Goal: Task Accomplishment & Management: Use online tool/utility

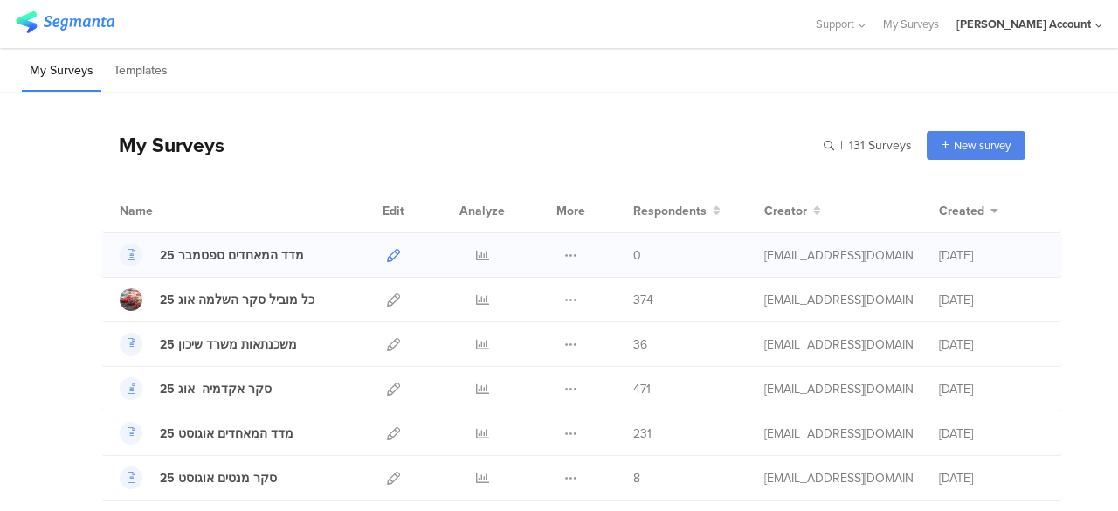
click at [387, 256] on icon at bounding box center [393, 255] width 13 height 13
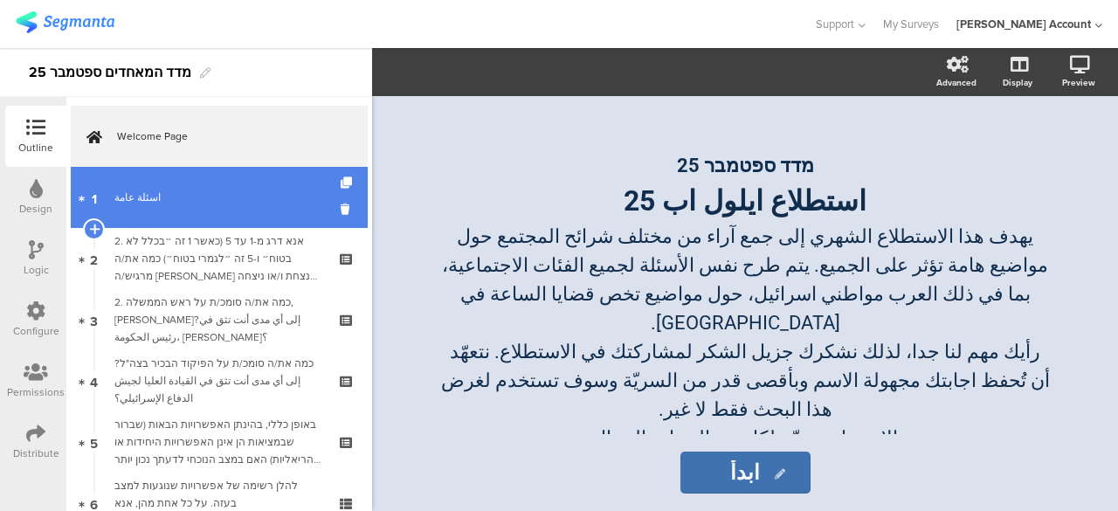
click at [242, 211] on link "1 اسئلة عامة" at bounding box center [219, 197] width 297 height 61
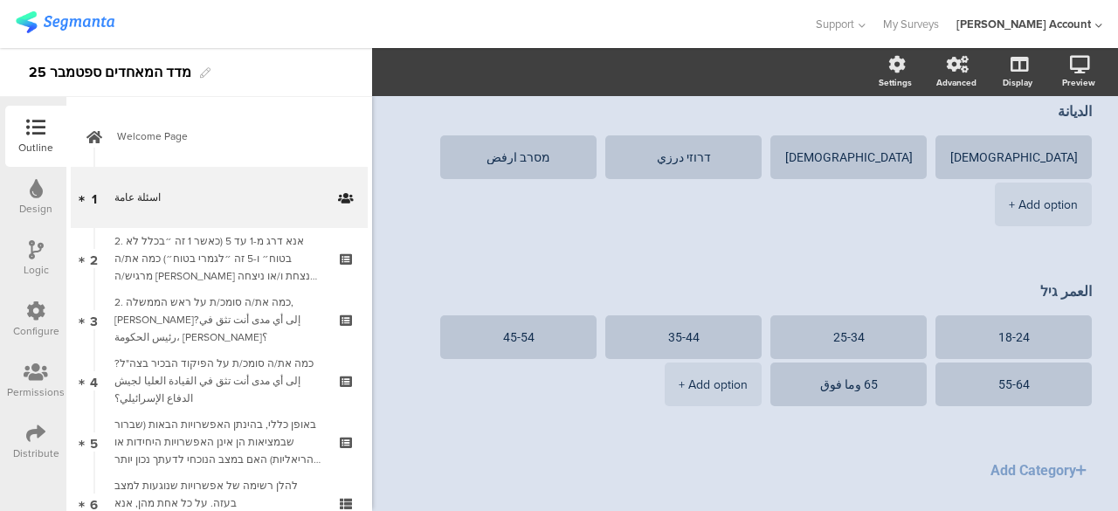
scroll to position [524, 0]
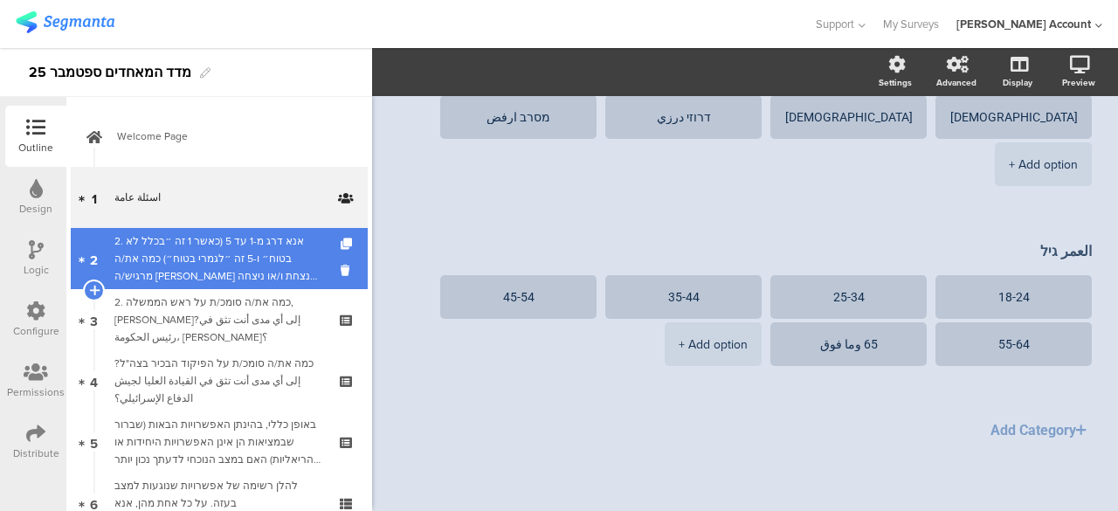
click at [243, 259] on div "2. אנא דרג מ-1 עד 5 (כאשר 1 זה ״בכלל לא בטוח״ ו-5 זה ״לגמרי בטוח״) כמה את/ה מרג…" at bounding box center [218, 258] width 209 height 52
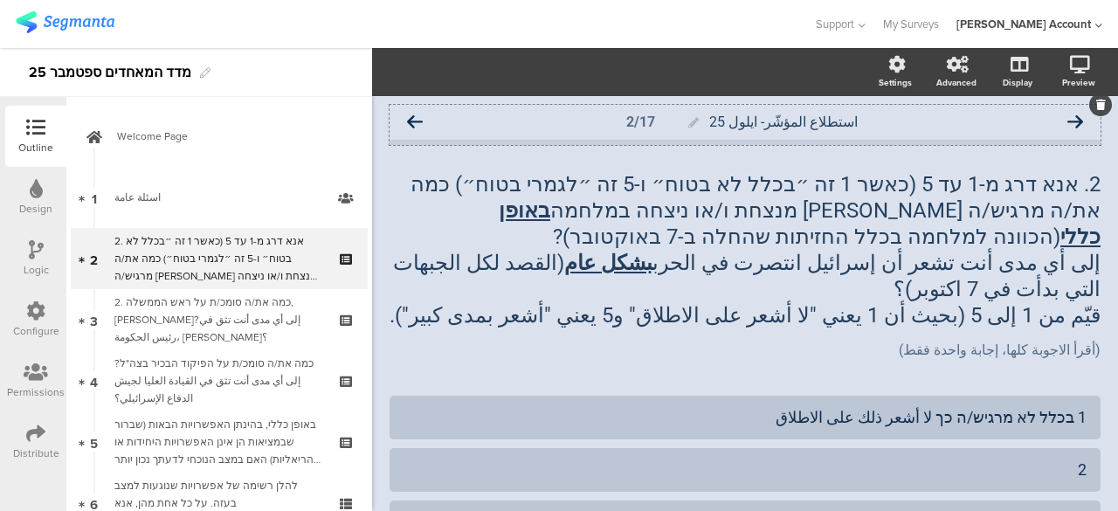
click at [416, 119] on icon at bounding box center [415, 122] width 16 height 16
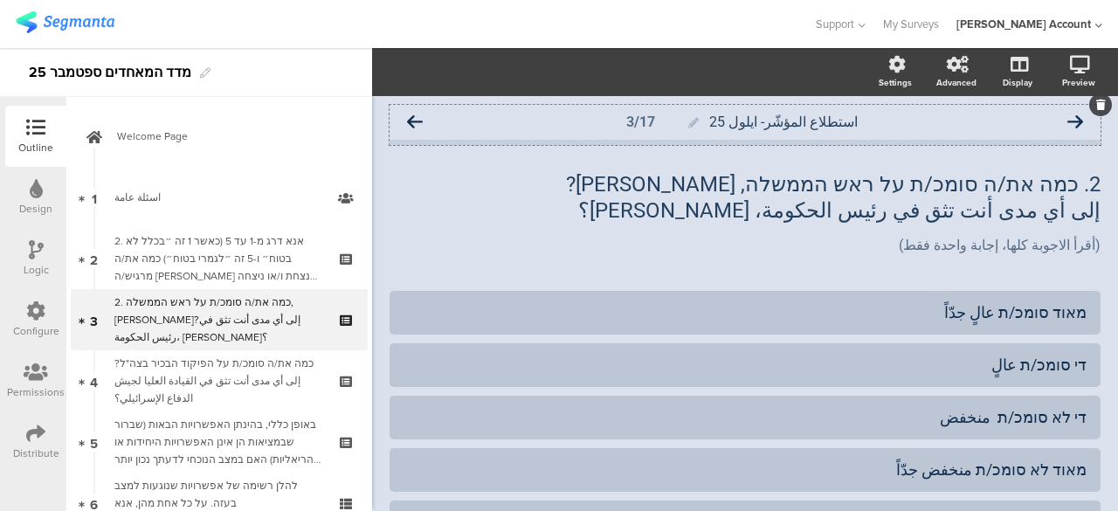
click at [411, 118] on icon at bounding box center [415, 122] width 16 height 16
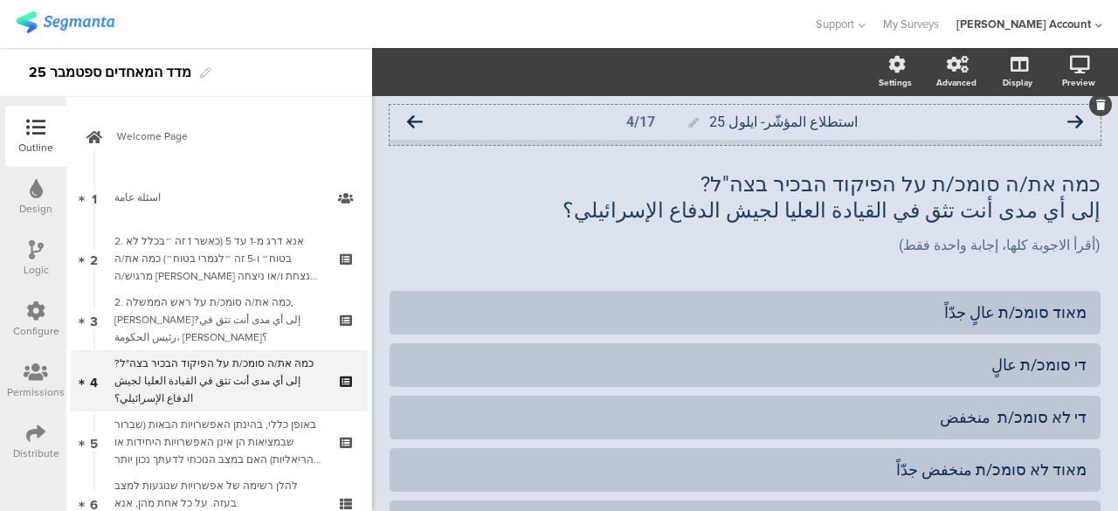
click at [414, 125] on icon at bounding box center [415, 122] width 16 height 16
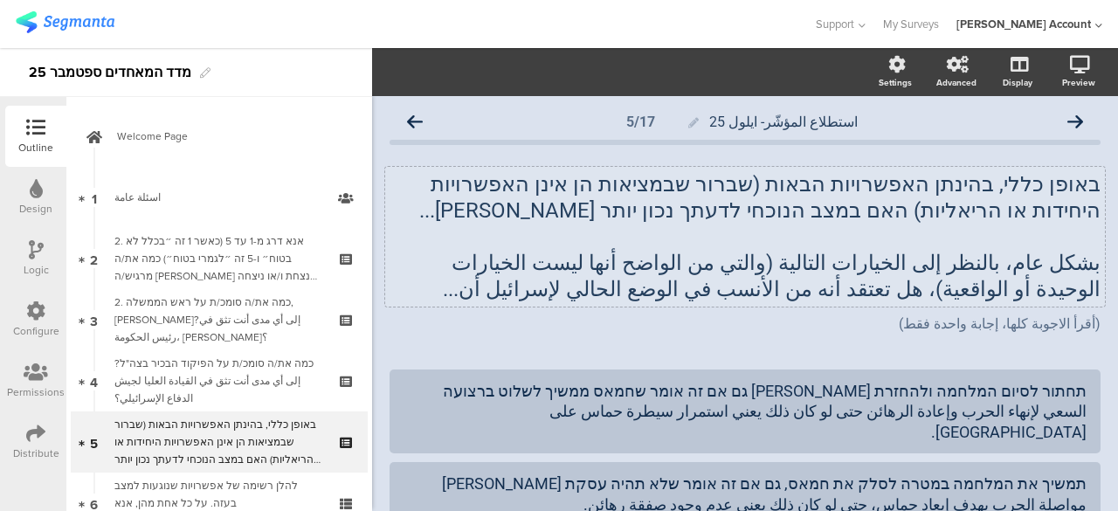
click at [1052, 234] on div "באופן כללי, בהינתן האפשרויות הבאות (שברור שבמציאות הן אינן האפשרויות היחידות או…" at bounding box center [745, 237] width 720 height 140
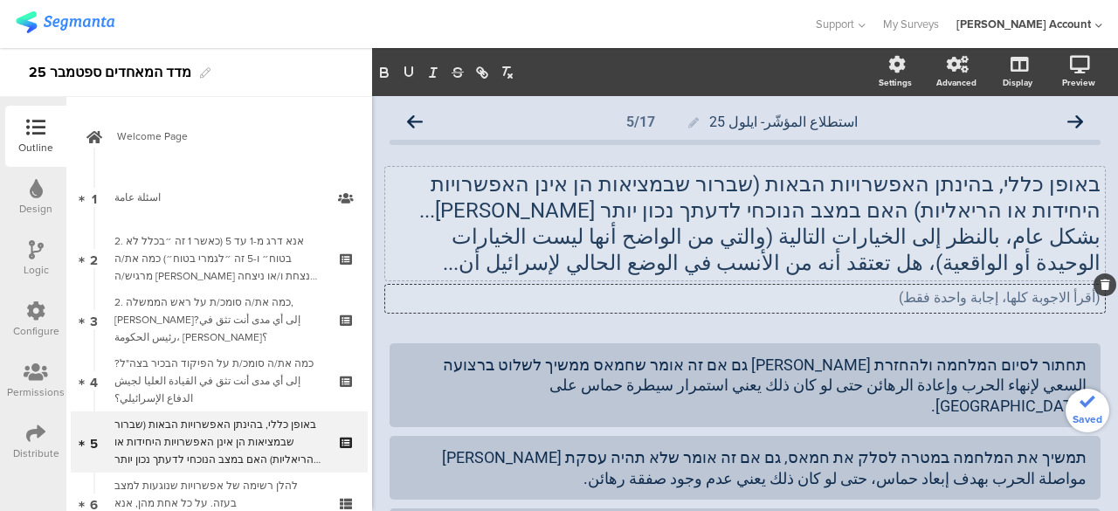
click at [719, 299] on div "(أقرأ الاجوبة كلها، إجابة واحدة فقط) (أقرأ الاجوبة كلها، إجابة واحدة فقط) (أقرأ…" at bounding box center [745, 299] width 720 height 28
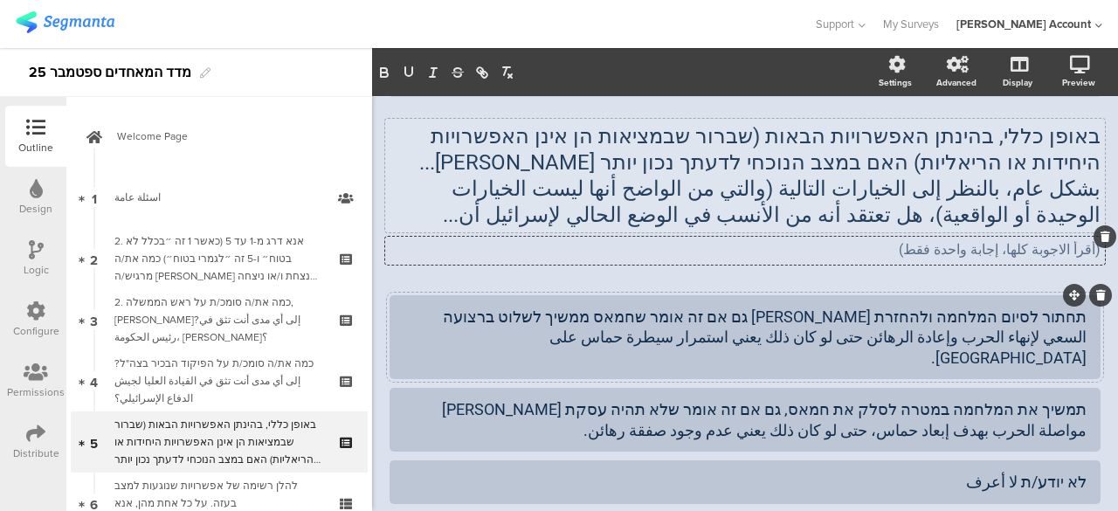
scroll to position [87, 0]
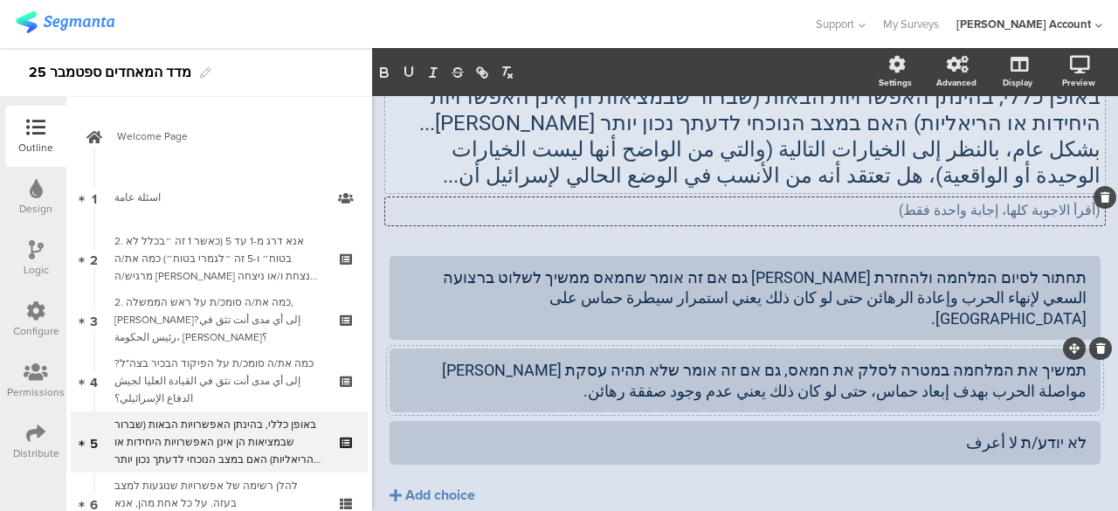
click at [619, 360] on div "תמשיך את המלחמה במטרה לסלק את חמאס, גם אם זה אומר שלא תהיה עסקת חטופים مواصلة ا…" at bounding box center [745, 380] width 683 height 41
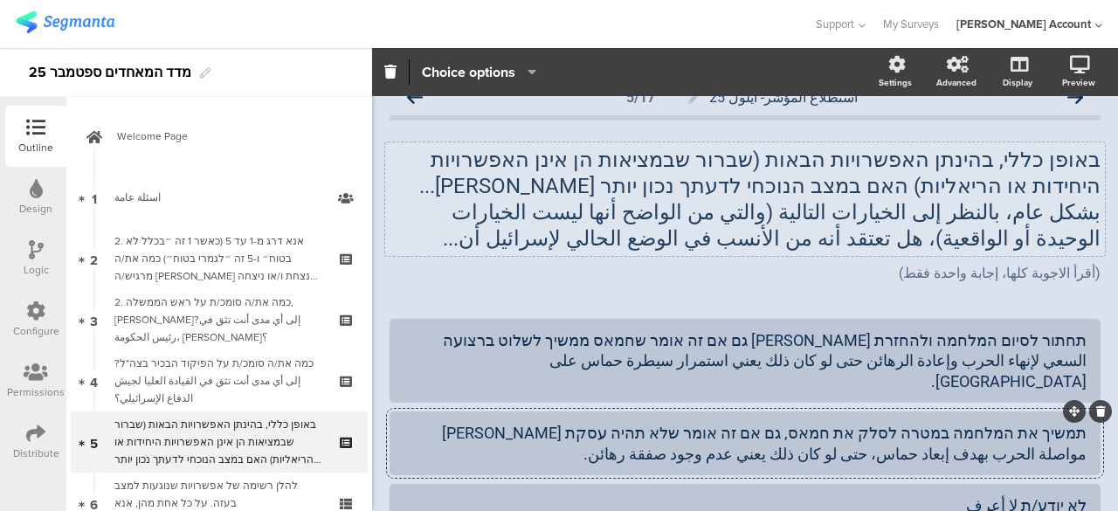
scroll to position [0, 0]
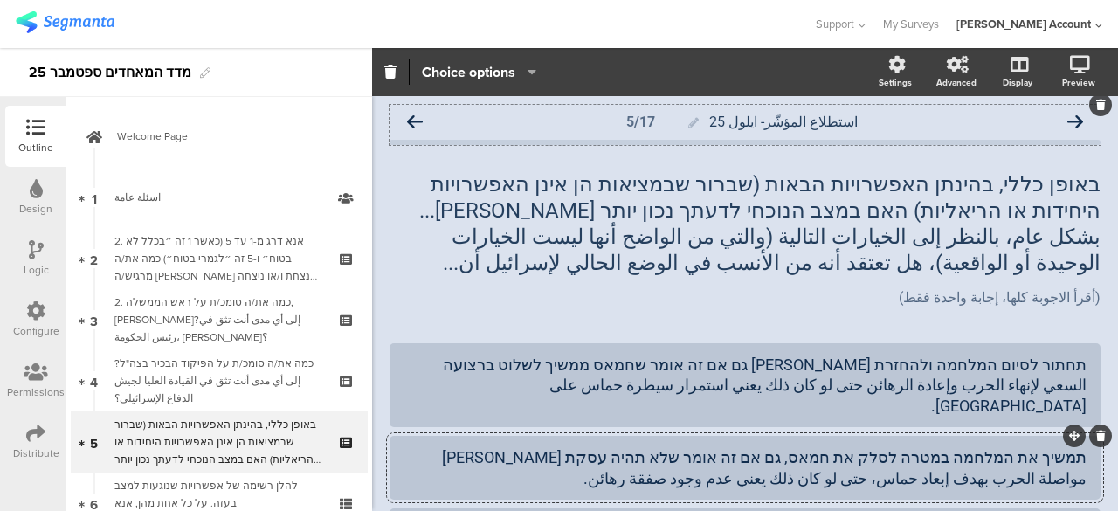
click at [417, 123] on icon at bounding box center [415, 122] width 16 height 16
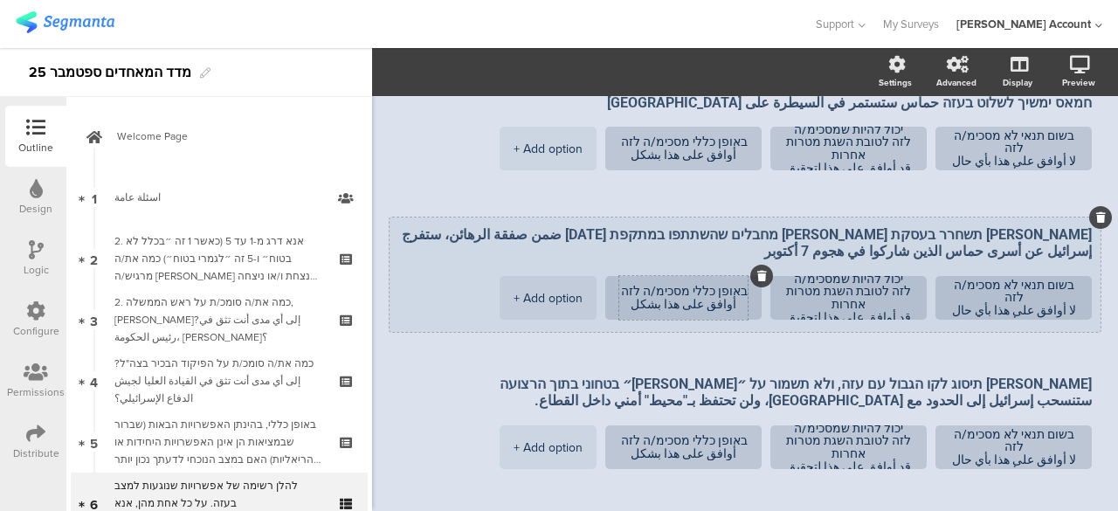
scroll to position [262, 0]
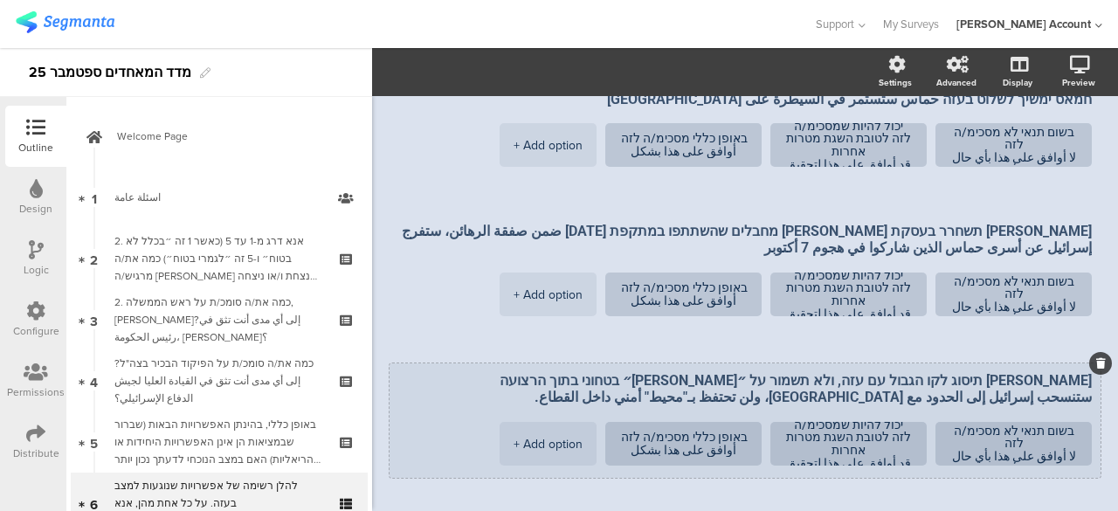
click at [1003, 372] on textarea "ישראל תיסוג לקו הגבול עם עזה, ולא תשמור על ״פרימטר״ בטחוני בתוך הרצועה ستنسحب إ…" at bounding box center [745, 389] width 694 height 34
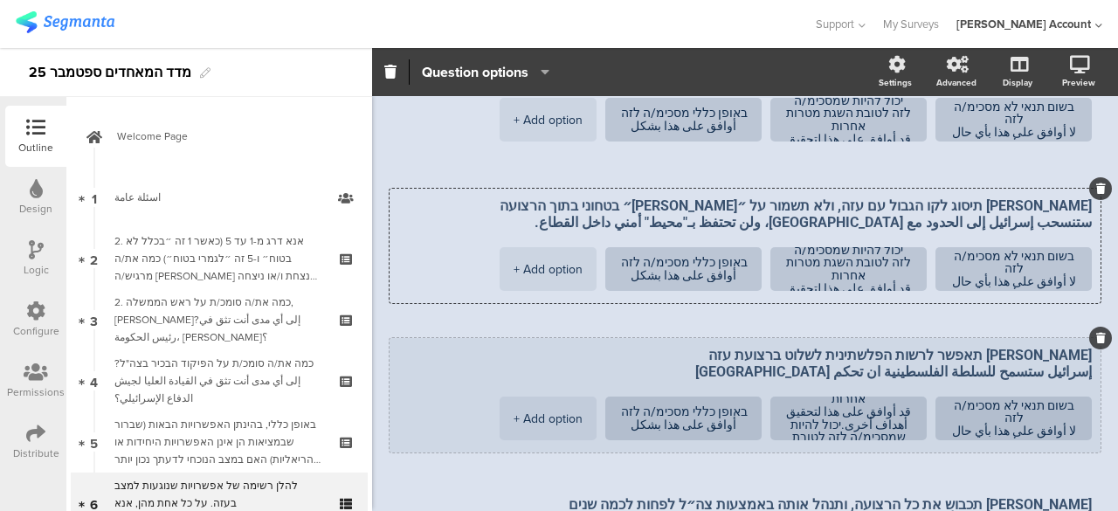
scroll to position [524, 0]
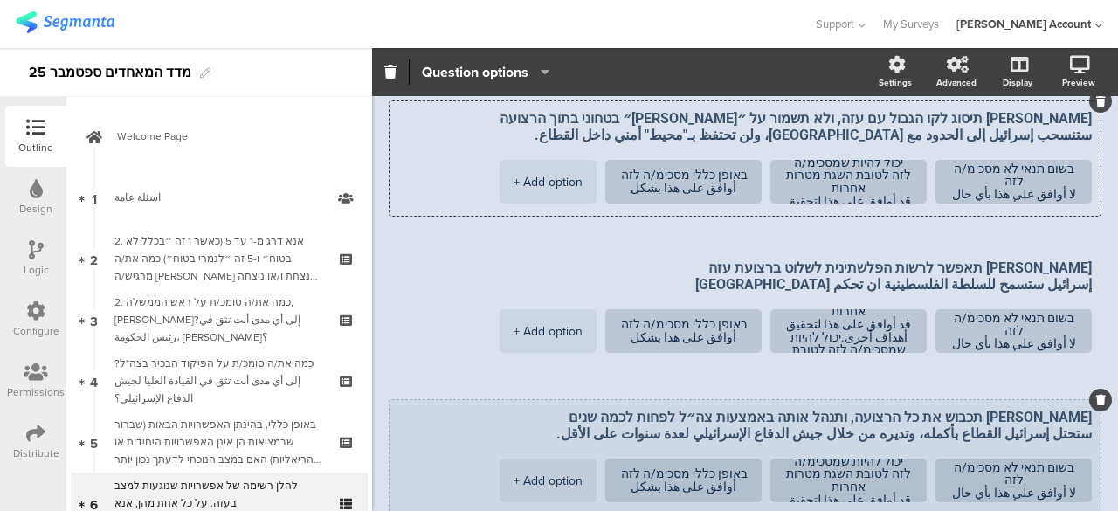
click at [978, 409] on textarea "ישראל תכבוש את כל הרצועה, ותנהל אותה באמצעות צה״ל לפחות לכמה שנים ستحتل إسرائيل…" at bounding box center [745, 426] width 694 height 34
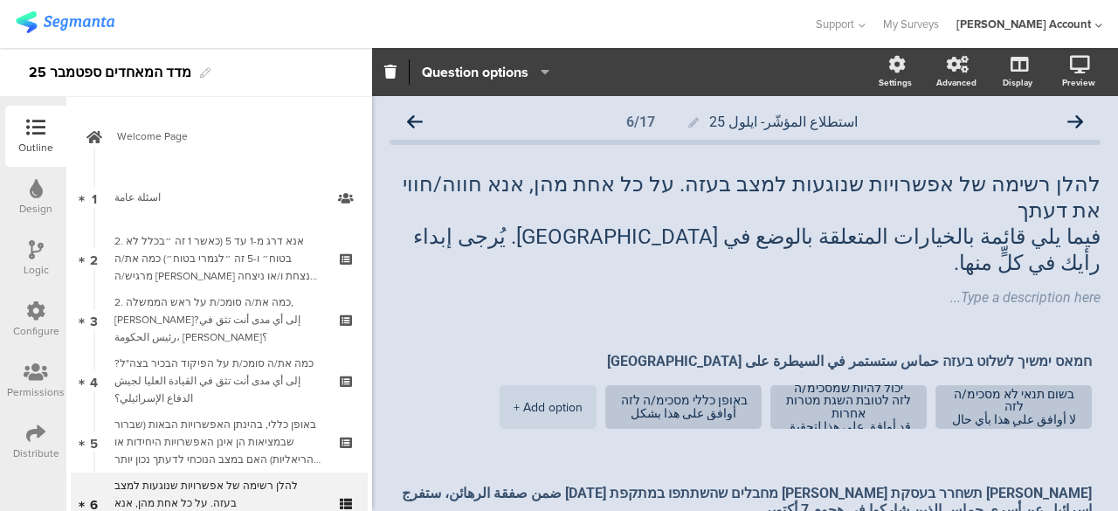
scroll to position [0, 0]
click at [418, 119] on icon at bounding box center [415, 122] width 16 height 16
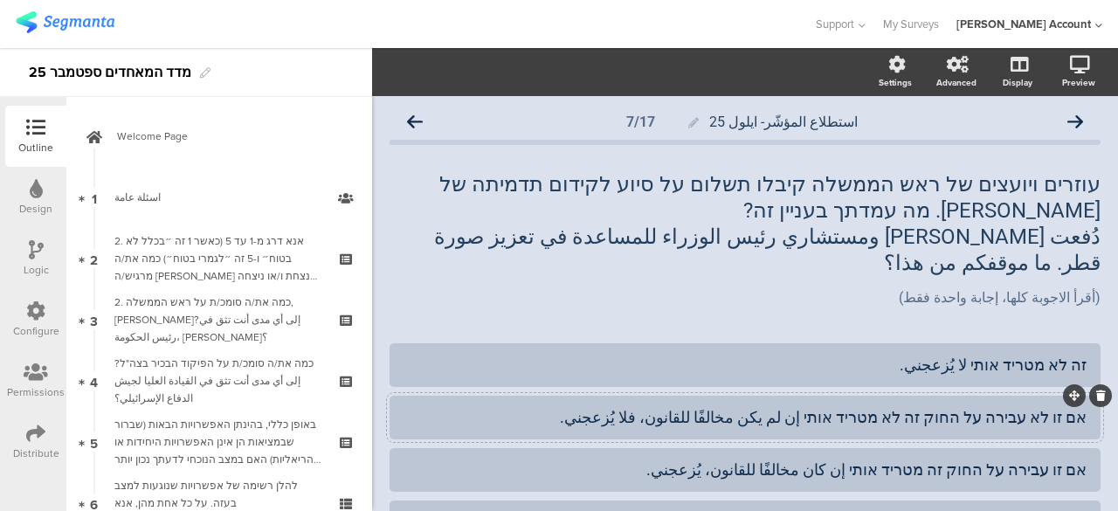
scroll to position [87, 0]
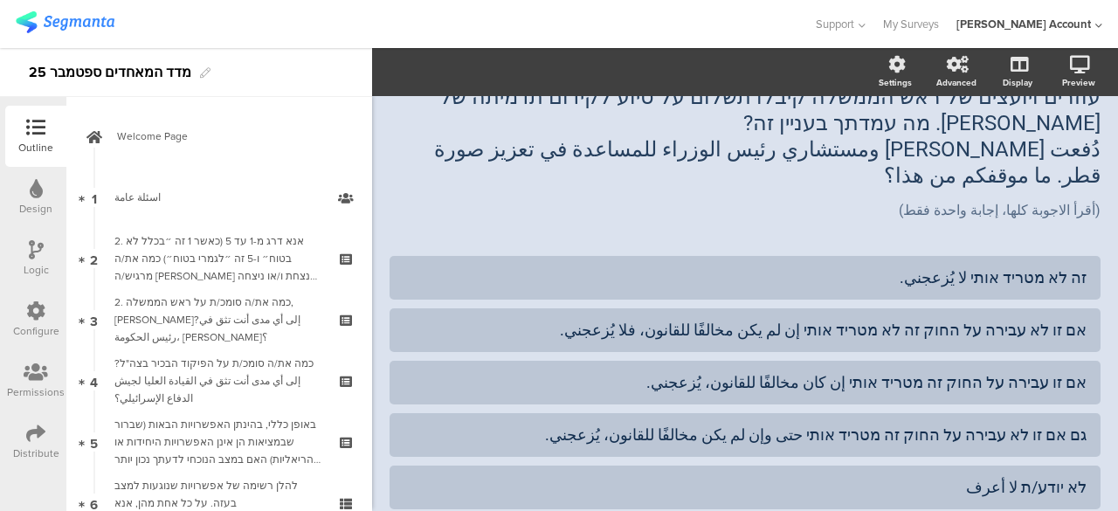
click at [937, 382] on div "זה לא מטריד אותי لا يُزعجني. אם זו לא עבירה על החוק זה לא מטריד אותי إن لم يكن …" at bounding box center [745, 382] width 711 height 253
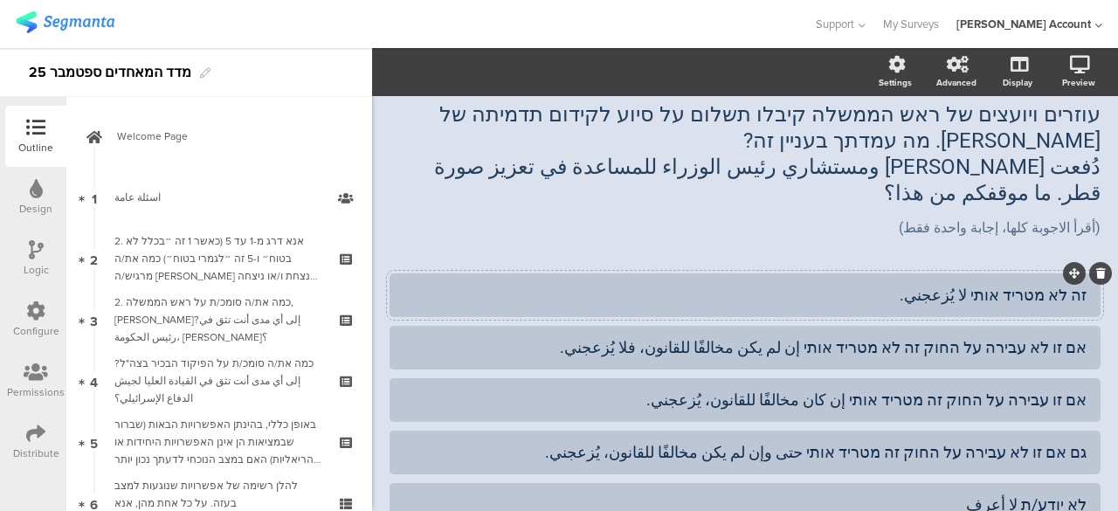
scroll to position [0, 0]
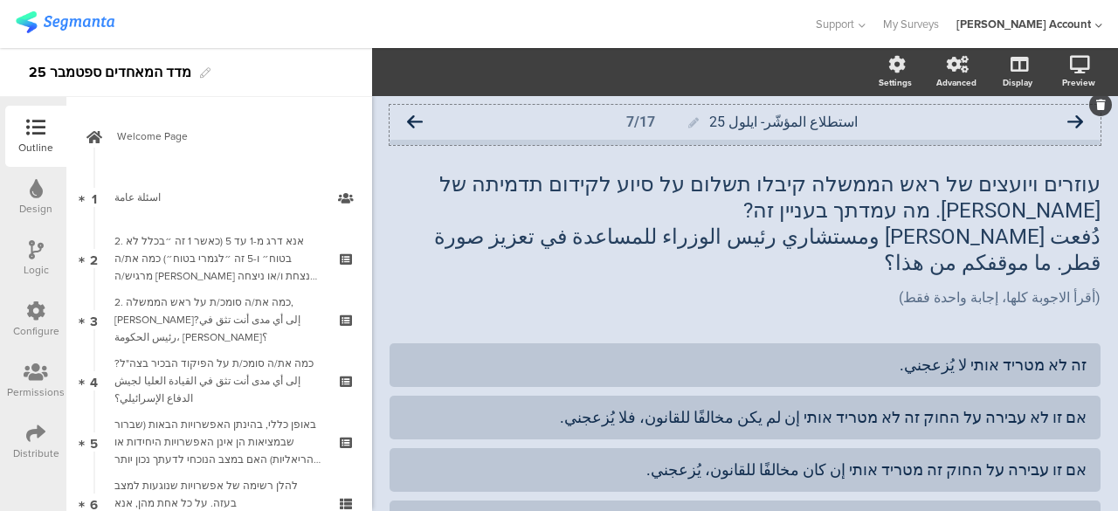
click at [418, 125] on icon at bounding box center [415, 122] width 16 height 16
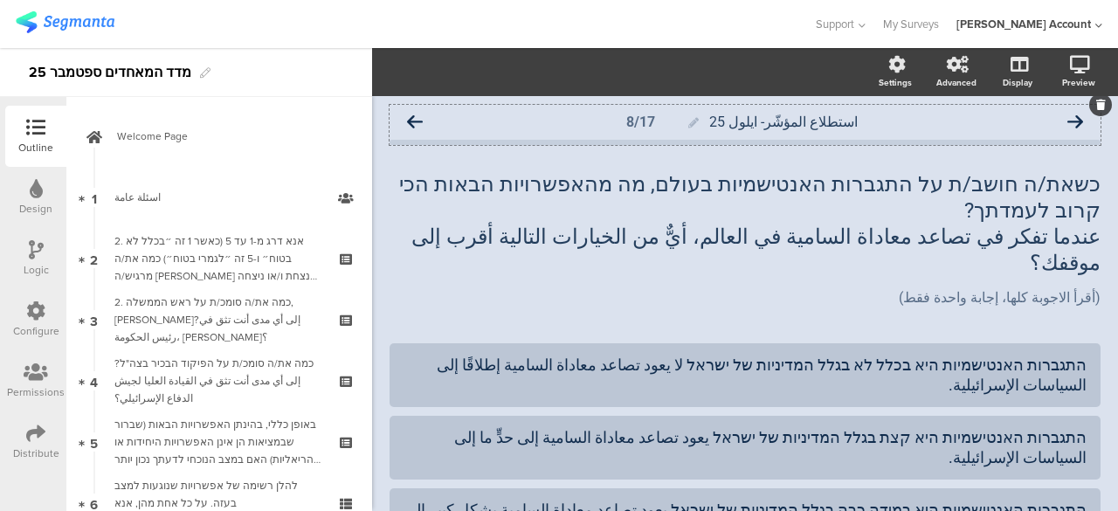
click at [420, 120] on icon at bounding box center [415, 122] width 16 height 16
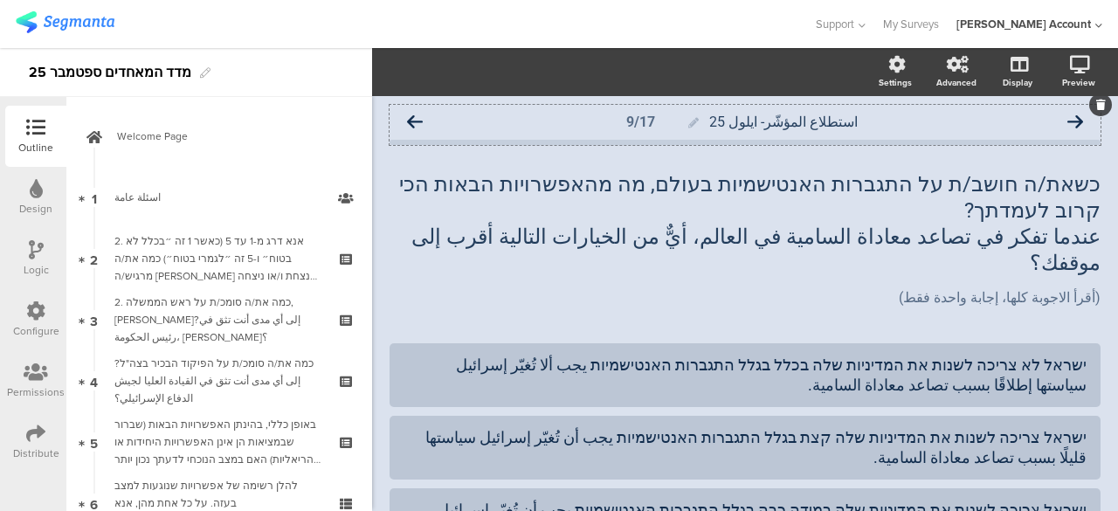
click at [418, 124] on icon at bounding box center [415, 122] width 16 height 16
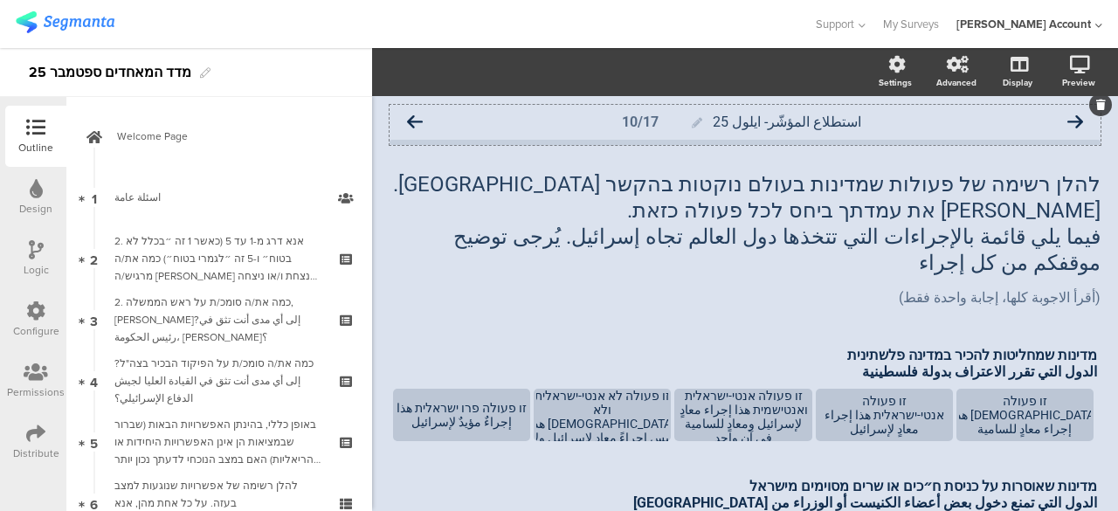
click at [416, 118] on icon at bounding box center [415, 122] width 16 height 16
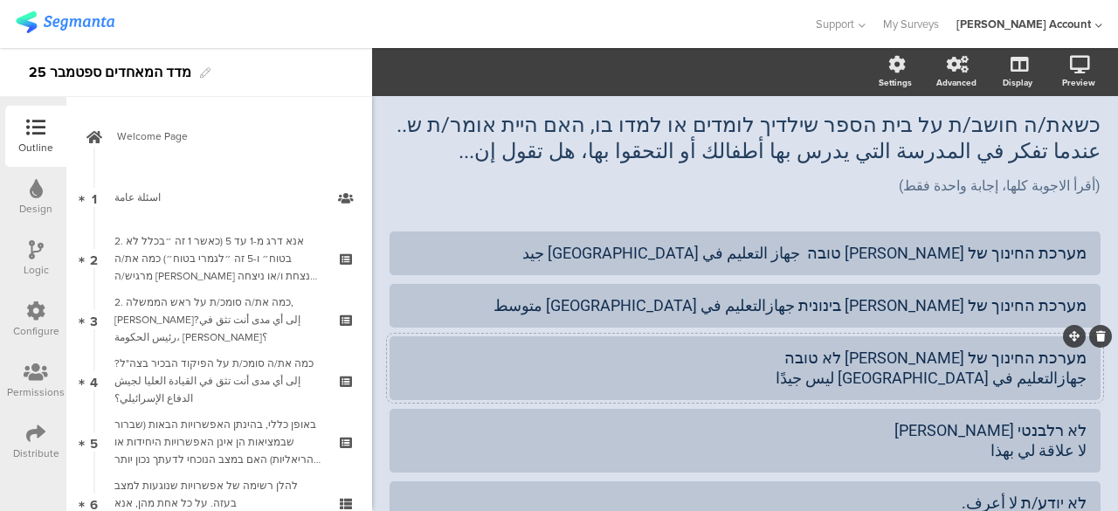
scroll to position [87, 0]
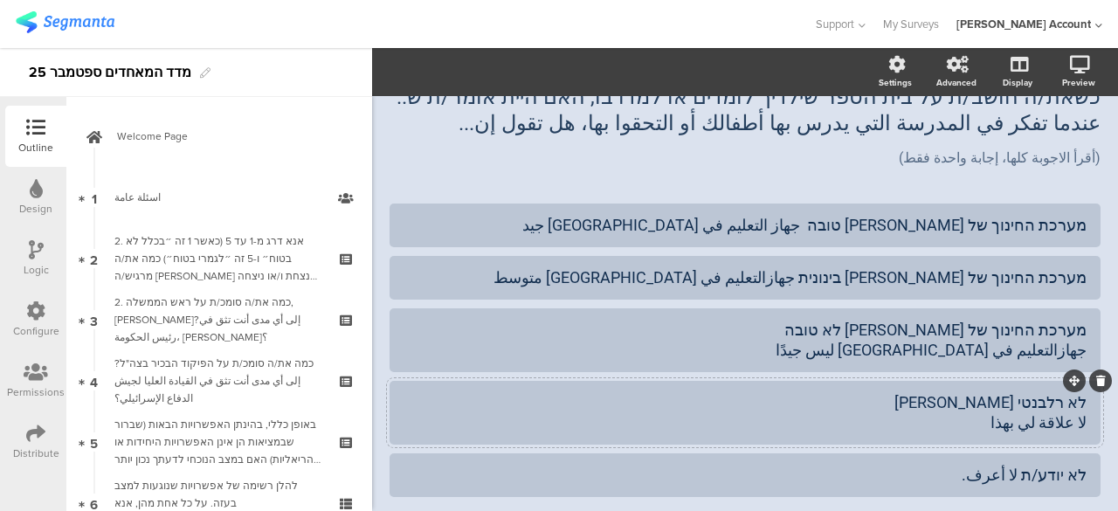
click at [931, 398] on div "לא רלבנטי לי لا علاقة لي بهذا" at bounding box center [745, 412] width 683 height 41
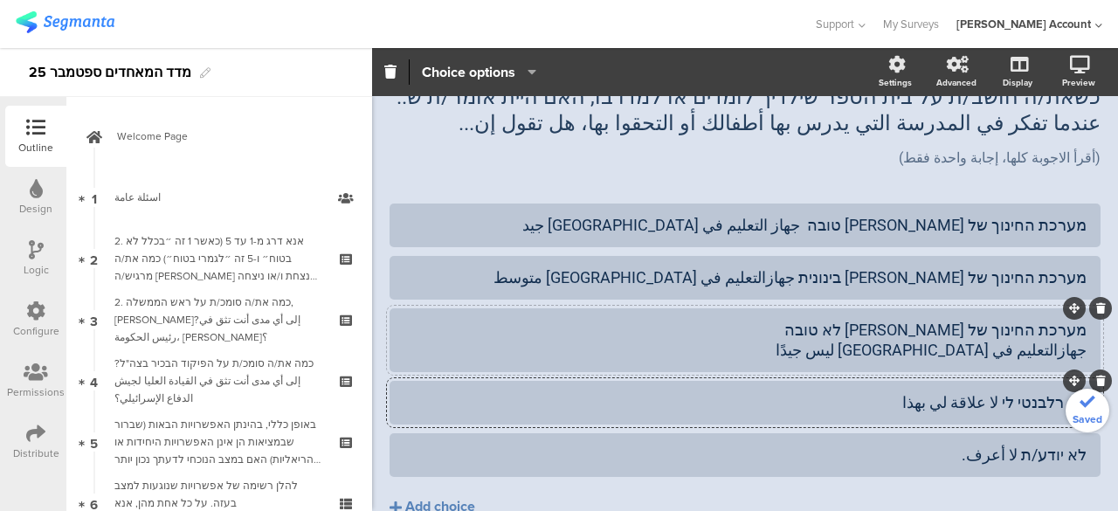
click at [877, 330] on div "מערכת החינוך של ישראל לא טובה جهازالتعليم في إسرائيل ليس جيدًا" at bounding box center [745, 340] width 683 height 41
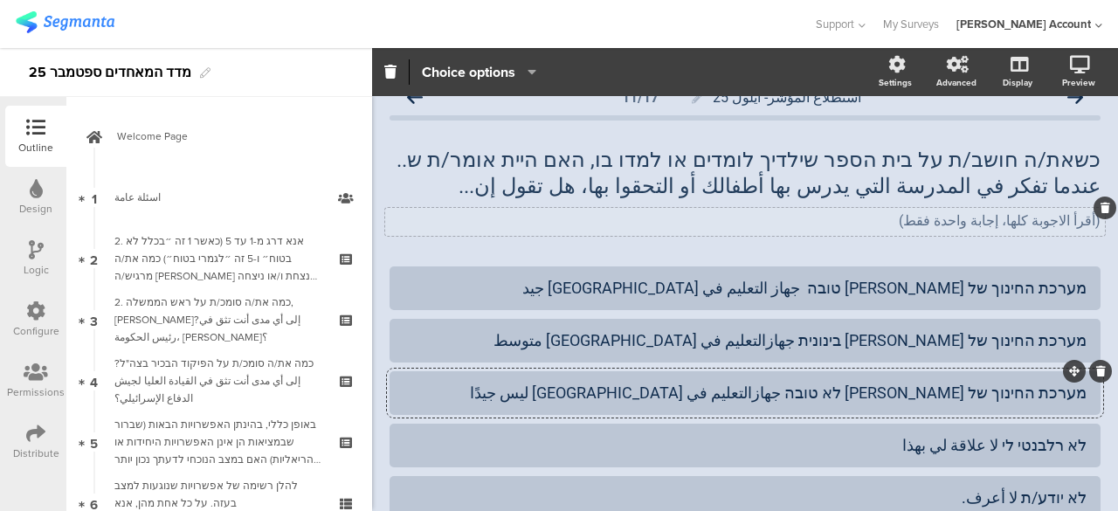
scroll to position [0, 0]
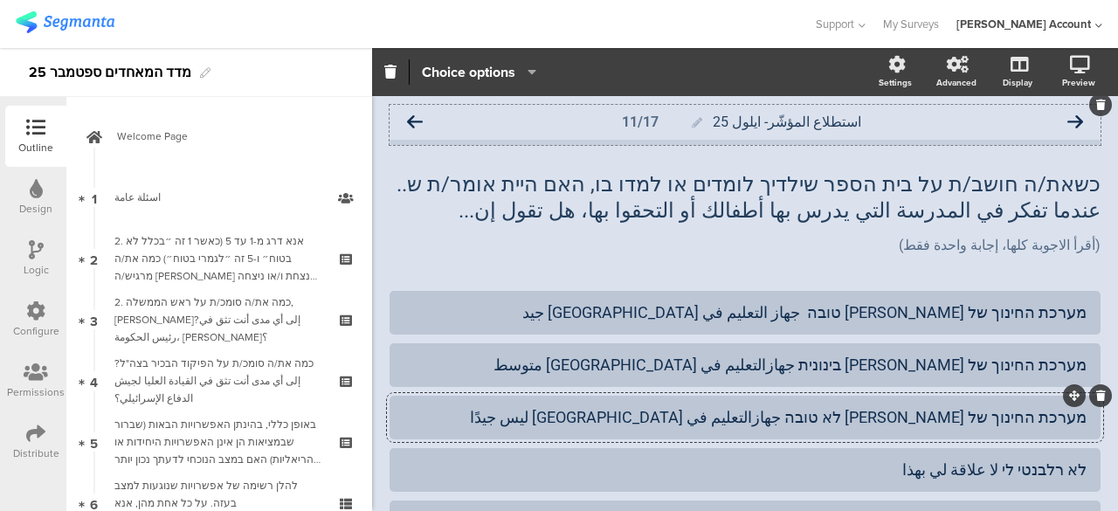
click at [421, 121] on icon at bounding box center [415, 122] width 16 height 16
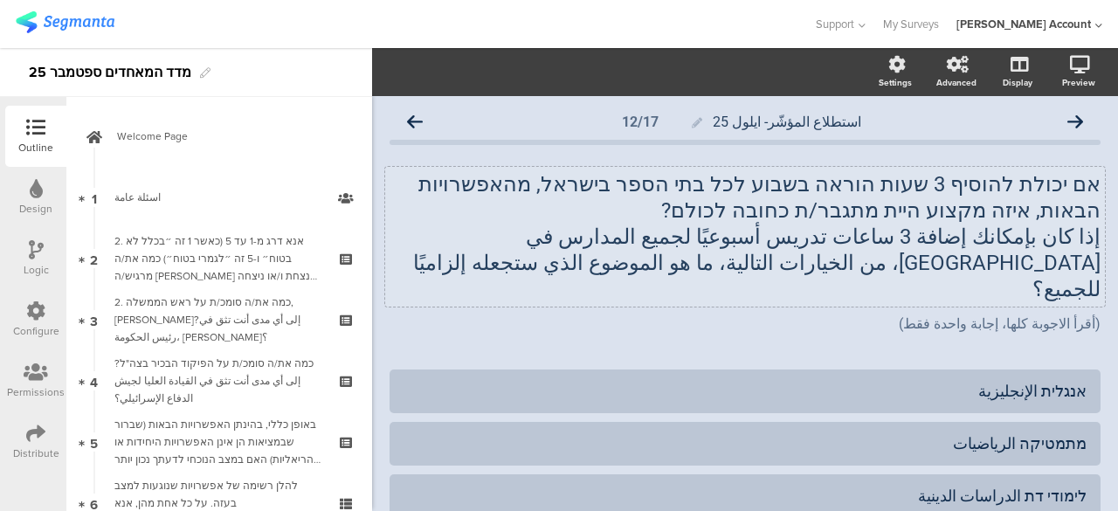
click at [990, 180] on div "אם יכולת להוסיף 3 שעות הוראה בשבוע לכל בתי הספר בישראל, מהאפשרויות הבאות, איזה …" at bounding box center [745, 237] width 720 height 140
click at [990, 180] on p "אם יכולת להוסיף 3 שעות הוראה בשבוע לכל בתי הספר בישראל, מהאפשרויות הבאות, איזה …" at bounding box center [745, 197] width 711 height 52
click at [409, 72] on icon "button" at bounding box center [409, 73] width 16 height 16
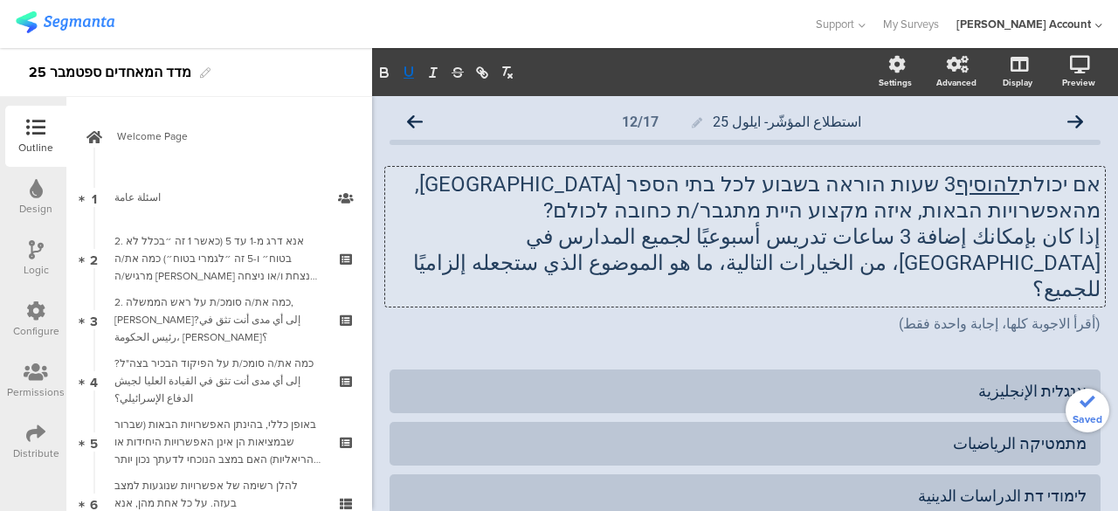
click at [968, 235] on p "إذا كان بإمكانك إضافة 3 ساعات تدريس أسبوعيًا لجميع المدارس في إسرائيل، من الخيا…" at bounding box center [745, 263] width 711 height 79
click at [968, 234] on p "إذا كان بإمكانك إضافة 3 ساعات تدريس أسبوعيًا لجميع المدارس في إسرائيل، من الخيا…" at bounding box center [745, 263] width 711 height 79
click at [407, 73] on icon "button" at bounding box center [409, 73] width 16 height 16
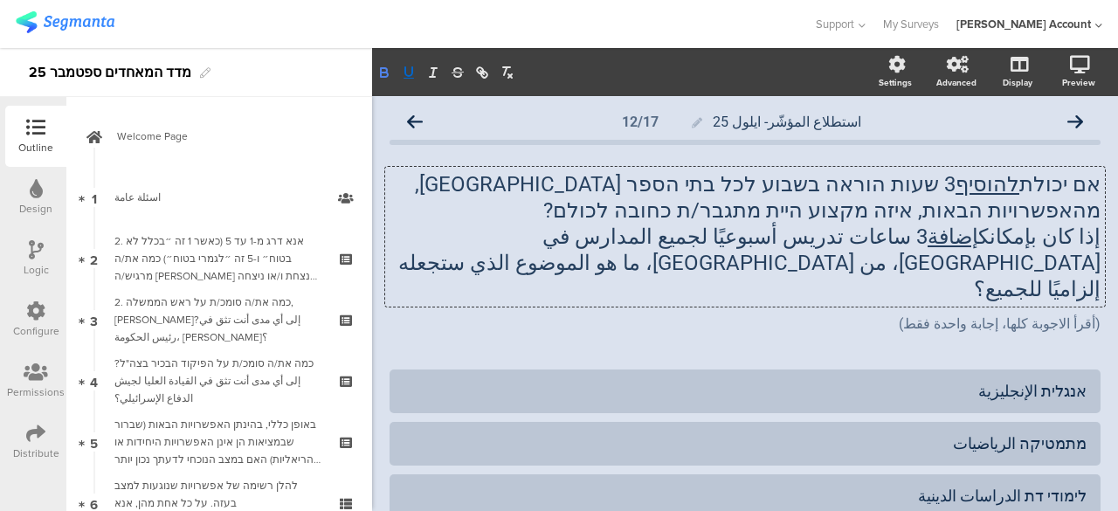
click at [389, 72] on icon "button" at bounding box center [385, 73] width 16 height 16
click at [576, 311] on div "(أقرأ الاجوبة كلها، إجابة واحدة فقط) (أقرأ الاجوبة كلها، إجابة واحدة فقط)" at bounding box center [745, 325] width 720 height 28
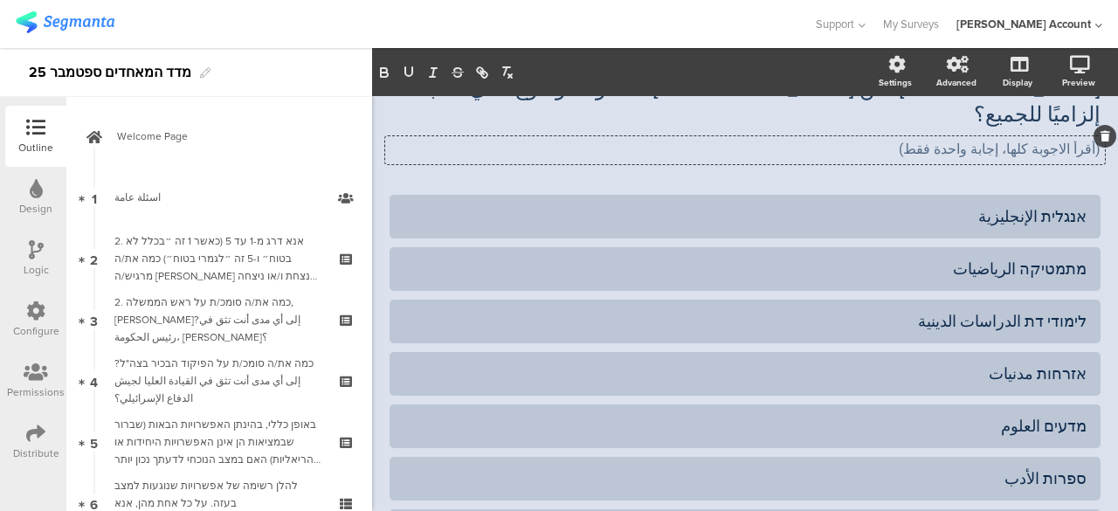
scroll to position [262, 0]
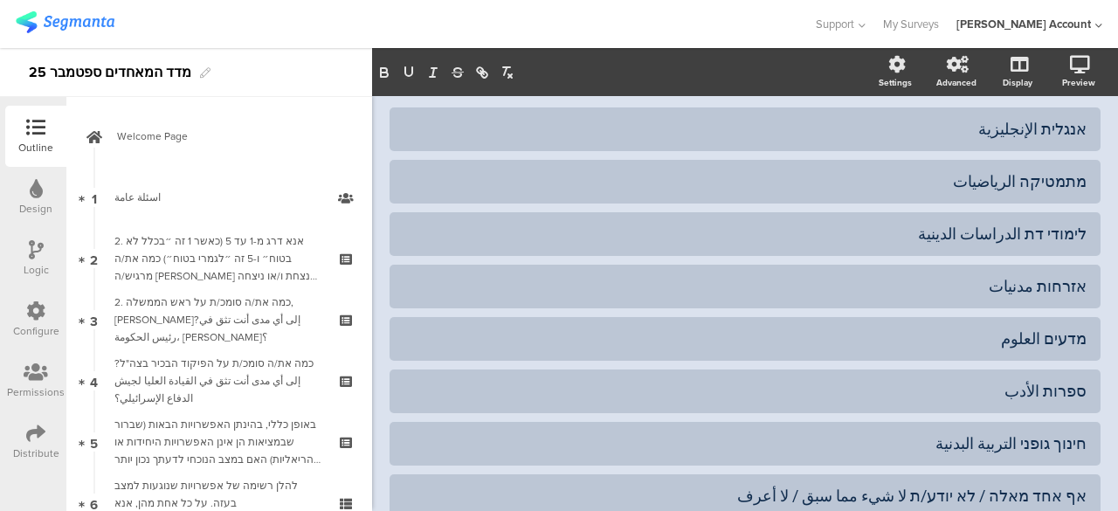
click at [1033, 433] on div "חינוך גופני التربية البدنية" at bounding box center [745, 443] width 683 height 20
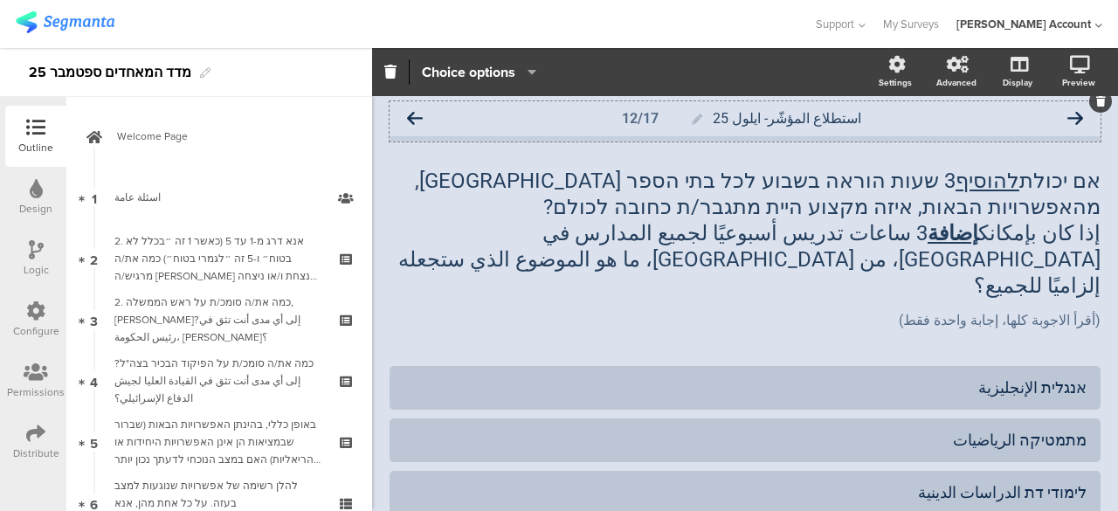
scroll to position [0, 0]
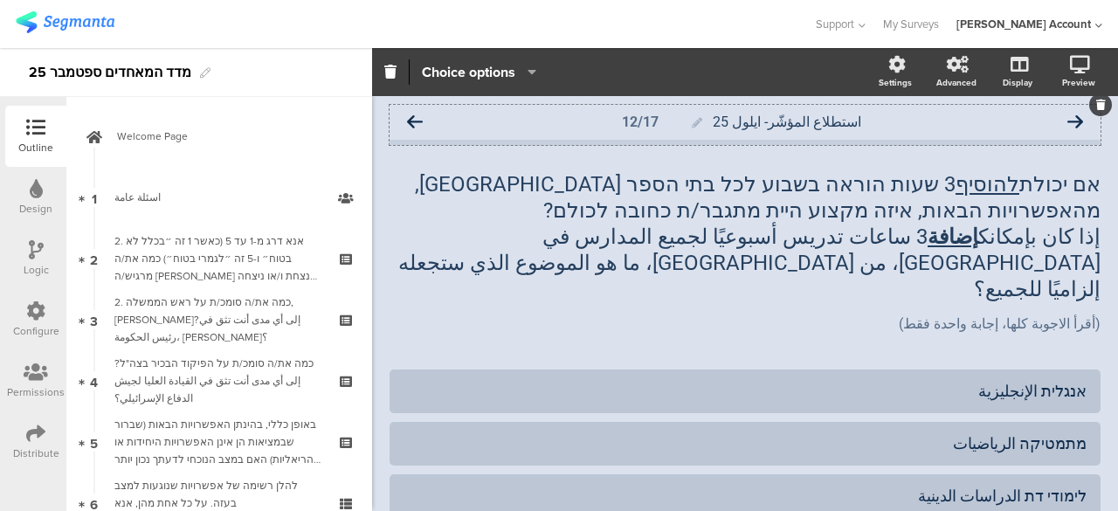
click at [419, 121] on icon at bounding box center [415, 122] width 16 height 16
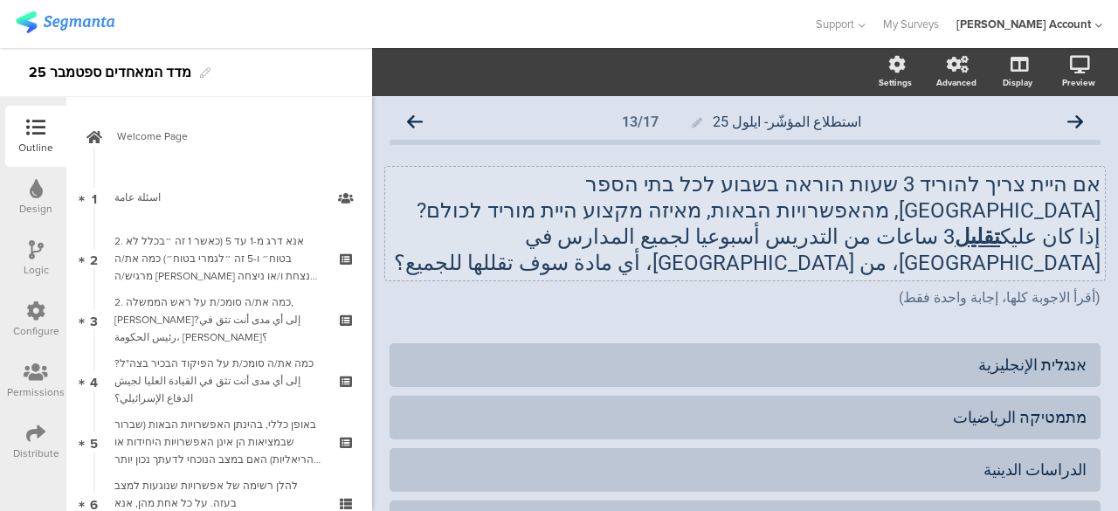
click at [961, 181] on div "אם היית צריך להוריד 3 שעות הוראה בשבוע לכל בתי הספר בישראל, מהאפשרויות הבאות, מ…" at bounding box center [745, 224] width 720 height 114
click at [961, 181] on p "אם היית צריך להוריד 3 שעות הוראה בשבוע לכל בתי הספר בישראל, מהאפשרויות הבאות, מ…" at bounding box center [745, 197] width 711 height 52
click at [412, 73] on icon "button" at bounding box center [408, 71] width 7 height 9
click at [392, 73] on button "button" at bounding box center [384, 72] width 24 height 21
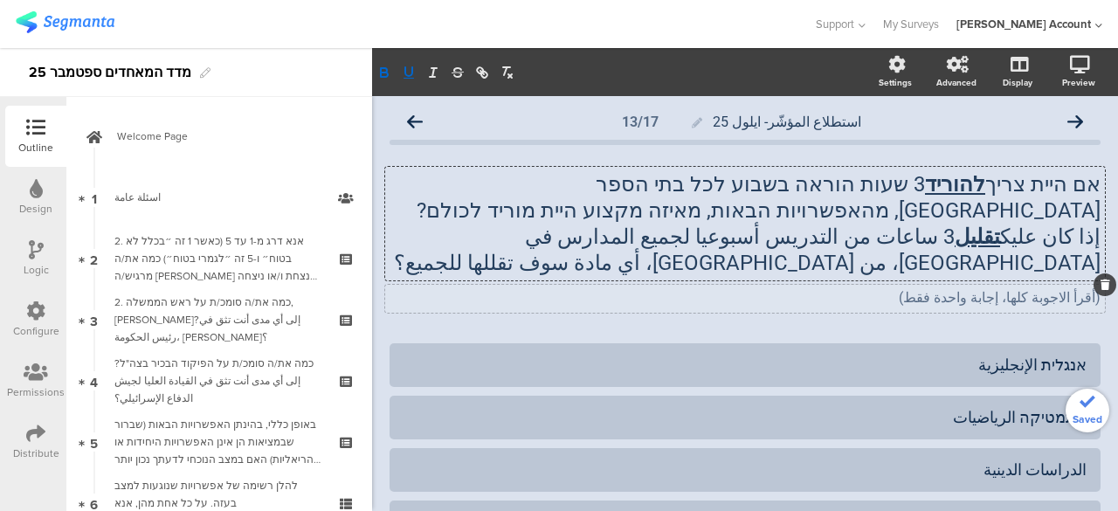
click at [845, 305] on div "(أقرأ الاجوبة كلها، إجابة واحدة فقط) (أقرأ الاجوبة كلها، إجابة واحدة فقط)" at bounding box center [745, 299] width 720 height 28
click at [413, 121] on icon at bounding box center [415, 122] width 16 height 16
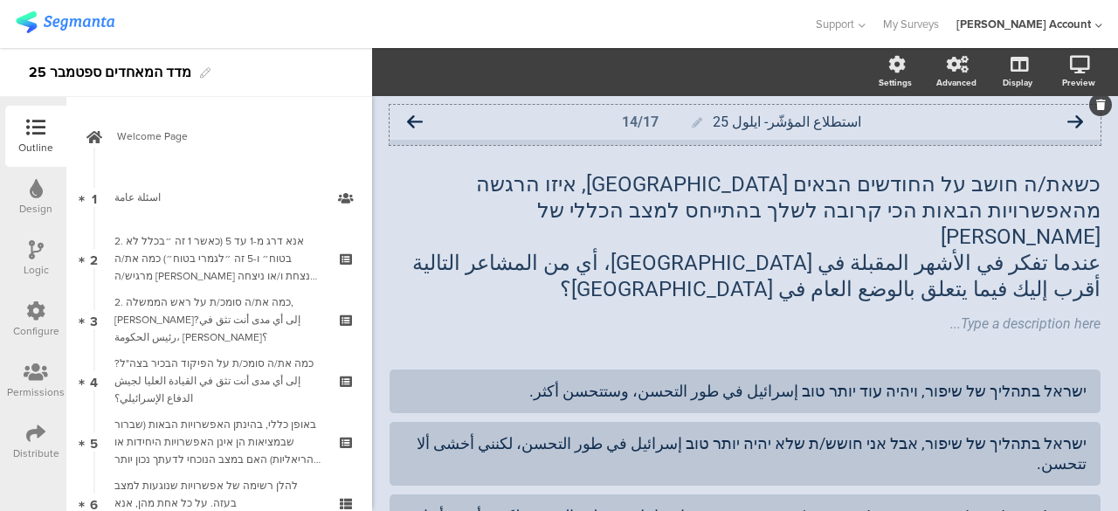
click at [416, 119] on icon at bounding box center [415, 122] width 16 height 16
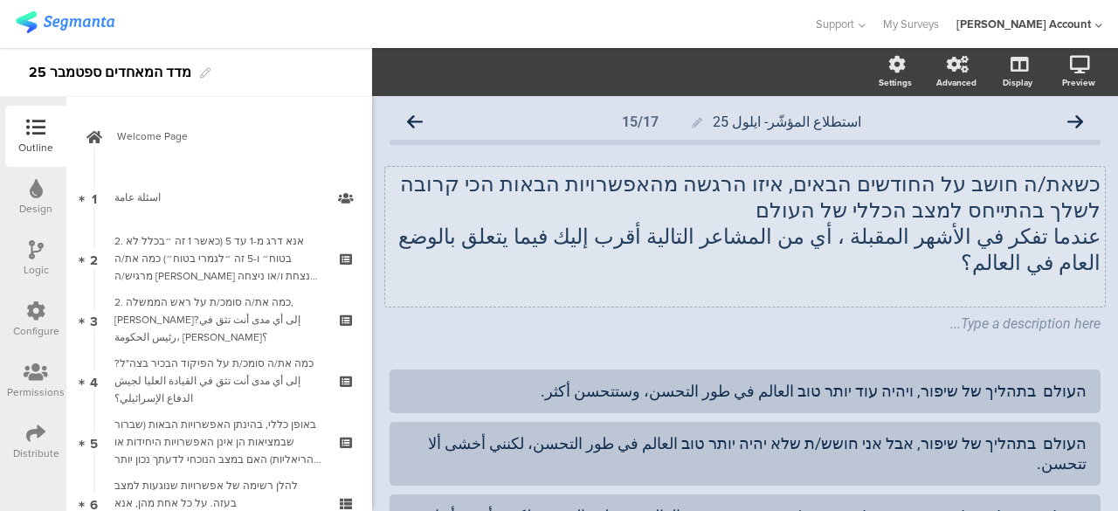
click at [466, 237] on p "عندما تفكر في الأشهر المقبلة ، أي من المشاعر التالية أقرب إليك فيما يتعلق بالوض…" at bounding box center [745, 250] width 711 height 52
click at [408, 73] on icon "button" at bounding box center [409, 73] width 16 height 16
click at [386, 73] on icon "button" at bounding box center [384, 75] width 7 height 4
click at [538, 277] on div "כשאת/ה חושב על החודשים הבאים, איזו הרגשה מהאפשרויות הבאות הכי קרובה לשלך בהתייח…" at bounding box center [745, 237] width 720 height 140
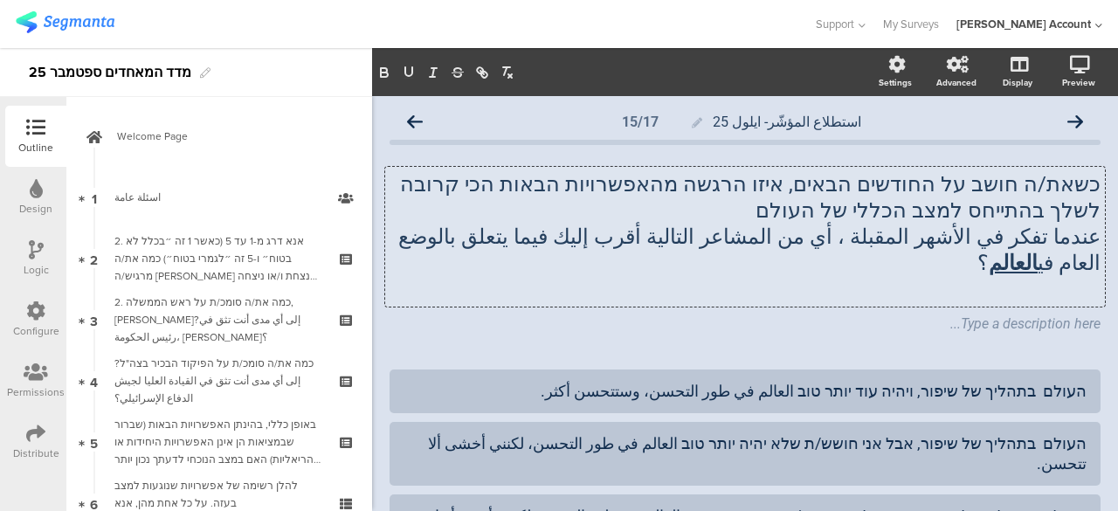
click at [945, 206] on p "כשאת/ה חושב על החודשים הבאים, איזו הרגשה מהאפשרויות הבאות הכי קרובה לשלך בהתייח…" at bounding box center [745, 197] width 711 height 52
click at [412, 66] on icon "button" at bounding box center [409, 73] width 16 height 16
click at [381, 75] on icon "button" at bounding box center [384, 75] width 7 height 4
click at [1068, 119] on icon at bounding box center [1076, 122] width 16 height 16
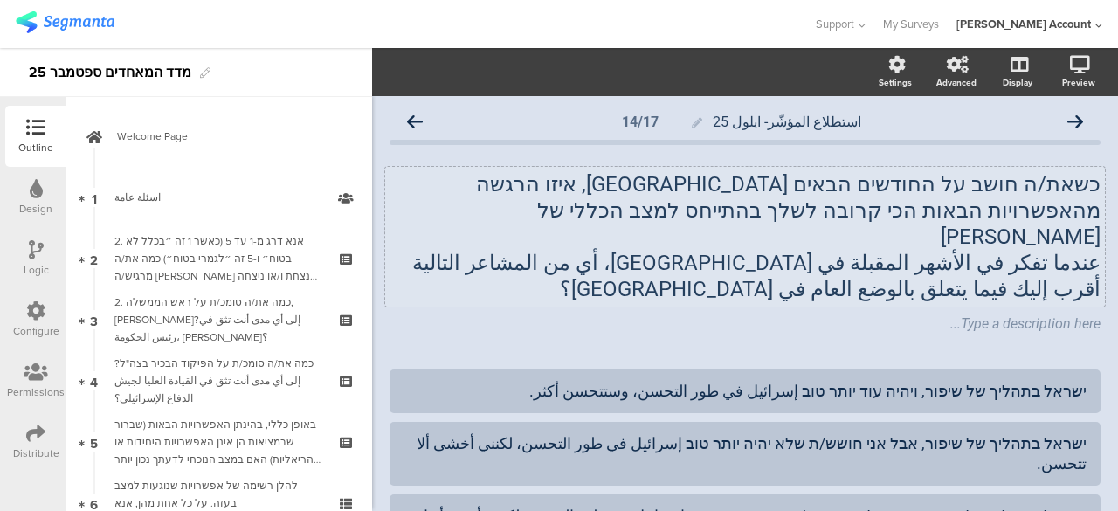
click at [884, 216] on p "כשאת/ה חושב על החודשים הבאים בישראל, איזו הרגשה מהאפשרויות הבאות הכי קרובה לשלך…" at bounding box center [745, 210] width 711 height 79
click at [409, 76] on icon "button" at bounding box center [408, 71] width 7 height 9
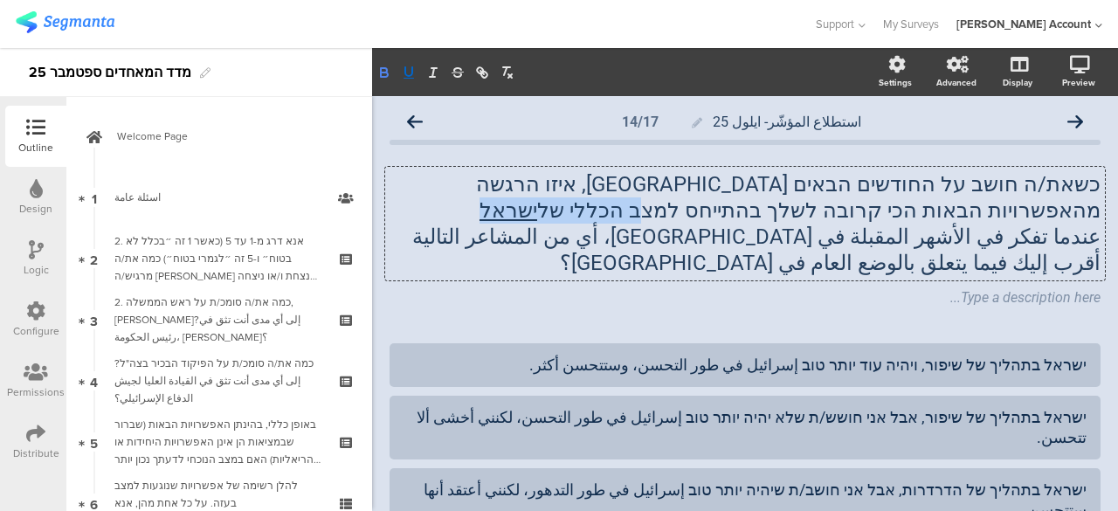
click at [390, 73] on icon "button" at bounding box center [385, 73] width 16 height 16
click at [1061, 263] on p "عندما تفكر في الأشهر المقبلة في إسرائيل، أي من المشاعر التالية أقرب إليك فيما ي…" at bounding box center [745, 250] width 711 height 52
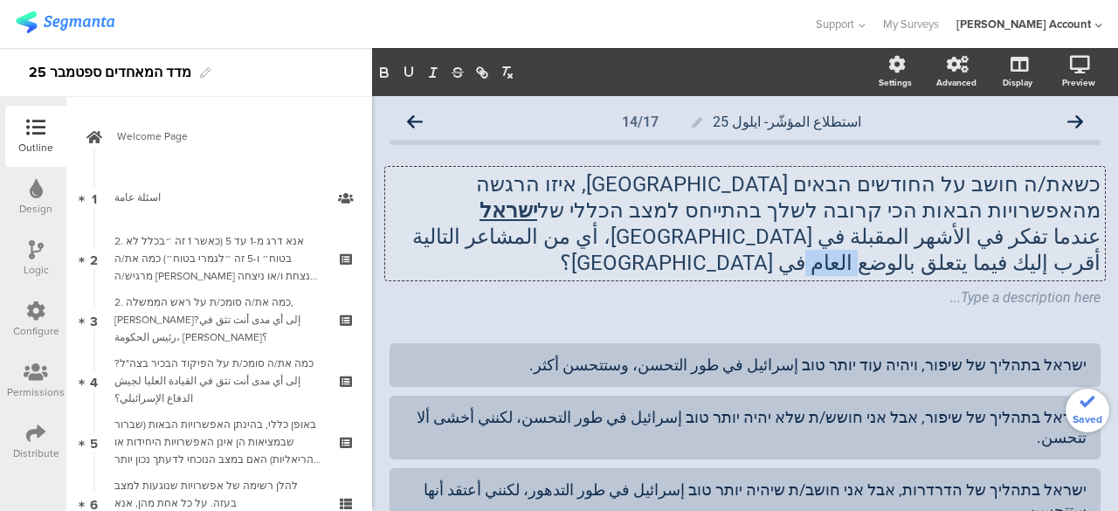
click at [1061, 262] on p "عندما تفكر في الأشهر المقبلة في إسرائيل، أي من المشاعر التالية أقرب إليك فيما ي…" at bounding box center [745, 250] width 711 height 52
click at [412, 73] on icon "button" at bounding box center [408, 71] width 7 height 9
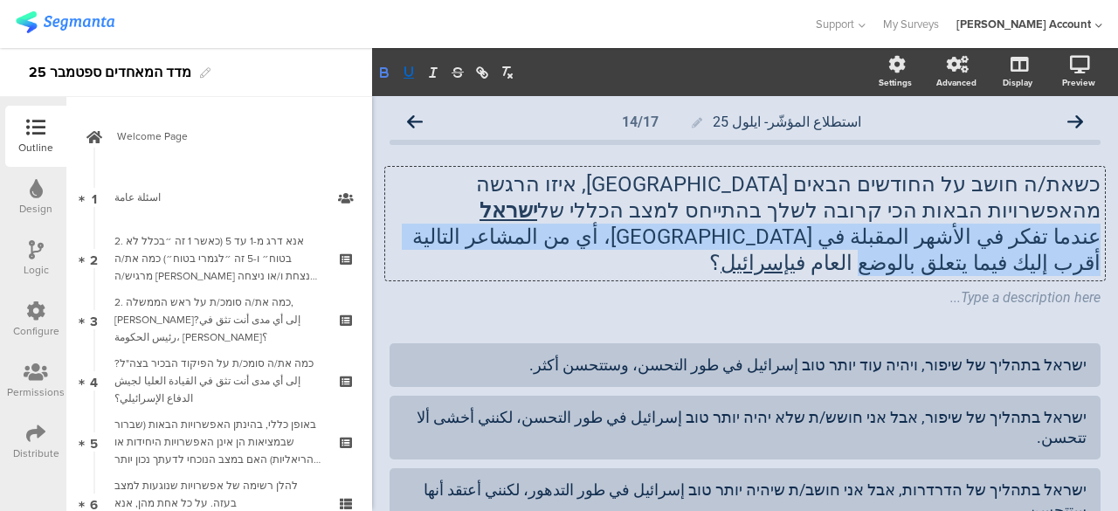
click at [385, 73] on icon "button" at bounding box center [385, 73] width 16 height 16
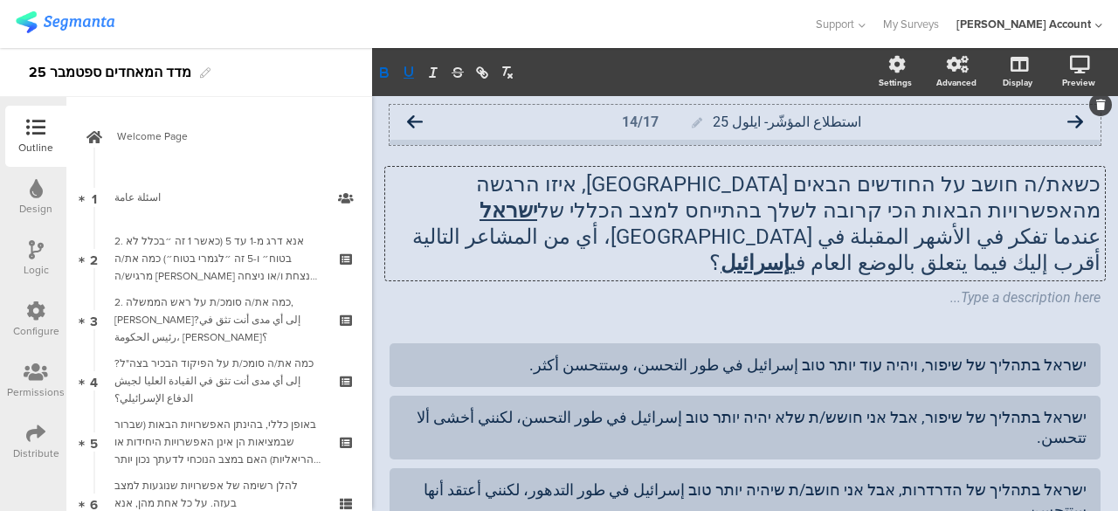
click at [412, 120] on icon at bounding box center [415, 122] width 16 height 16
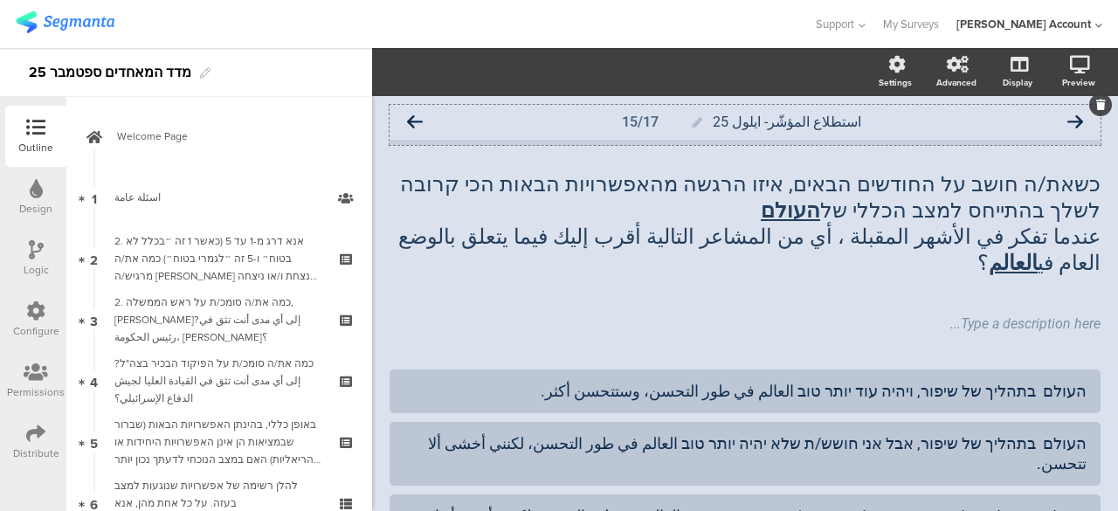
click at [414, 118] on icon at bounding box center [415, 122] width 16 height 16
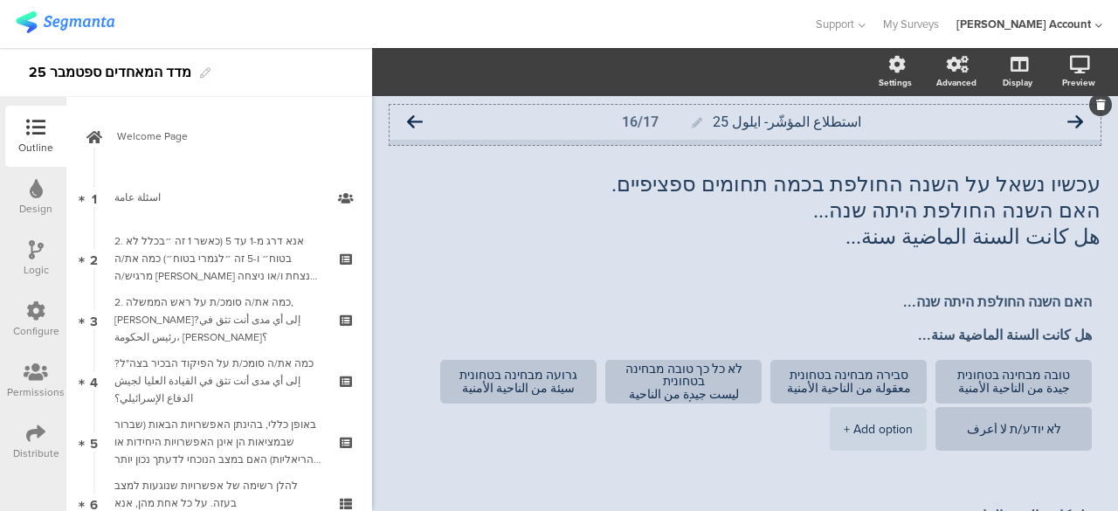
click at [415, 119] on icon at bounding box center [415, 122] width 16 height 16
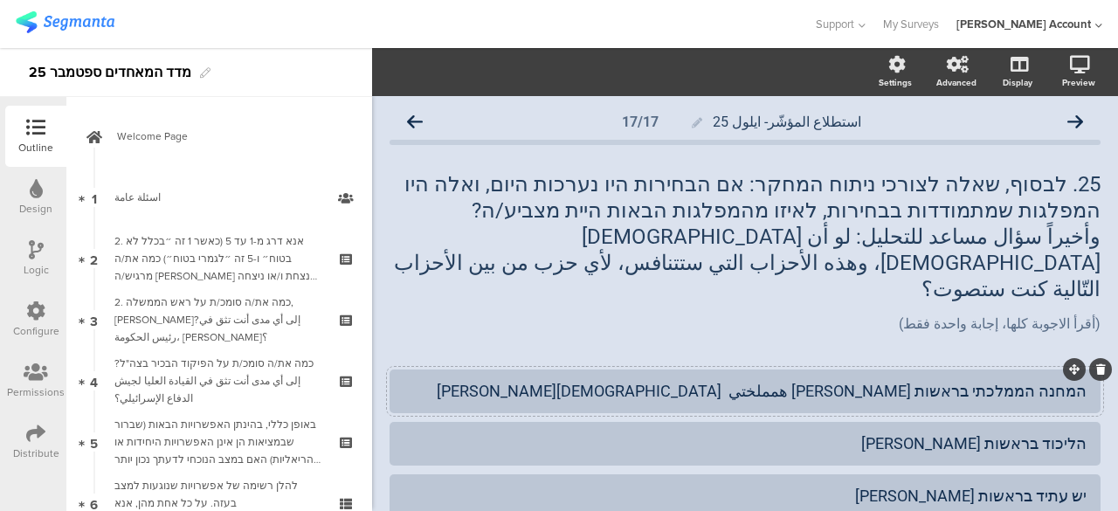
click at [978, 383] on div at bounding box center [745, 392] width 711 height 44
click at [983, 381] on div "המחנה הממלכתי בראשות בני גנץ همحاني همملختي برئاسة بيني غانتس" at bounding box center [745, 391] width 683 height 20
drag, startPoint x: 987, startPoint y: 365, endPoint x: 1076, endPoint y: 359, distance: 89.3
click at [1076, 370] on div "המחנה הממלכתי בראשות בני גנץ همحاني همملختي برئاسة بيني غانتس" at bounding box center [745, 392] width 711 height 44
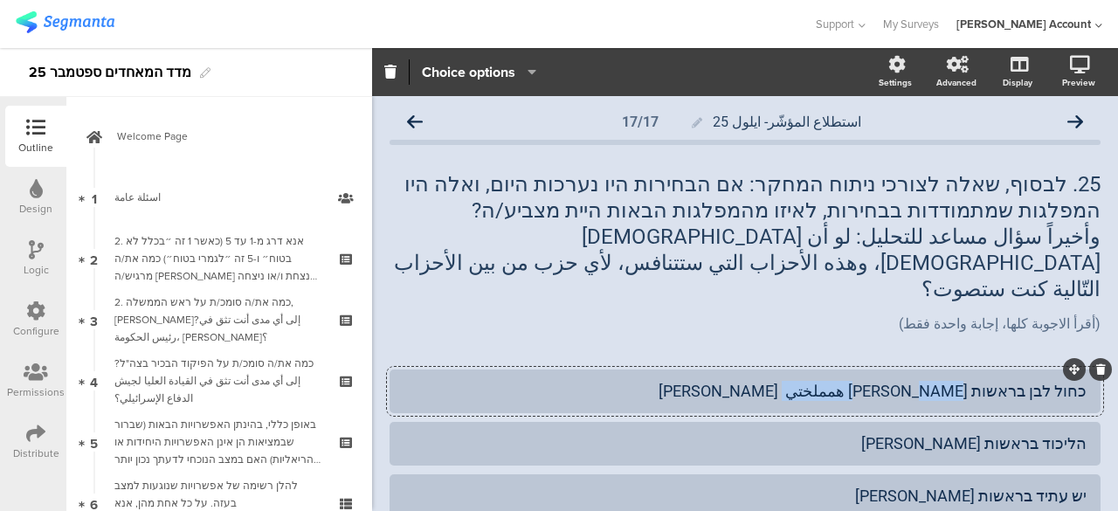
drag, startPoint x: 930, startPoint y: 365, endPoint x: 846, endPoint y: 370, distance: 84.9
click at [846, 381] on div "כחול לבן בראשות בני גנץ همحاني همملختي برئاسة بيني غانتس" at bounding box center [745, 391] width 683 height 20
click at [439, 311] on div "(أقرأ الاجوبة كلها، إجابة واحدة فقط) (أقرأ الاجوبة كلها، إجابة واحدة فقط)" at bounding box center [745, 325] width 720 height 28
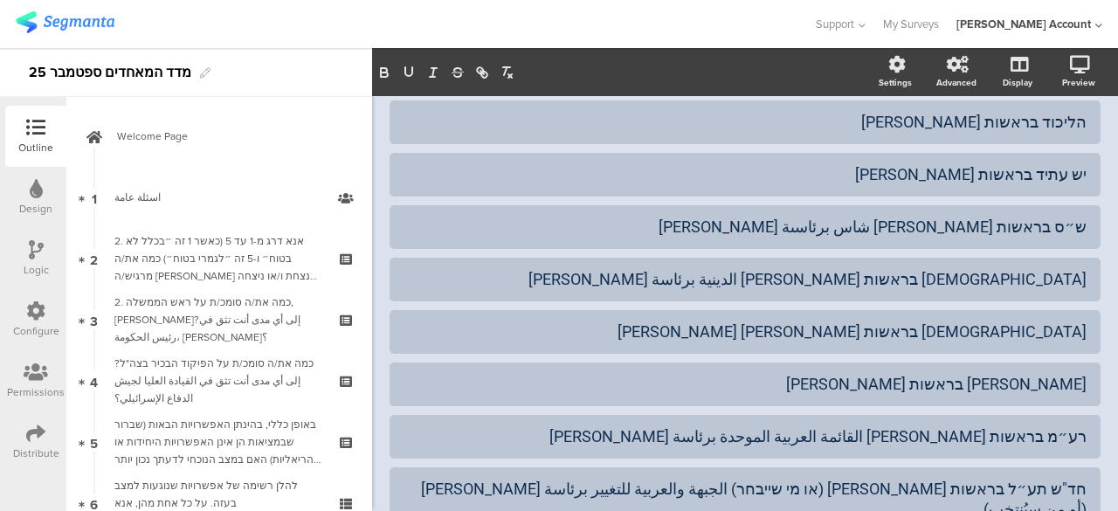
scroll to position [349, 0]
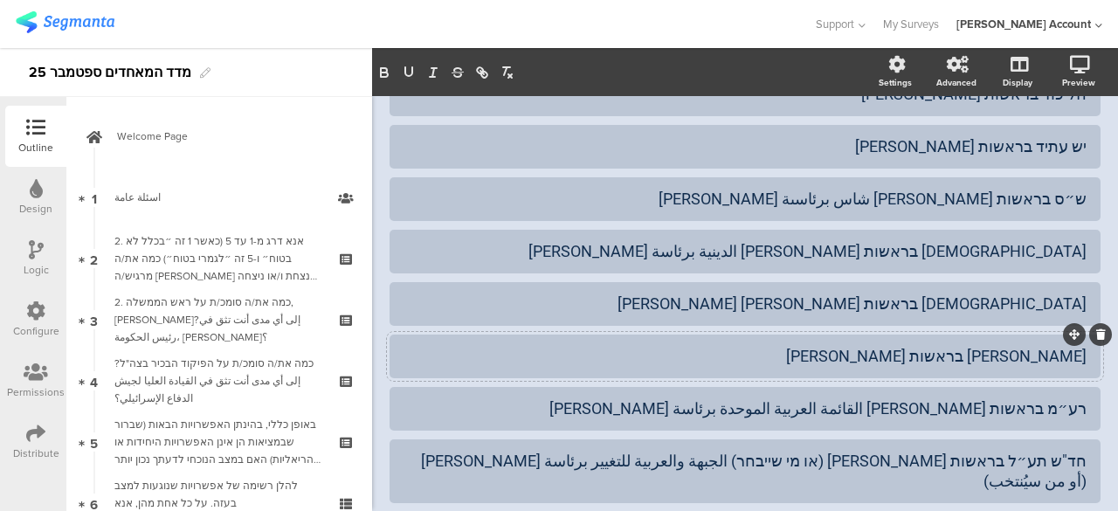
click at [928, 346] on div "ישראל ביתנו בראשות אביגדור ליברמן اسرائيل بيتنا برئاسة أفيغدور ليبرمان" at bounding box center [745, 356] width 683 height 20
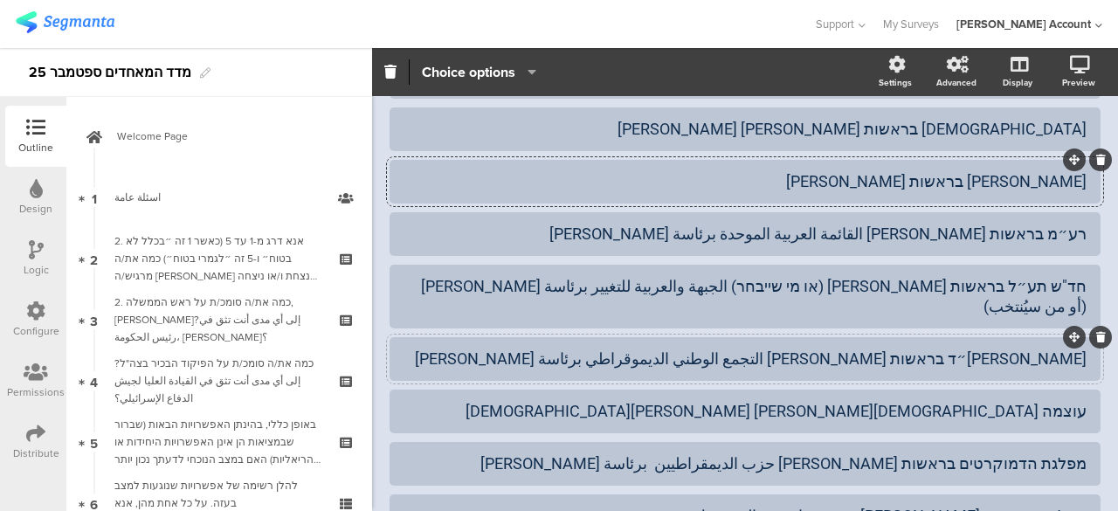
click at [984, 349] on div "בל״ד בראשות סאמי אבו שחאדה التجمع الوطني الديموقراطي برئاسة سامي أبو شحادة" at bounding box center [745, 359] width 683 height 20
click at [1036, 401] on div "עוצמה יהודית בראשות איתמר בן גביר عوتسماه يهوديت برئاسة إيتامار بن غفير" at bounding box center [745, 411] width 683 height 20
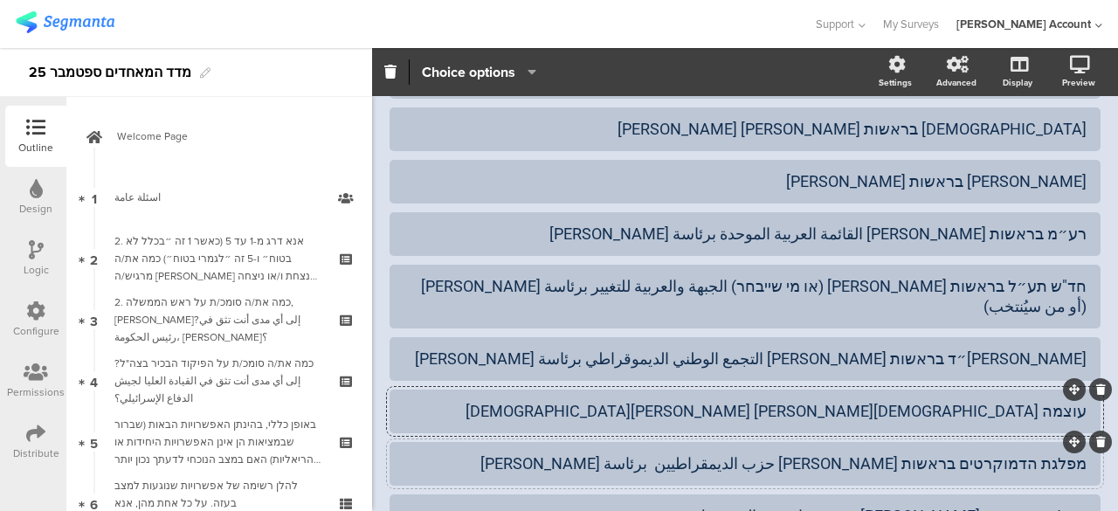
click at [1040, 449] on div "מפלגת הדמוקרטים בראשות יאיר גולן حزب الديمقراطيين برئاسة يئير جولان" at bounding box center [745, 463] width 683 height 29
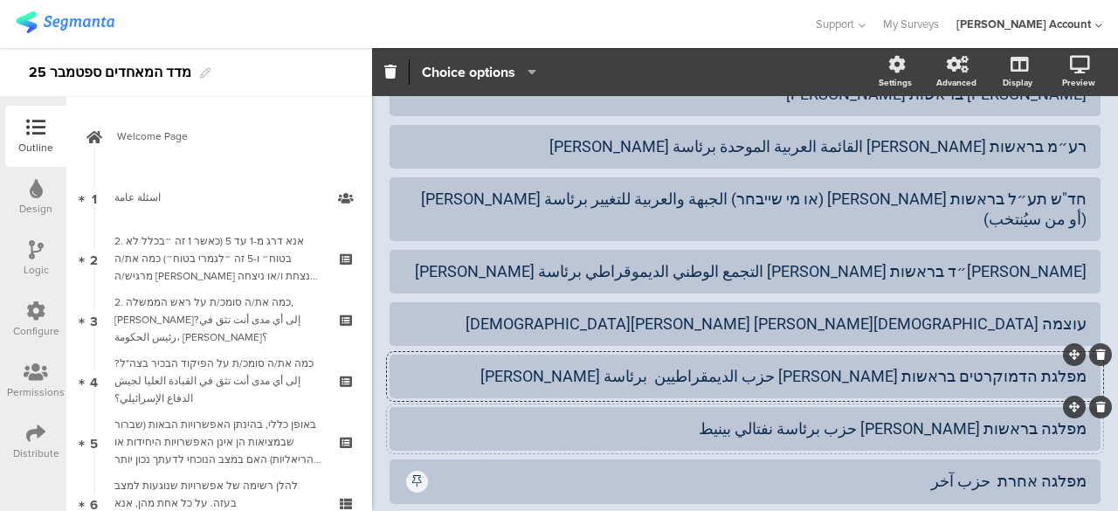
click at [970, 418] on div "מפלגה בראשות נפתלי בנט حزب برئاسة نفتالي بينيط" at bounding box center [745, 428] width 683 height 20
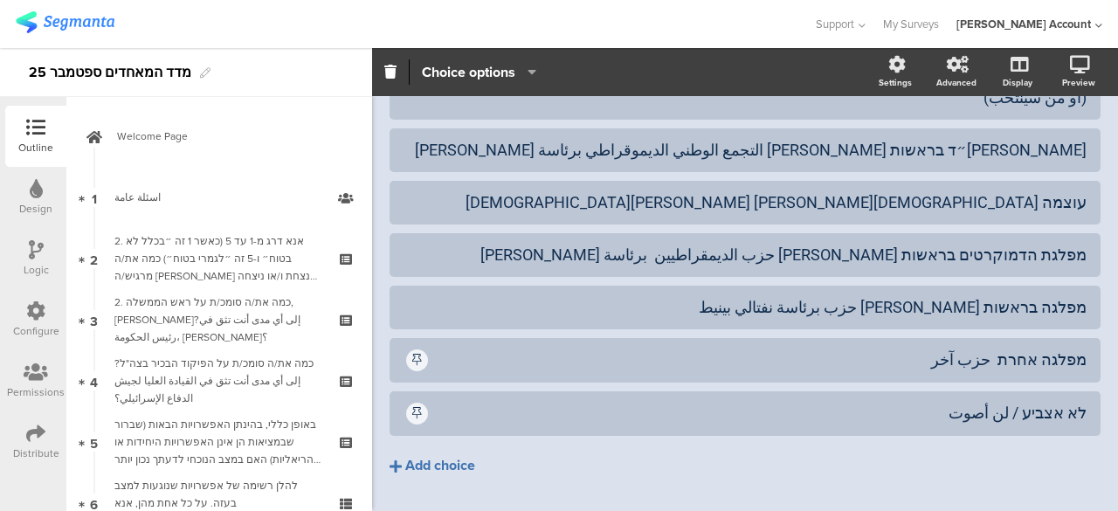
click at [458, 457] on div "Add choice" at bounding box center [440, 466] width 70 height 18
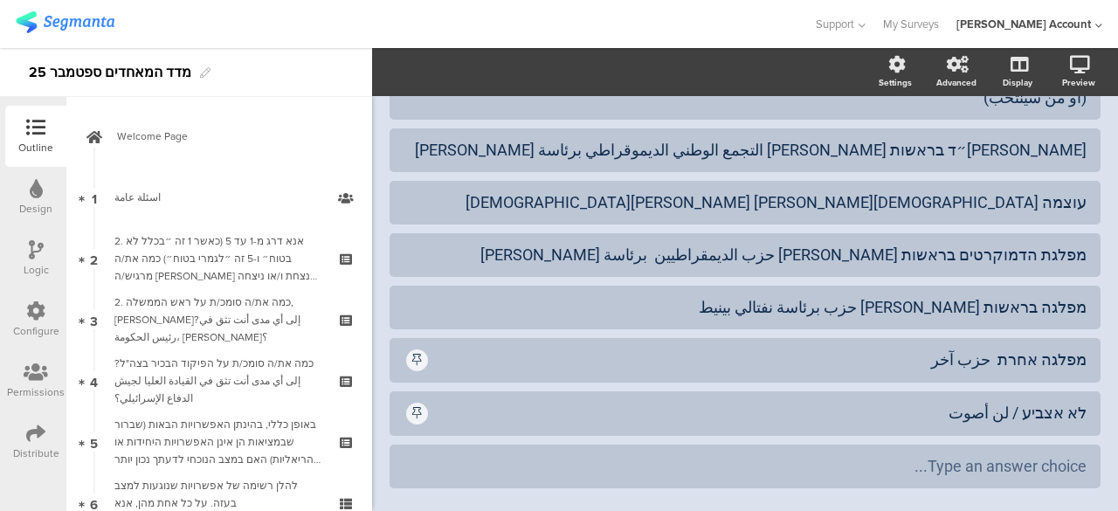
click at [453, 509] on div "Add choice" at bounding box center [440, 518] width 70 height 18
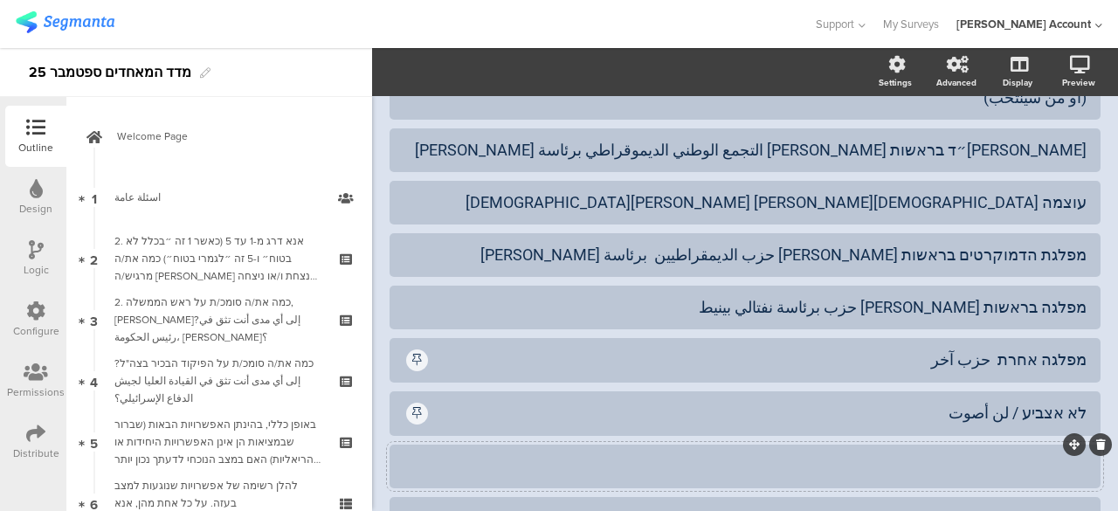
click at [1005, 452] on div at bounding box center [745, 466] width 683 height 29
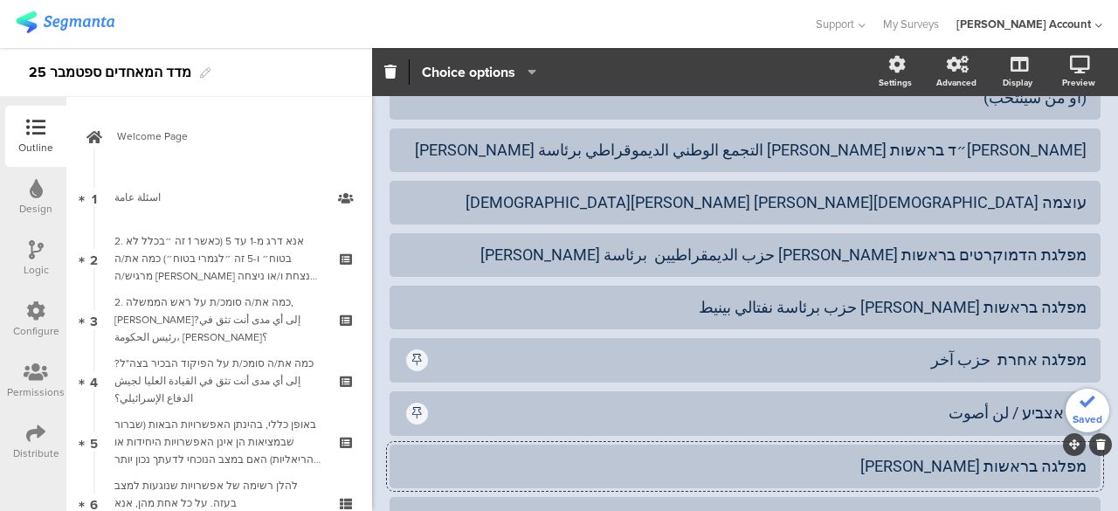
click at [893, 456] on div "מפלגה בראשות גדי איזנקוט" at bounding box center [745, 466] width 683 height 20
click at [858, 456] on div "מפלגה בראשות גדי איזנקוט حزب برئاسة ايزنكوط" at bounding box center [745, 466] width 683 height 20
click at [826, 508] on div "מפלגת המילואימניקים בראשות יועז הנדל" at bounding box center [745, 518] width 683 height 20
click at [631, 452] on div "מפלגה בראשות גדי איזנקוט حزب برئاسة جادي ايزنكوط" at bounding box center [745, 466] width 683 height 29
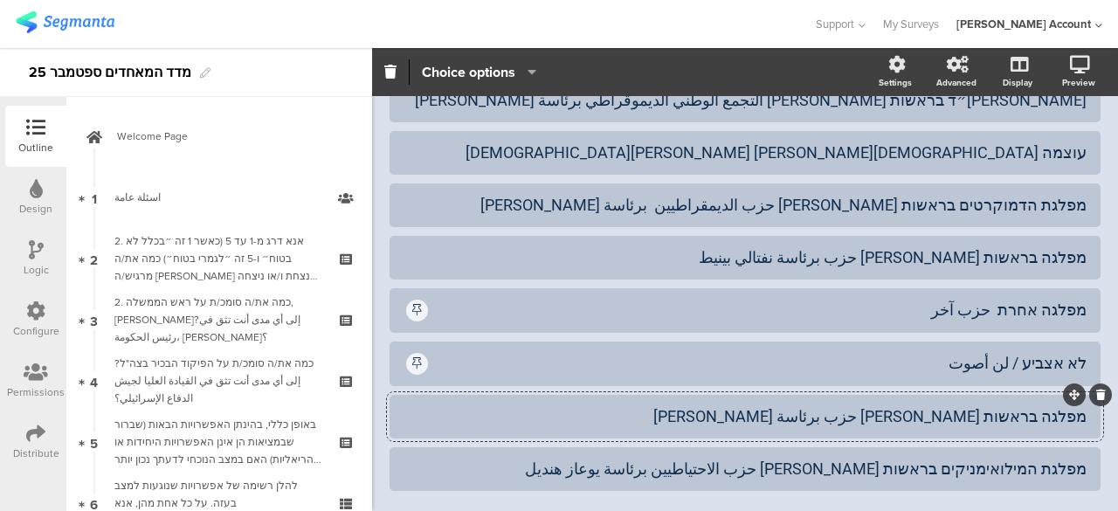
scroll to position [820, 0]
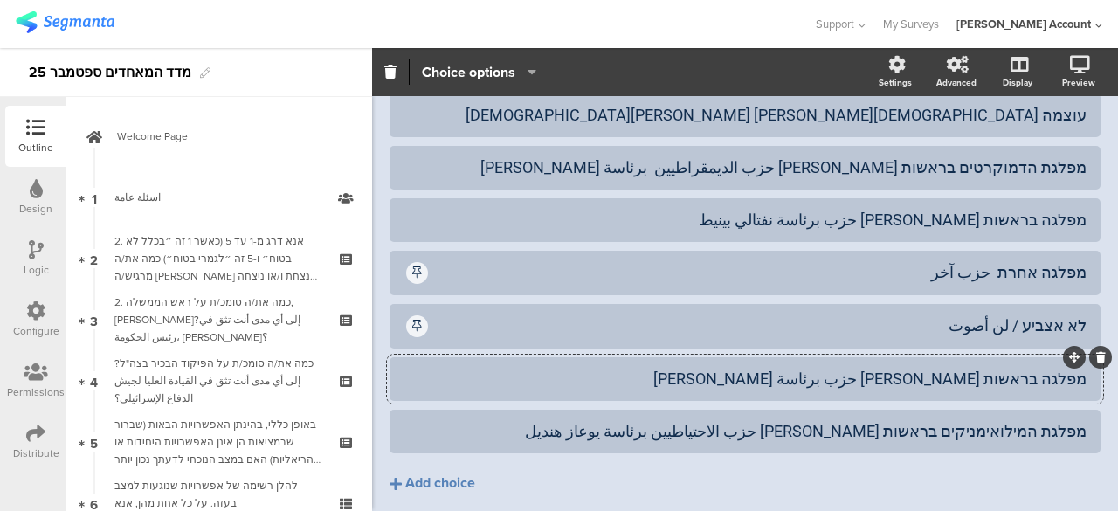
drag, startPoint x: 993, startPoint y: 319, endPoint x: 994, endPoint y: 330, distance: 11.4
click at [993, 364] on div "מפלגה בראשות גדי איזנקוט حزب برئاسة جادي ايزنكوط" at bounding box center [745, 378] width 683 height 29
click at [994, 369] on div "מפלגה בראשות גדי איזנקוט حزب برئاسة جادي ايزنكوط" at bounding box center [745, 379] width 683 height 20
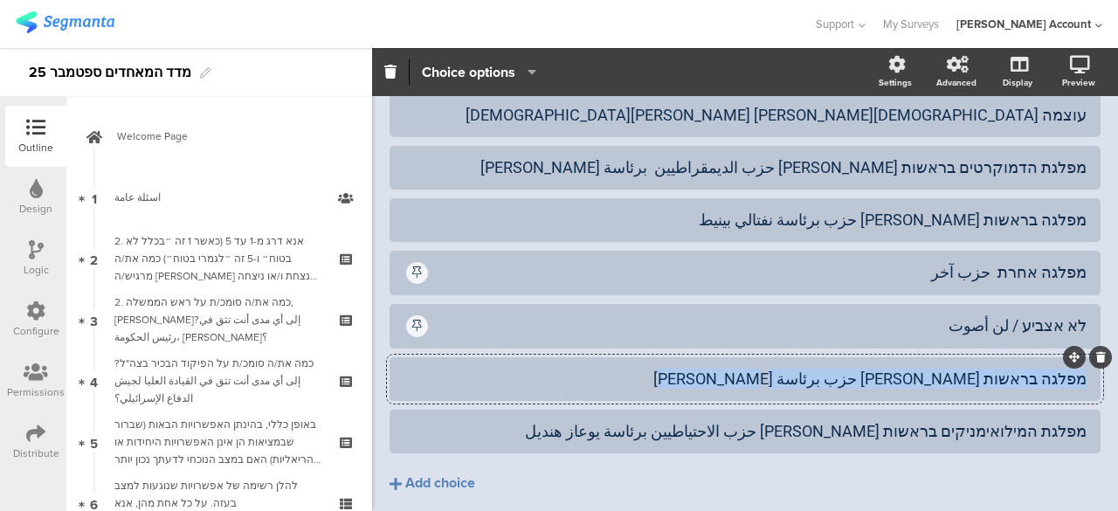
click at [994, 369] on div "מפלגה בראשות גדי איזנקוט حزب برئاسة جادي ايزنكوط" at bounding box center [745, 379] width 683 height 20
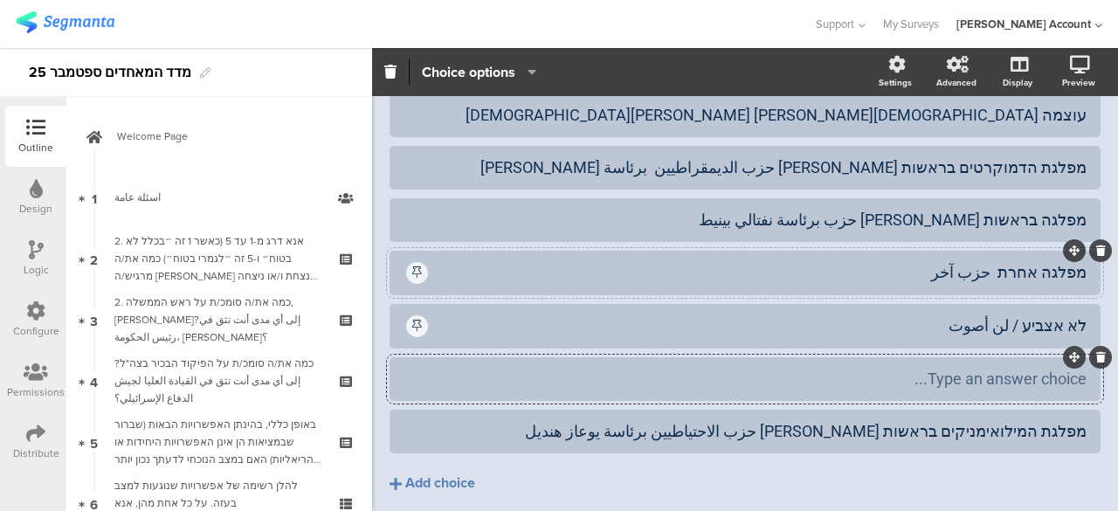
click at [1072, 262] on div "מפלגה אחרת حزب آخر" at bounding box center [759, 272] width 656 height 20
paste div
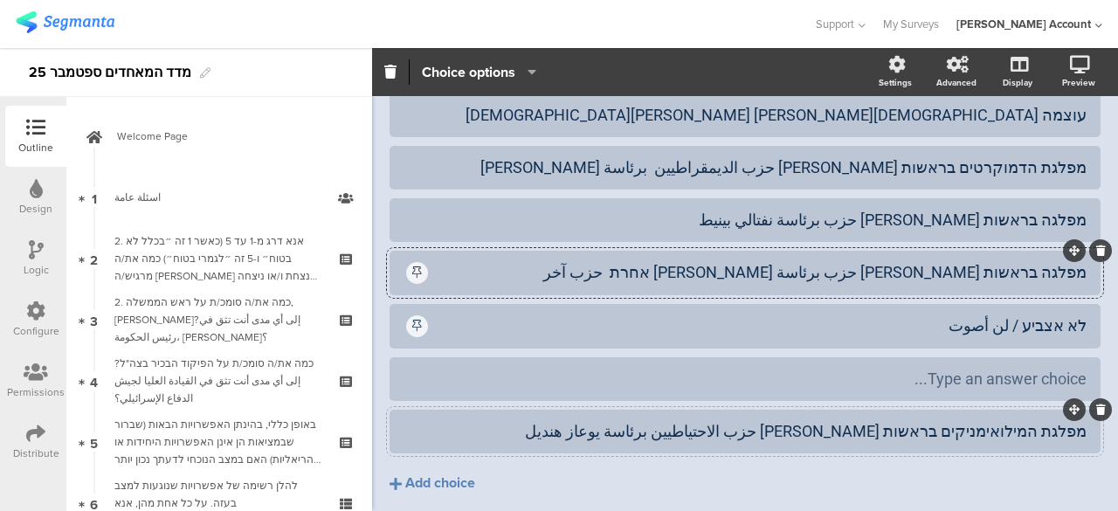
click at [1027, 421] on div "מפלגת המילואימניקים בראשות יועז הנדל حزب الاحتياطيين برئاسة يوعاز هنديل" at bounding box center [745, 431] width 683 height 20
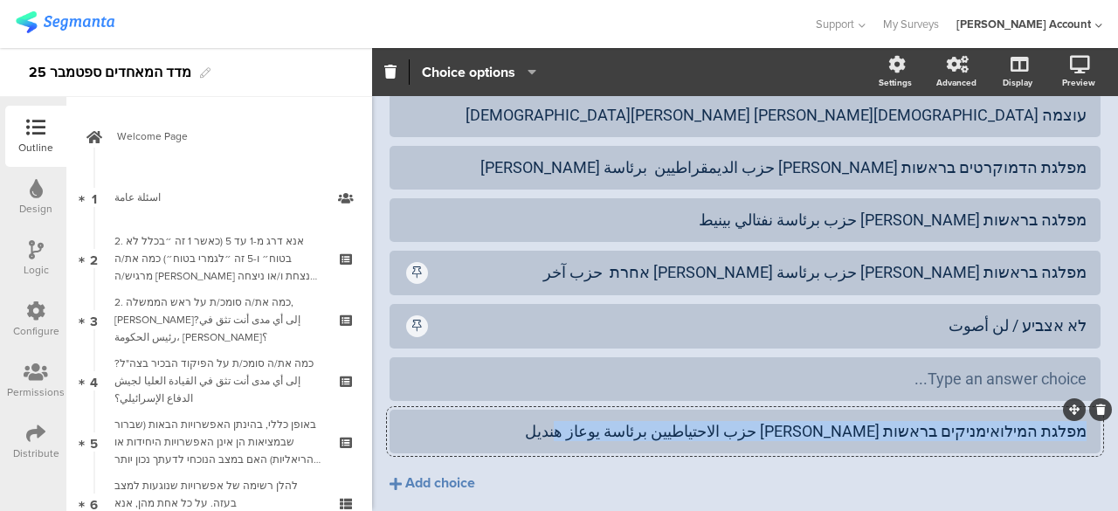
click at [1027, 421] on div "מפלגת המילואימניקים בראשות יועז הנדל حزب الاحتياطيين برئاسة يوعاز هنديل" at bounding box center [745, 431] width 683 height 20
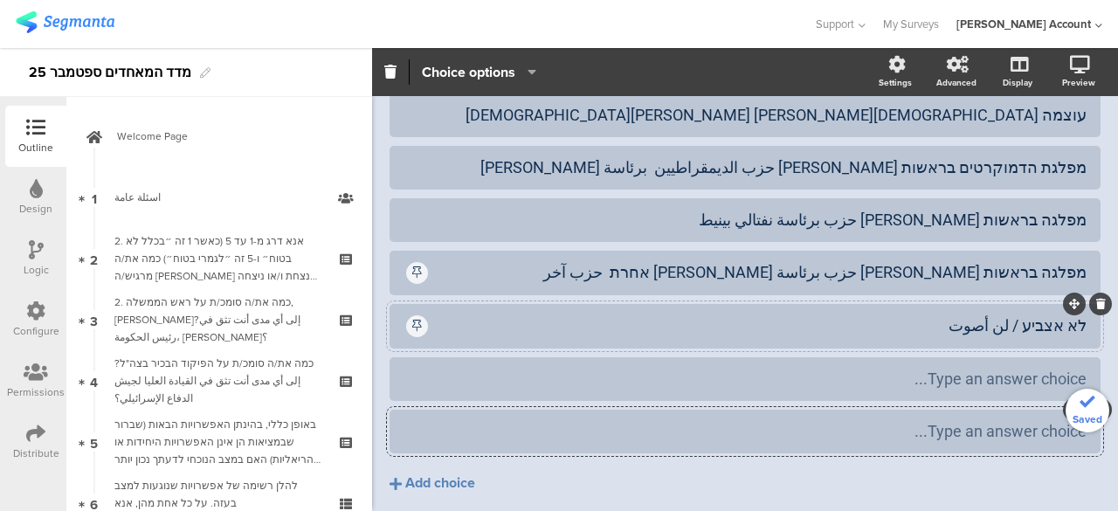
click at [1072, 315] on div "לא אצביע / لن أصوت" at bounding box center [759, 325] width 656 height 20
paste div
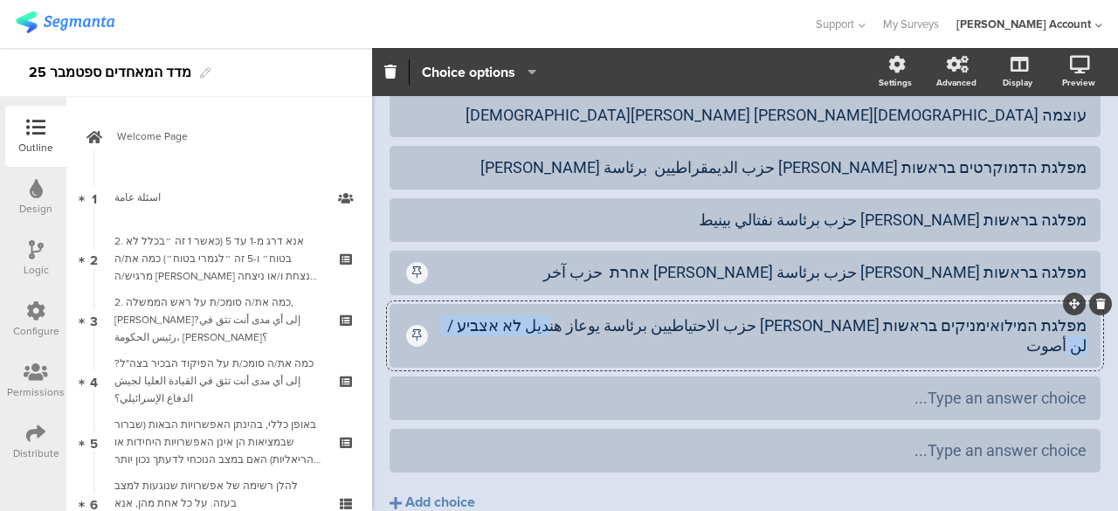
drag, startPoint x: 655, startPoint y: 282, endPoint x: 511, endPoint y: 293, distance: 144.5
click at [511, 311] on div "מפלגת המילואימניקים בראשות יועז הנדל حزب الاحتياطيين برئاسة يوعاز هنديل לא אצבי…" at bounding box center [745, 336] width 683 height 50
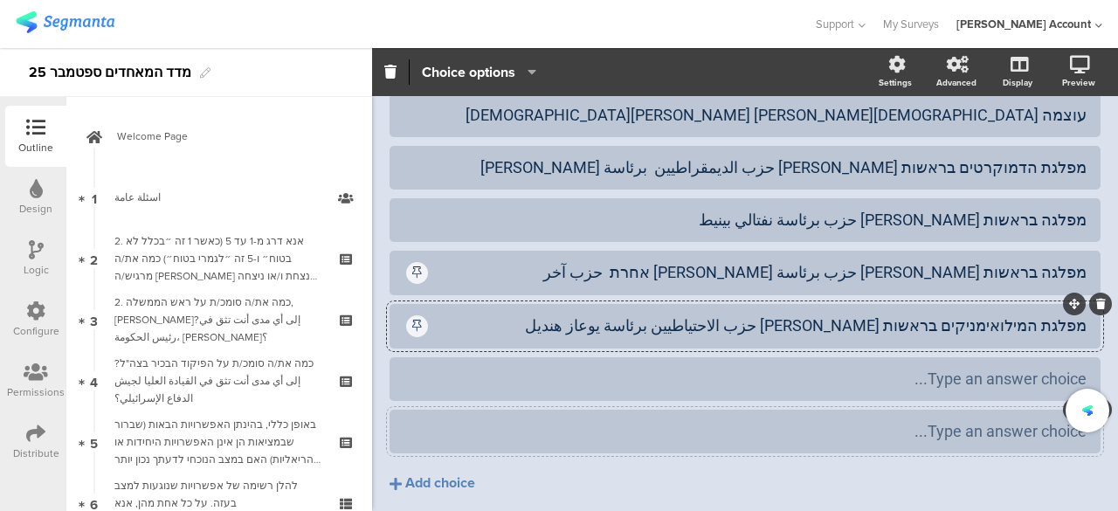
click at [844, 421] on div "Type an answer choice..." at bounding box center [745, 431] width 683 height 20
drag, startPoint x: 775, startPoint y: 220, endPoint x: 763, endPoint y: 228, distance: 14.5
click at [763, 262] on div "מפלגה בראשות גדי איזנקוט حزب برئاسة جادي ايزنكوطמפלגה אחרת حزب آخر" at bounding box center [759, 272] width 656 height 20
drag, startPoint x: 776, startPoint y: 228, endPoint x: 647, endPoint y: 246, distance: 129.7
click at [647, 251] on div "מפלגה בראשות גדי איזנקוט حزب برئاسة جادي ايزنكوطמפלגה אחרת حزب آخر" at bounding box center [745, 273] width 711 height 45
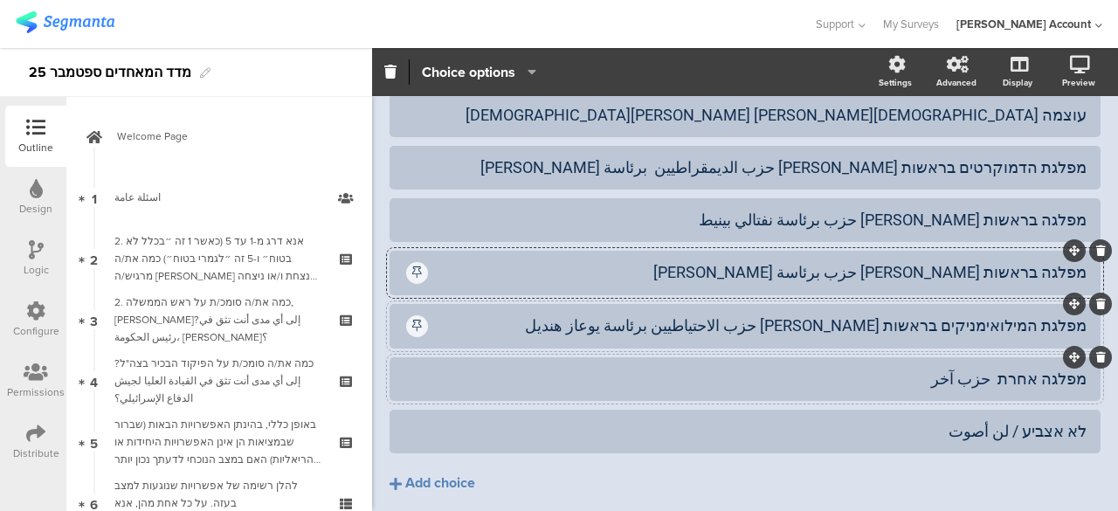
click at [497, 315] on div "מפלגת המילואימניקים בראשות יועז הנדל حزب الاحتياطيين برئاسة يوعاز هنديل" at bounding box center [759, 325] width 656 height 20
click at [508, 369] on div "מפלגה אחרת حزب آخر" at bounding box center [745, 379] width 683 height 20
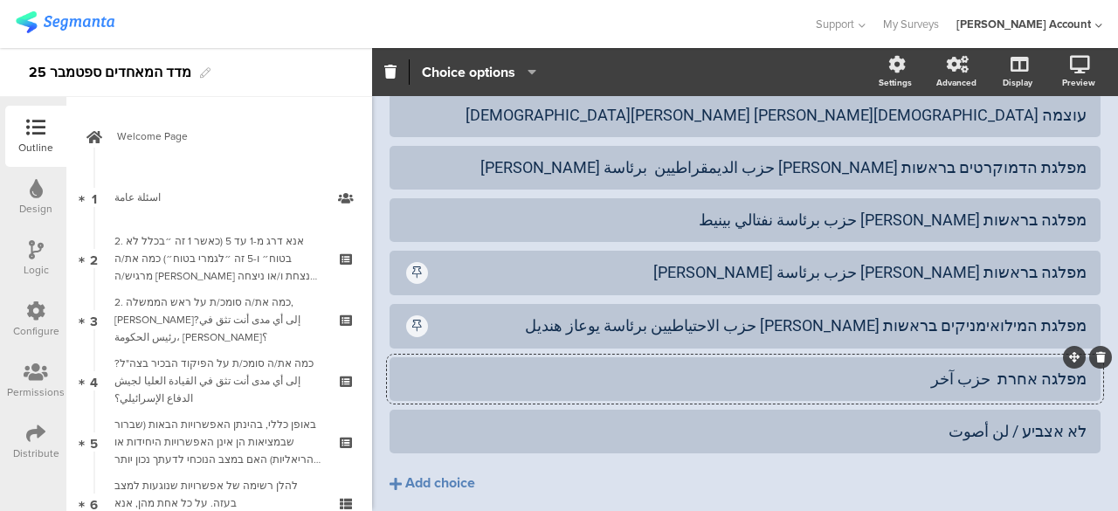
click at [529, 71] on icon "button" at bounding box center [527, 72] width 17 height 14
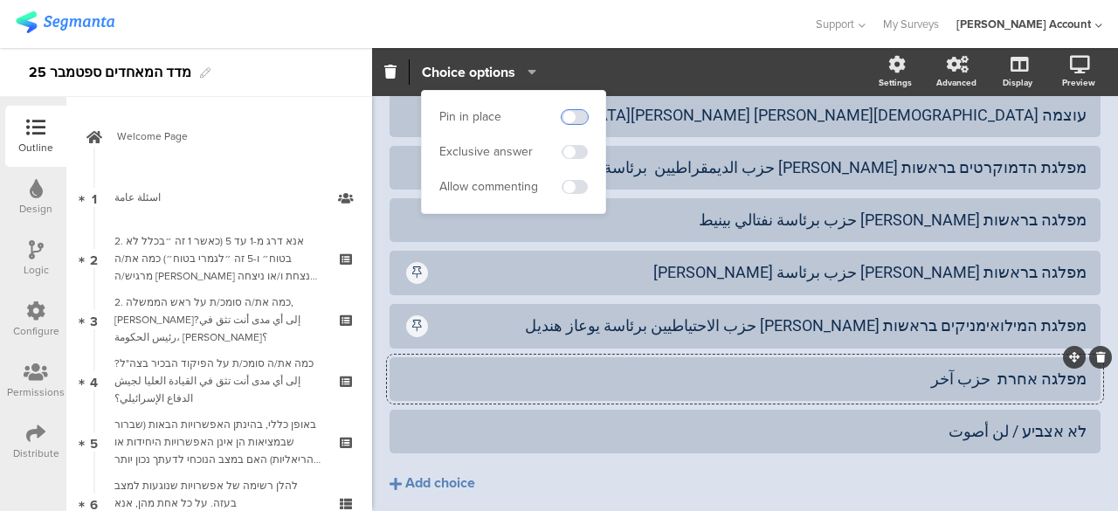
click at [577, 114] on span at bounding box center [575, 117] width 26 height 14
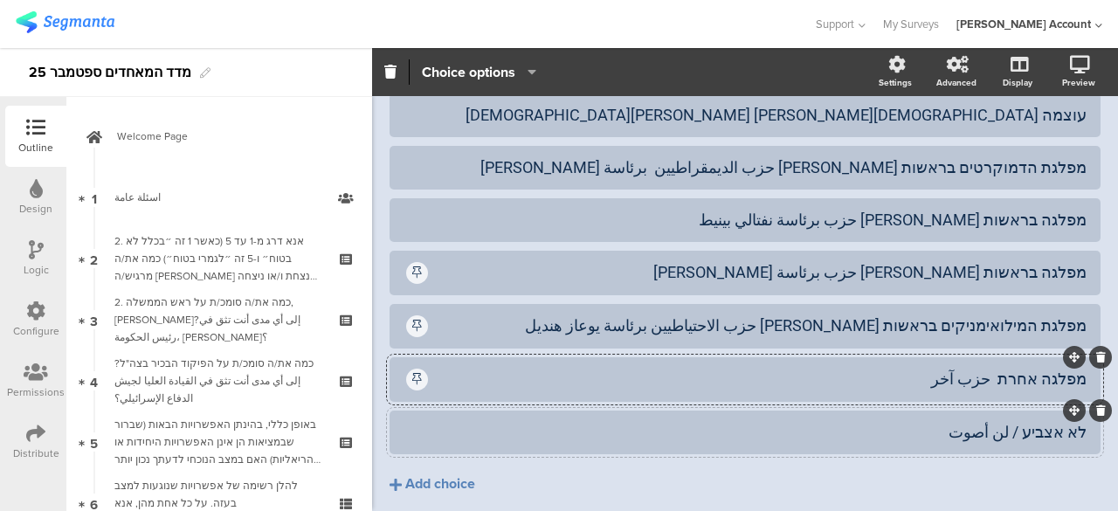
click at [533, 422] on div "לא אצביע / لن أصوت" at bounding box center [745, 432] width 683 height 20
click at [538, 71] on div "Pin in place Exclusive answer Allow commenting Choice options" at bounding box center [479, 71] width 139 height 25
click at [529, 70] on icon "button" at bounding box center [527, 72] width 17 height 14
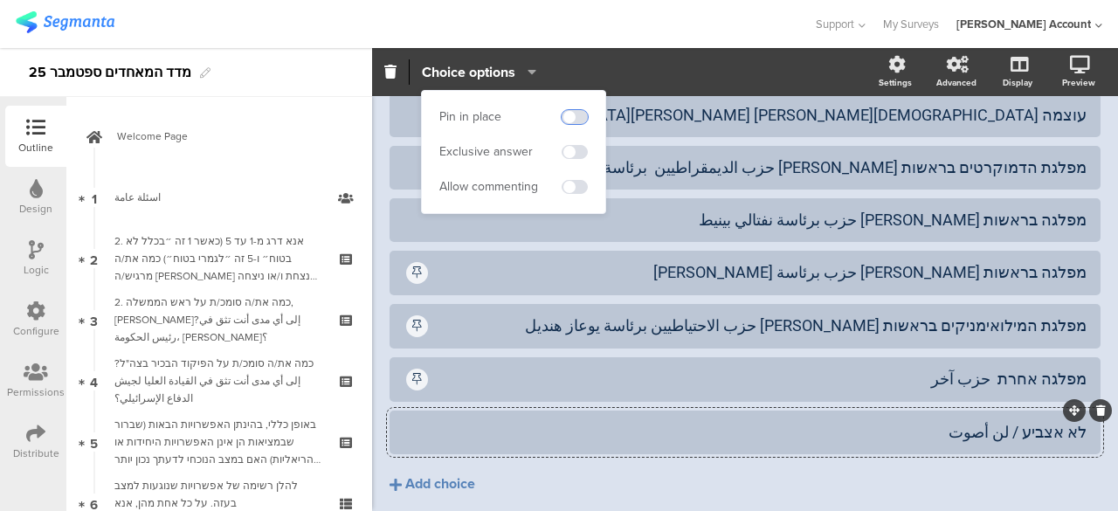
click at [570, 116] on span at bounding box center [575, 117] width 26 height 14
click at [485, 262] on div "מפלגה בראשות גדי איזנקוט حزب برئاسة جادي ايزنكوط" at bounding box center [759, 272] width 656 height 20
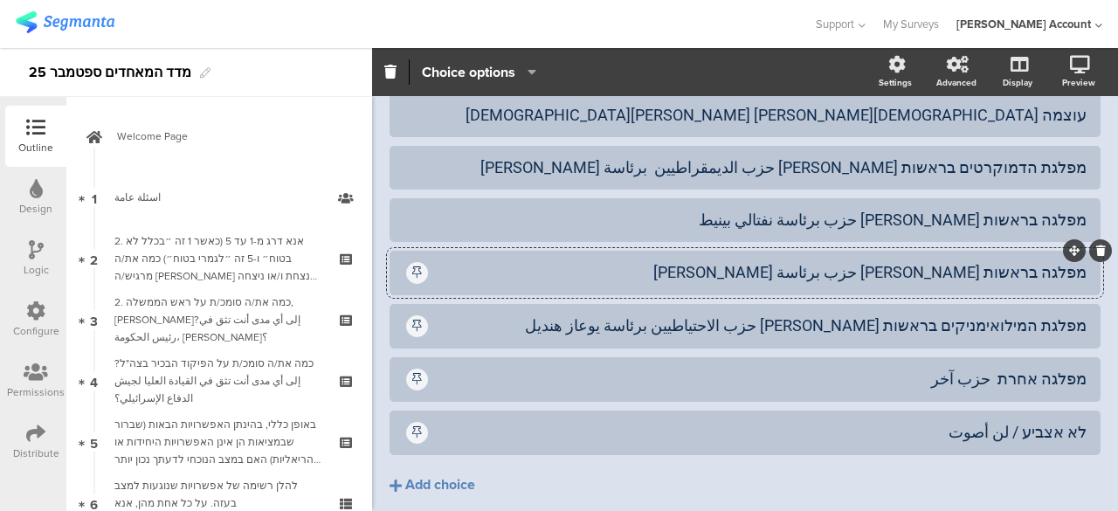
click at [535, 74] on icon "button" at bounding box center [527, 72] width 17 height 14
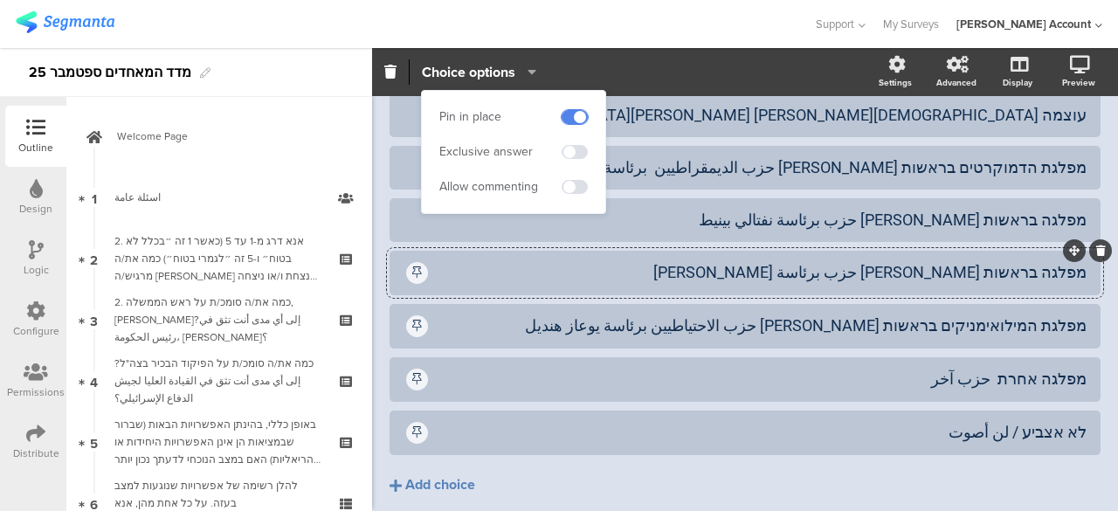
click at [568, 111] on span at bounding box center [575, 117] width 26 height 14
click at [514, 315] on div "מפלגת המילואימניקים בראשות יועז הנדל حزب الاحتياطيين برئاسة يوعاز هنديل" at bounding box center [759, 325] width 656 height 20
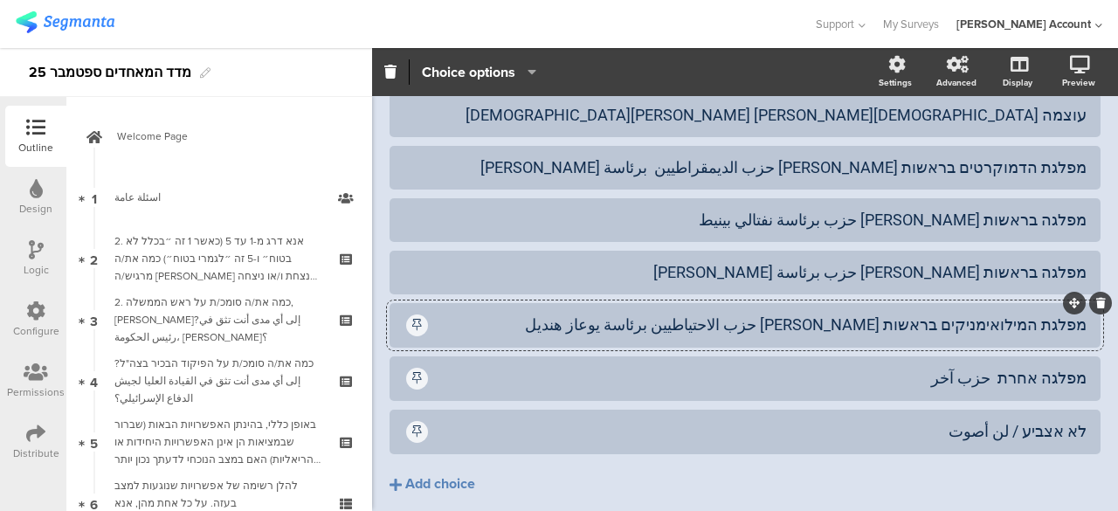
click at [535, 69] on icon "button" at bounding box center [527, 72] width 17 height 14
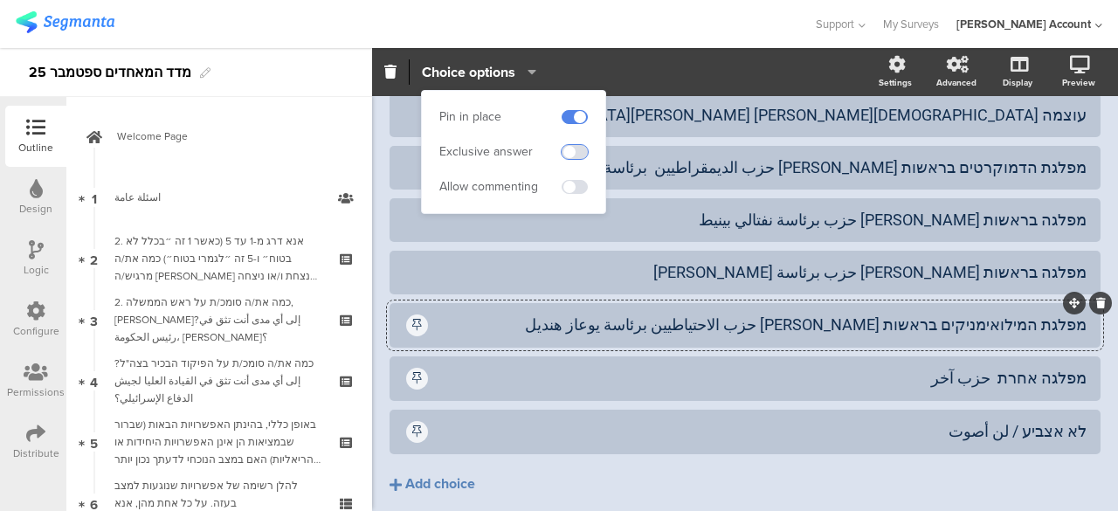
click at [563, 151] on span at bounding box center [575, 152] width 26 height 14
click at [577, 120] on span at bounding box center [575, 117] width 26 height 14
click at [579, 149] on span at bounding box center [575, 152] width 26 height 14
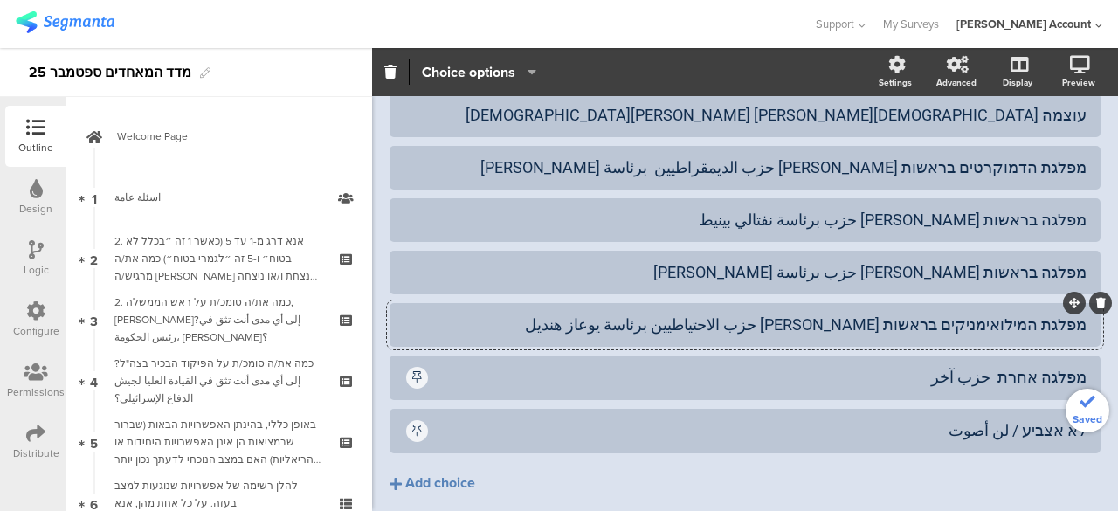
click at [598, 488] on div "כחול לבן בראשות בני גנץ كحول لافان برئاسة بيني غانتس הליכוד בראשות בנימין נתניה…" at bounding box center [745, 58] width 711 height 1018
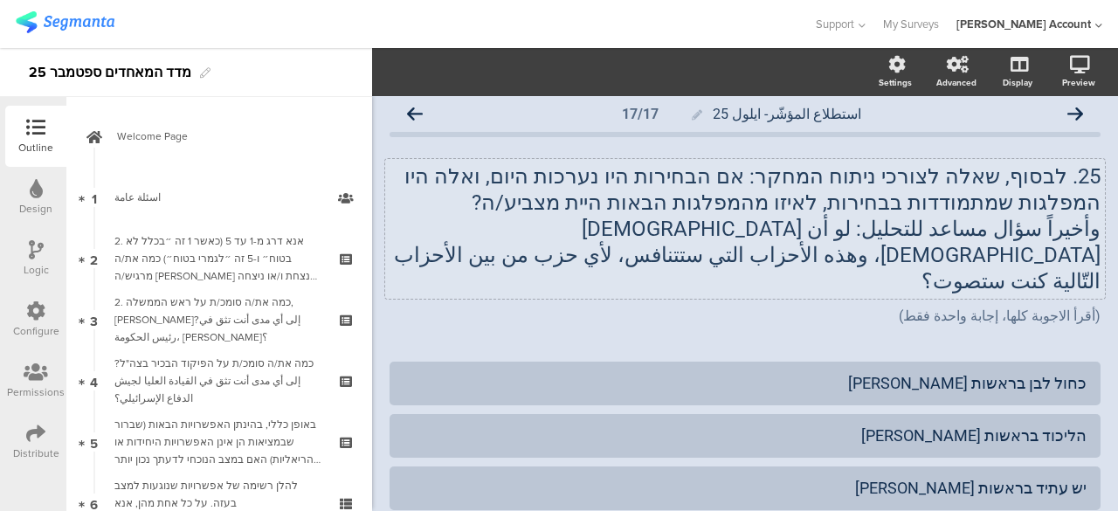
scroll to position [0, 0]
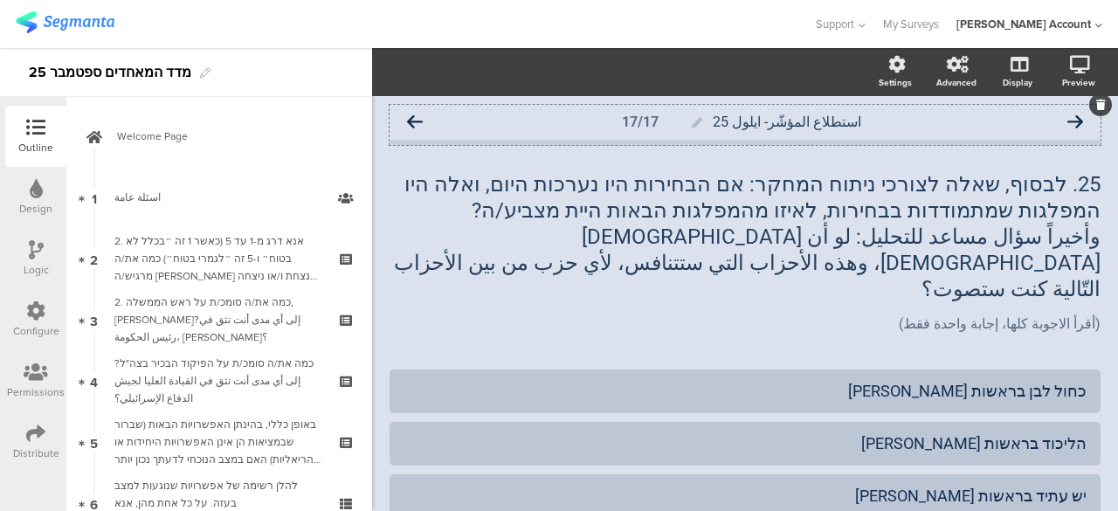
click at [418, 120] on icon at bounding box center [415, 122] width 16 height 16
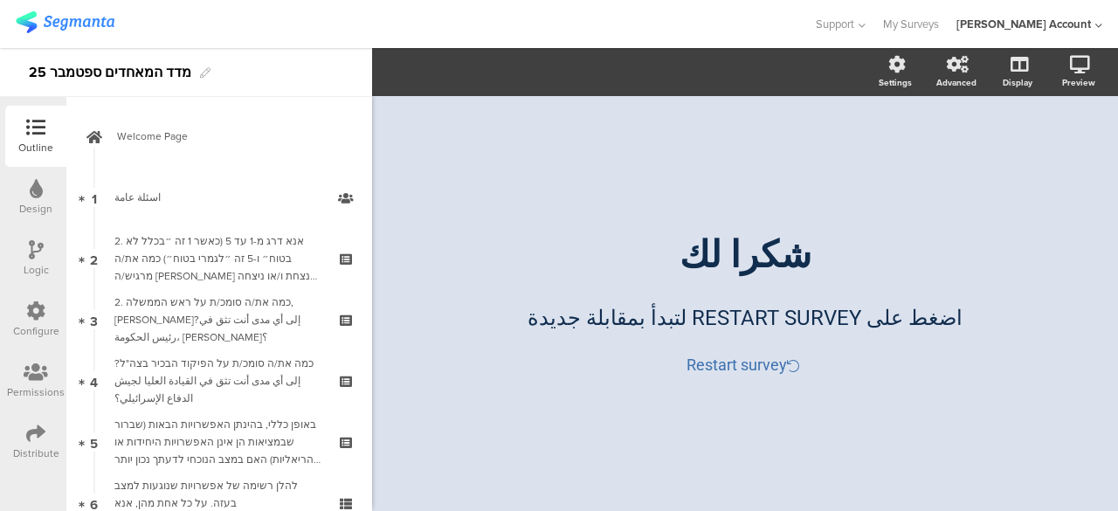
click at [35, 430] on icon at bounding box center [35, 433] width 19 height 19
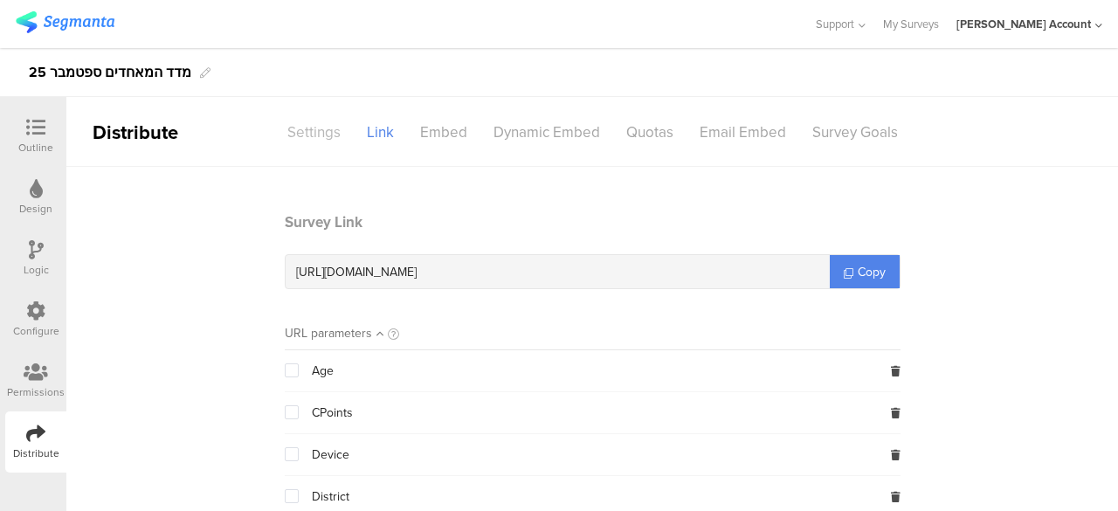
click at [321, 133] on div "Settings" at bounding box center [314, 132] width 80 height 31
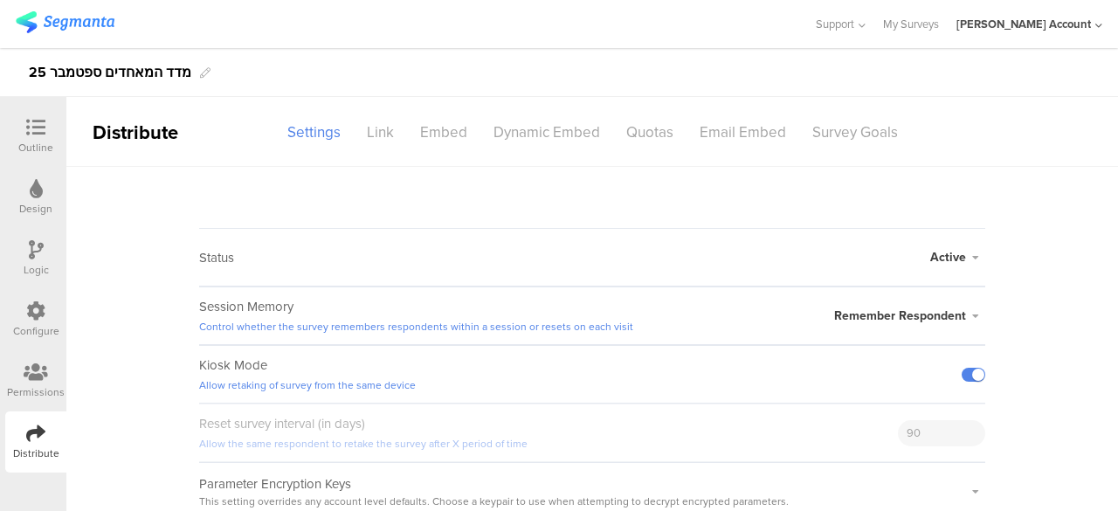
click at [962, 382] on div at bounding box center [974, 374] width 24 height 57
click at [964, 370] on label at bounding box center [974, 375] width 24 height 14
click at [0, 0] on input "checkbox" at bounding box center [0, 0] width 0 height 0
drag, startPoint x: 854, startPoint y: 135, endPoint x: 874, endPoint y: 141, distance: 19.9
click at [854, 135] on div "Survey Goals" at bounding box center [855, 132] width 112 height 31
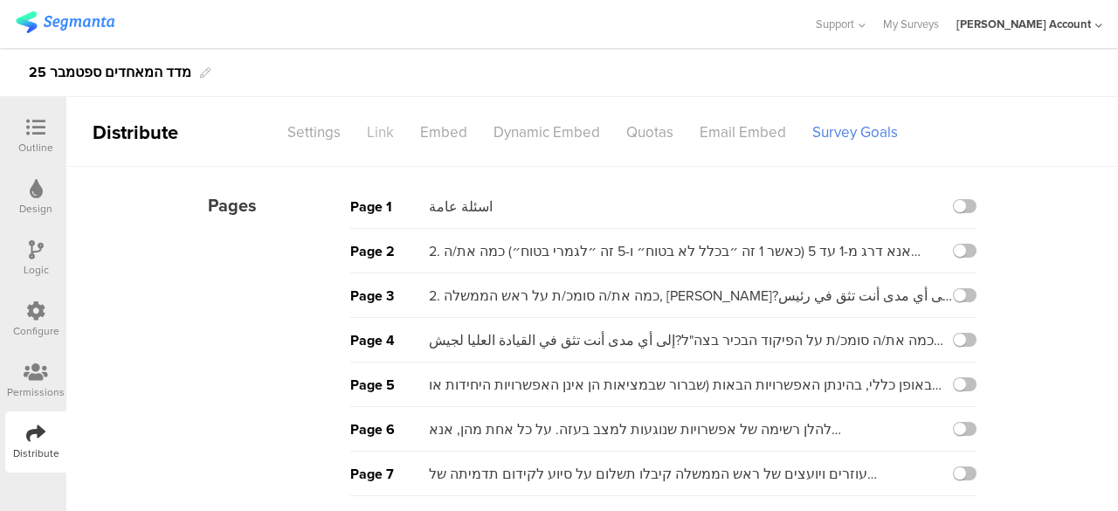
click at [369, 134] on div "Link" at bounding box center [380, 132] width 53 height 31
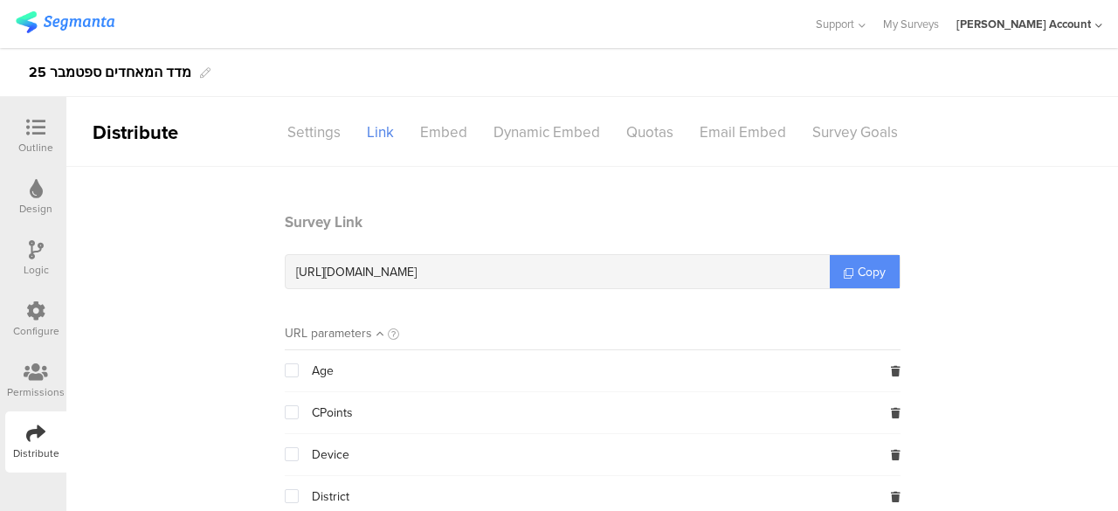
click at [861, 269] on span "Copy" at bounding box center [872, 272] width 28 height 18
click at [31, 117] on div "Outline" at bounding box center [35, 136] width 61 height 61
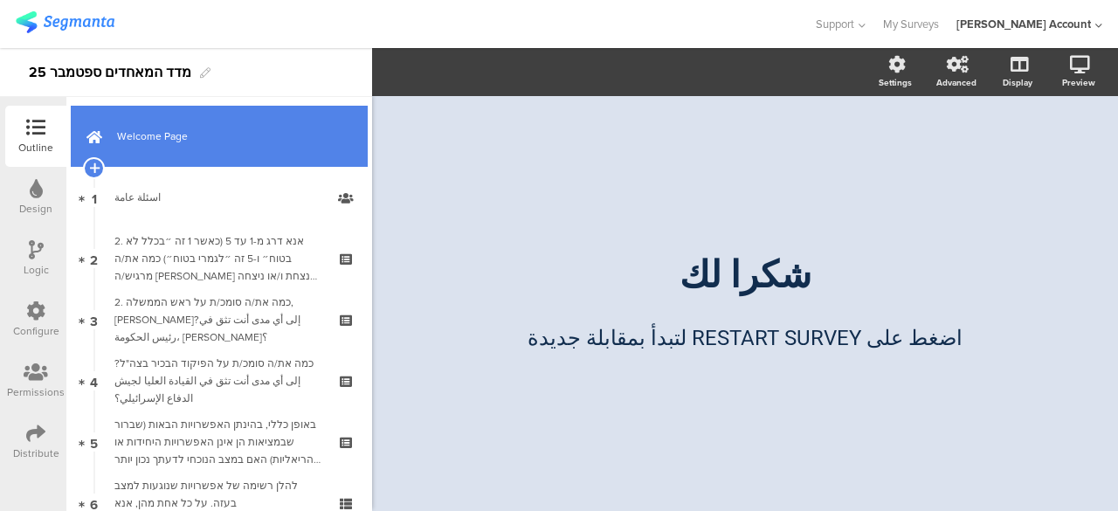
click at [159, 129] on span "Welcome Page" at bounding box center [229, 136] width 224 height 17
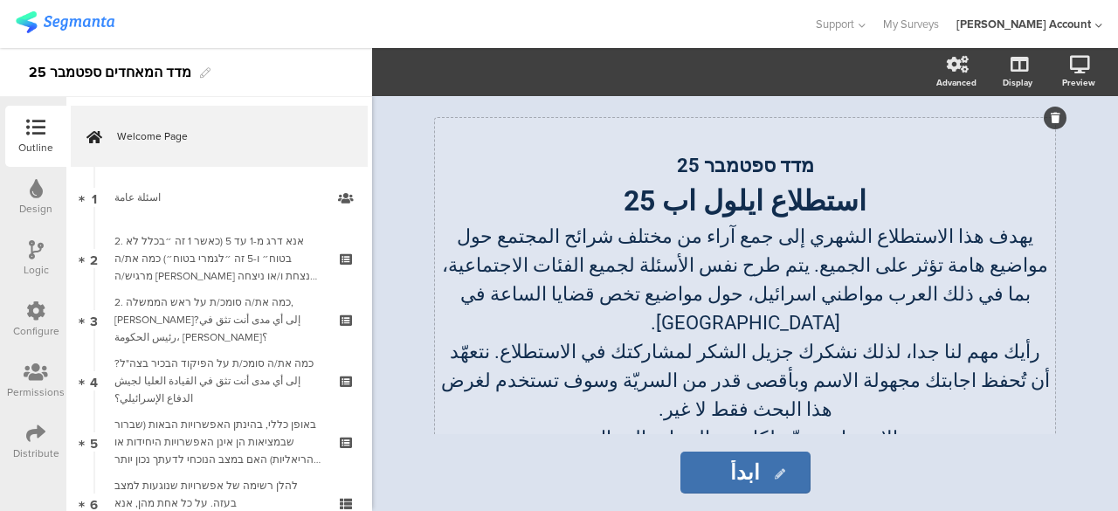
click at [706, 209] on strong "استطلاع ايلول اب 25" at bounding box center [745, 200] width 243 height 33
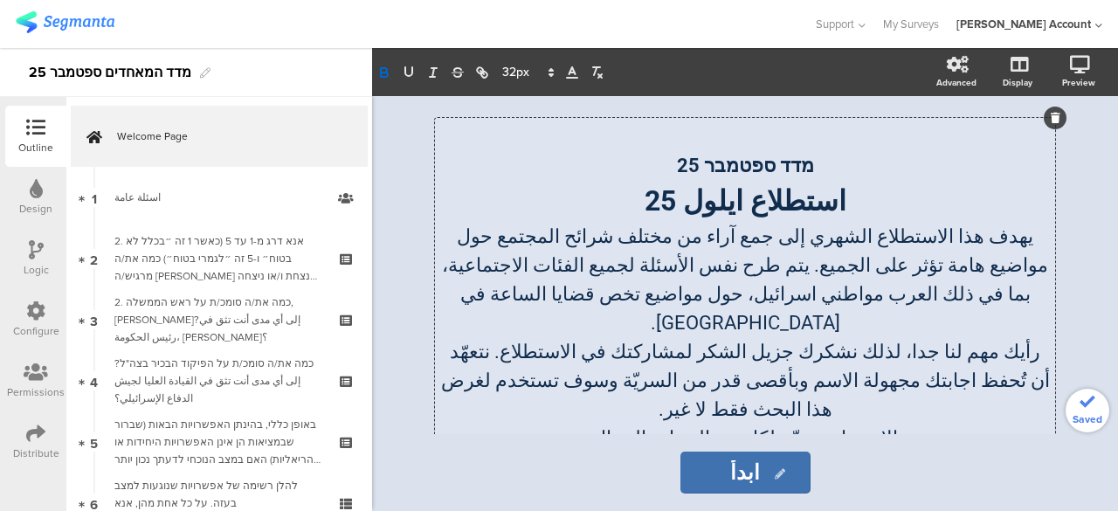
click at [425, 431] on div "מדד ספטמבר 25 استطلاع ايلول 25 يهدف هذا الاستطلاع الشهري إلى جمع آراء من مختلف …" at bounding box center [745, 265] width 699 height 338
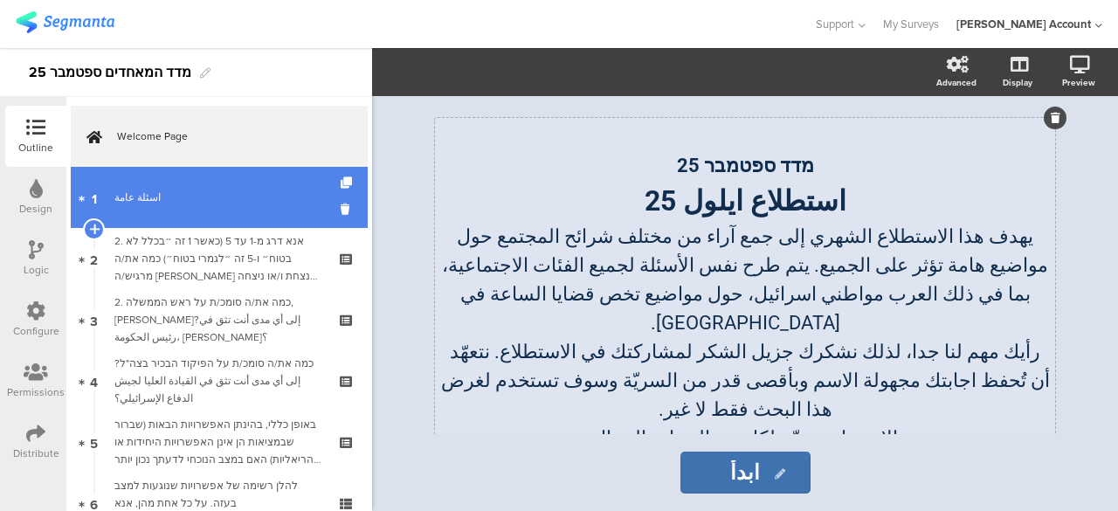
click at [208, 207] on link "1 اسئلة عامة" at bounding box center [219, 197] width 297 height 61
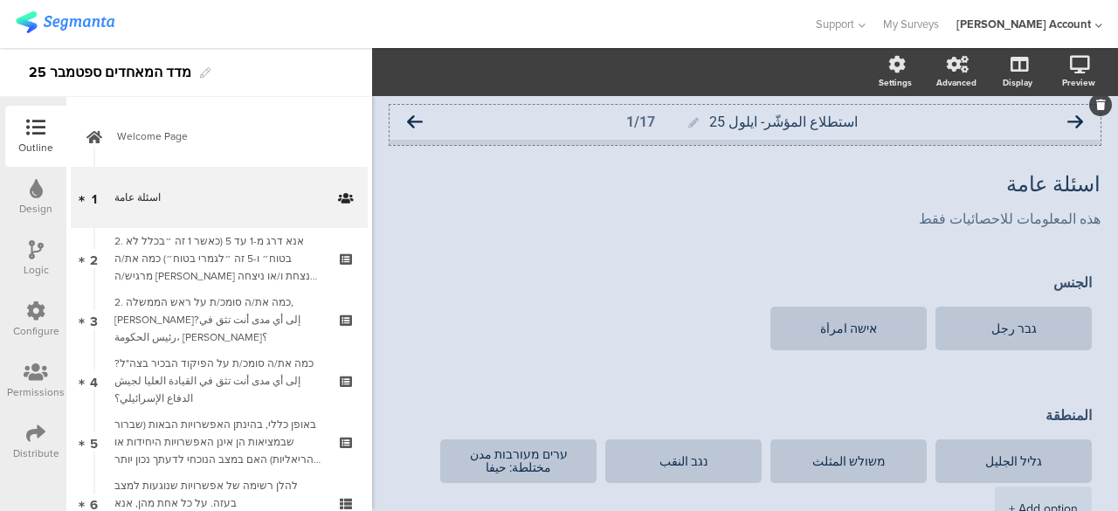
click at [416, 120] on icon at bounding box center [415, 122] width 16 height 16
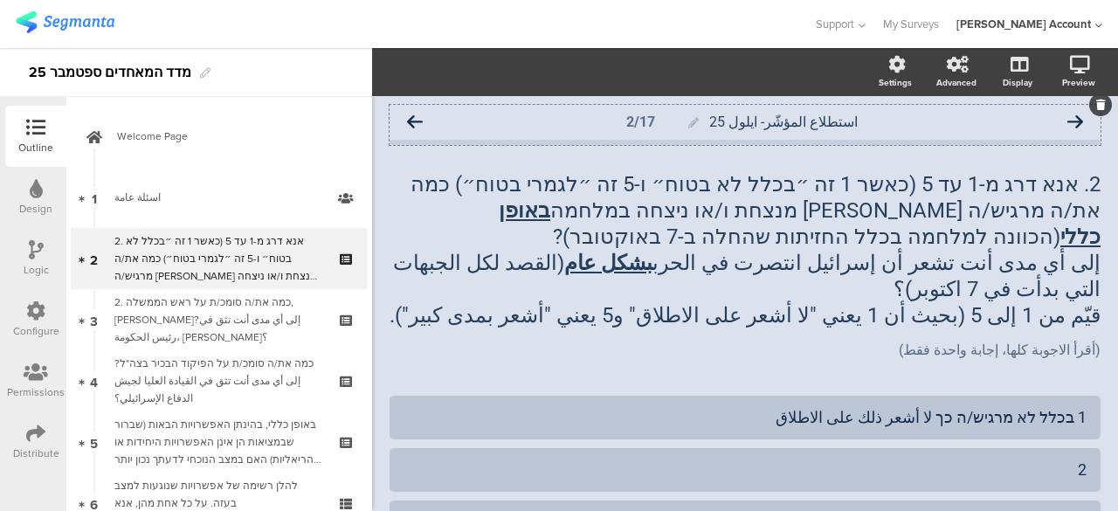
click at [411, 123] on icon at bounding box center [415, 122] width 16 height 16
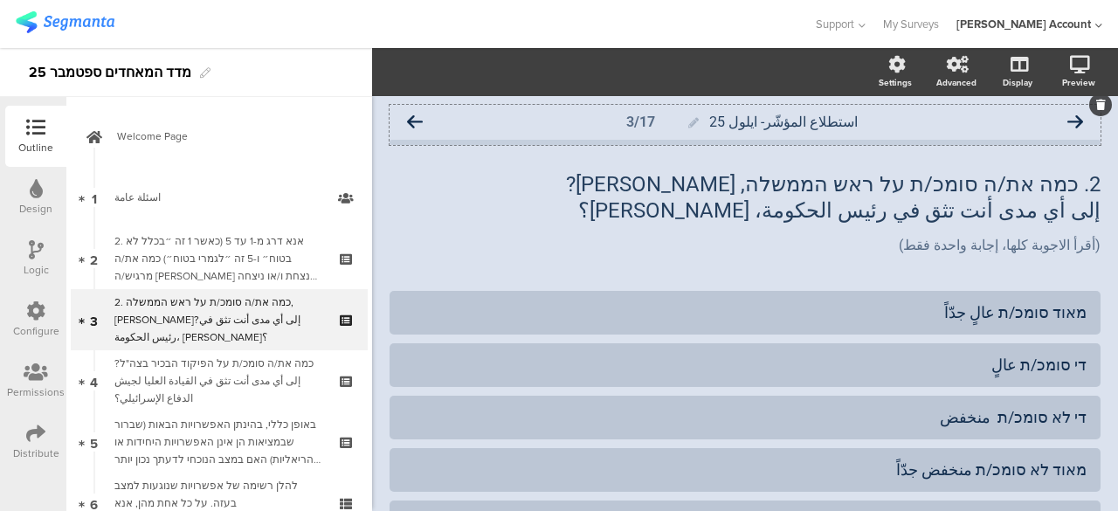
click at [1068, 121] on icon at bounding box center [1076, 122] width 16 height 16
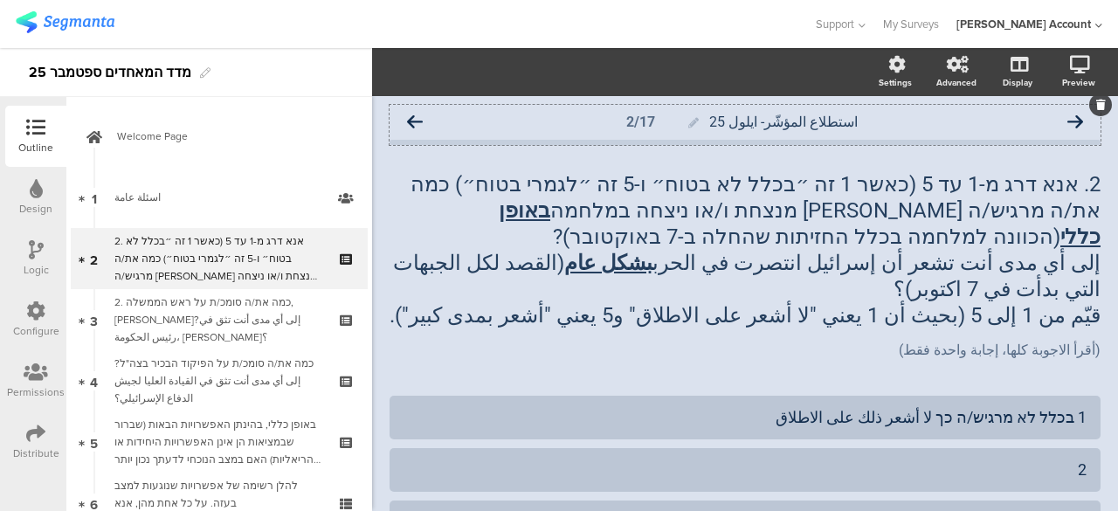
click at [1068, 121] on icon at bounding box center [1076, 122] width 16 height 16
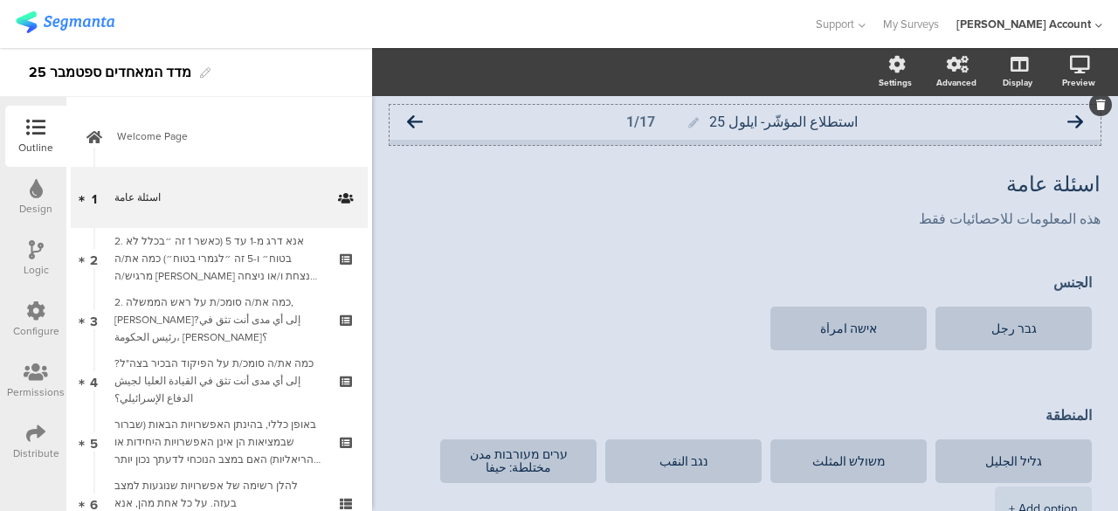
click at [412, 121] on icon at bounding box center [415, 122] width 16 height 16
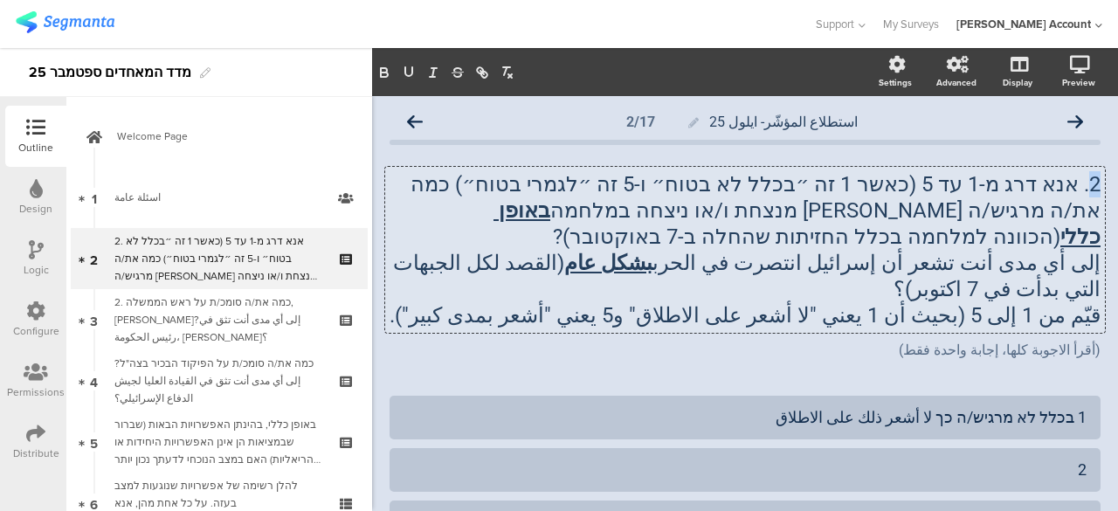
click at [1081, 186] on div "2. אנא דרג מ-1 עד 5 (כאשר 1 זה ״בכלל לא בטוח״ ו-5 זה ״לגמרי בטוח״) כמה את/ה מרג…" at bounding box center [745, 250] width 720 height 166
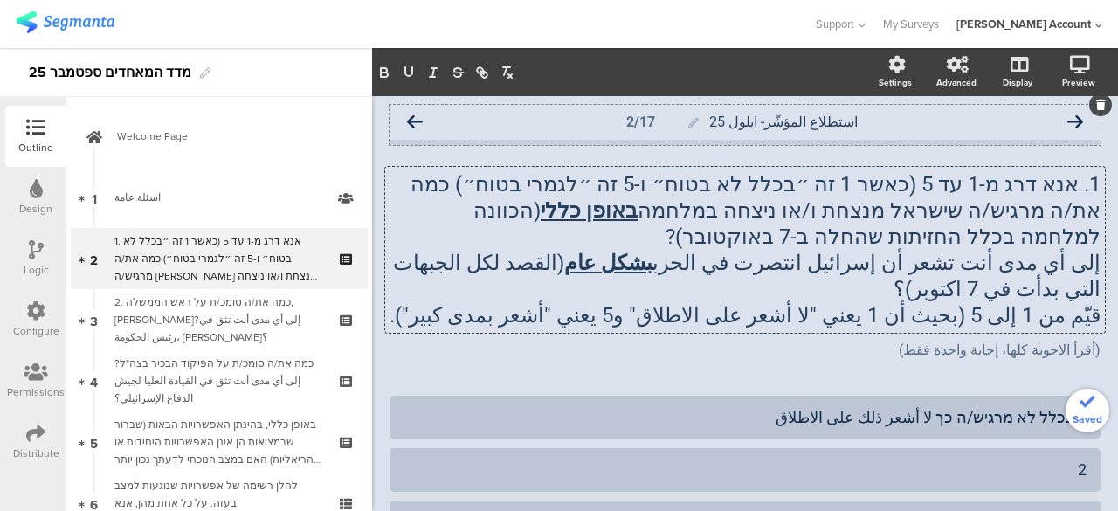
click at [420, 121] on icon at bounding box center [415, 122] width 16 height 16
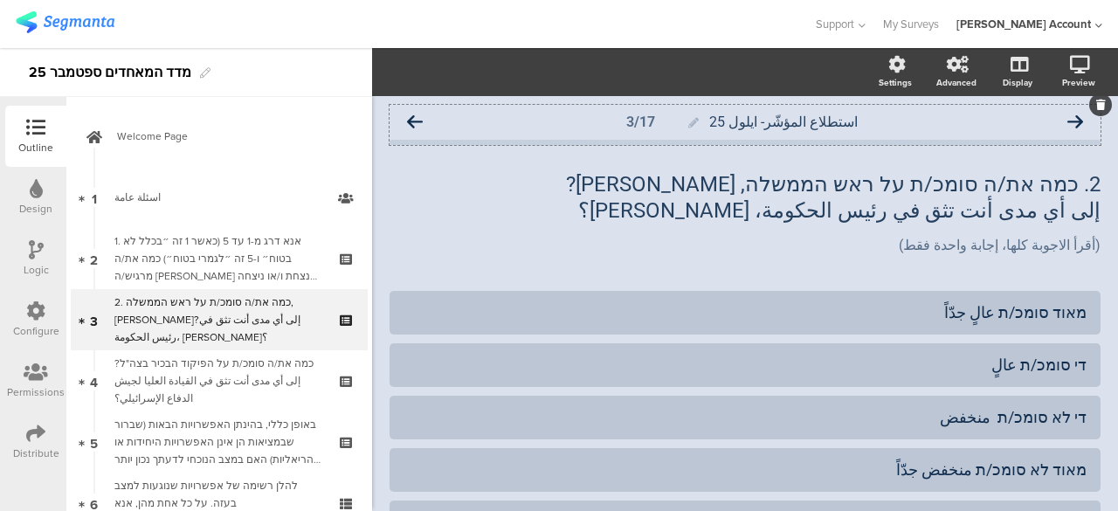
click at [418, 118] on icon at bounding box center [415, 122] width 16 height 16
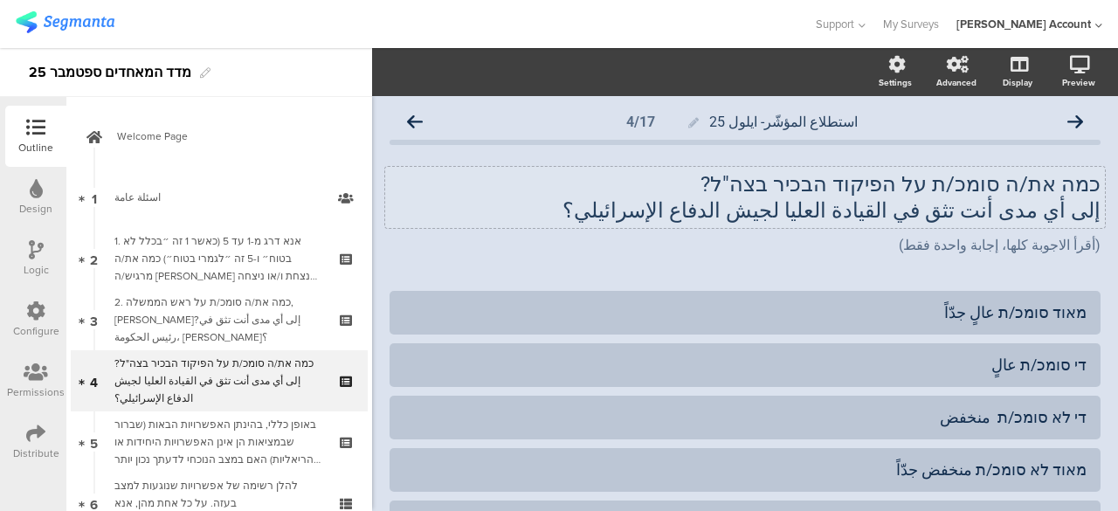
click at [1089, 185] on div "כמה את/ה סומכ/ת על הפיקוד הבכיר בצה"ל? إلى أي مدى أنت تثق في القيادة العليا لجي…" at bounding box center [745, 197] width 720 height 61
click at [411, 121] on icon at bounding box center [415, 122] width 16 height 16
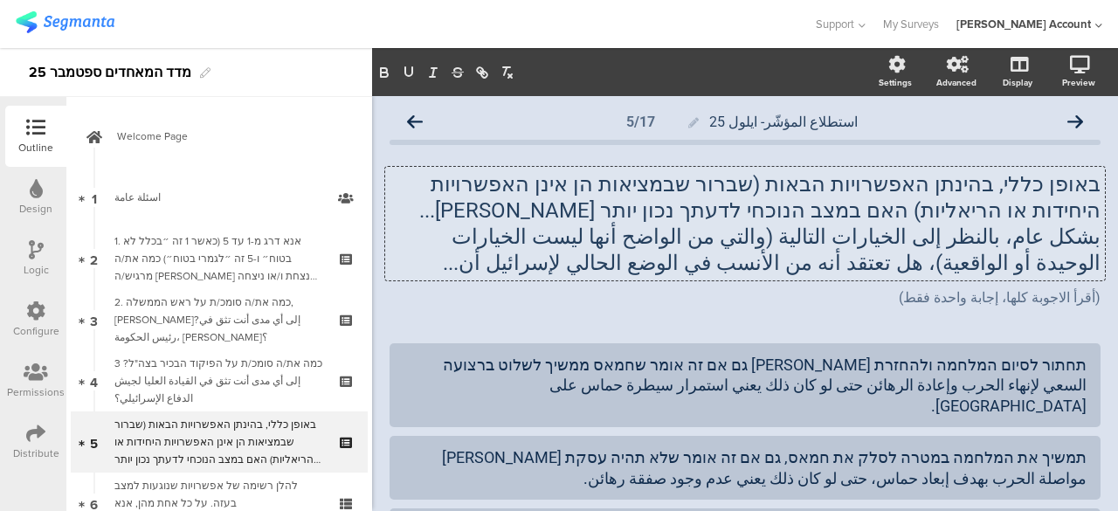
click at [1085, 183] on div "באופן כללי, בהינתן האפשרויות הבאות (שברור שבמציאות הן אינן האפשרויות היחידות או…" at bounding box center [745, 224] width 720 height 114
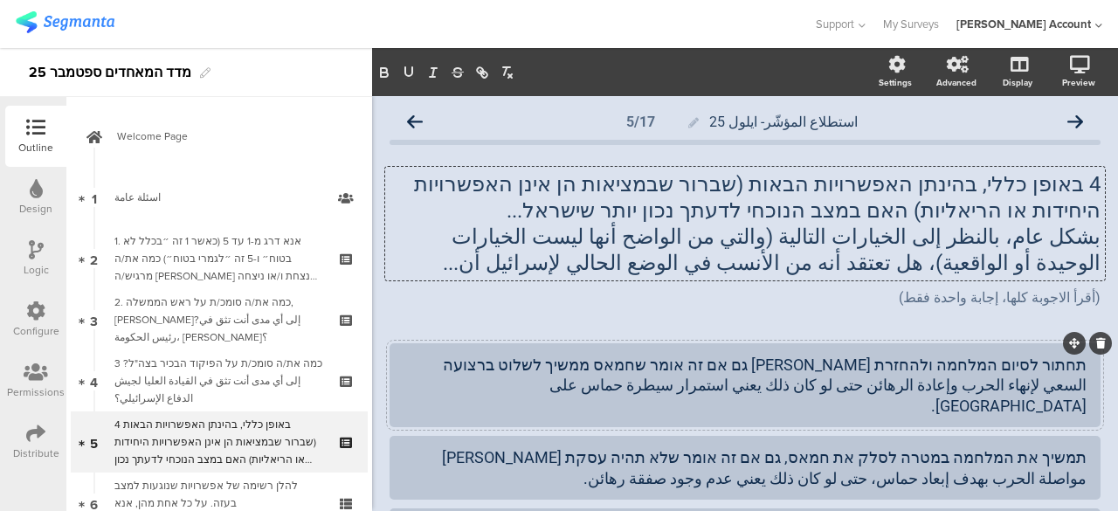
click at [593, 367] on div "תחתור לסיום המלחמה ולהחזרת חטופים גם אם זה אומר שחמאס ממשיך לשלוט ברצועה السعي …" at bounding box center [745, 385] width 683 height 61
drag, startPoint x: 612, startPoint y: 437, endPoint x: 569, endPoint y: 436, distance: 42.8
click at [569, 447] on div "תמשיך את המלחמה במטרה לסלק את חמאס, גם אם זה אומר שלא תהיה עסקת חטופים مواصلة ا…" at bounding box center [745, 467] width 683 height 41
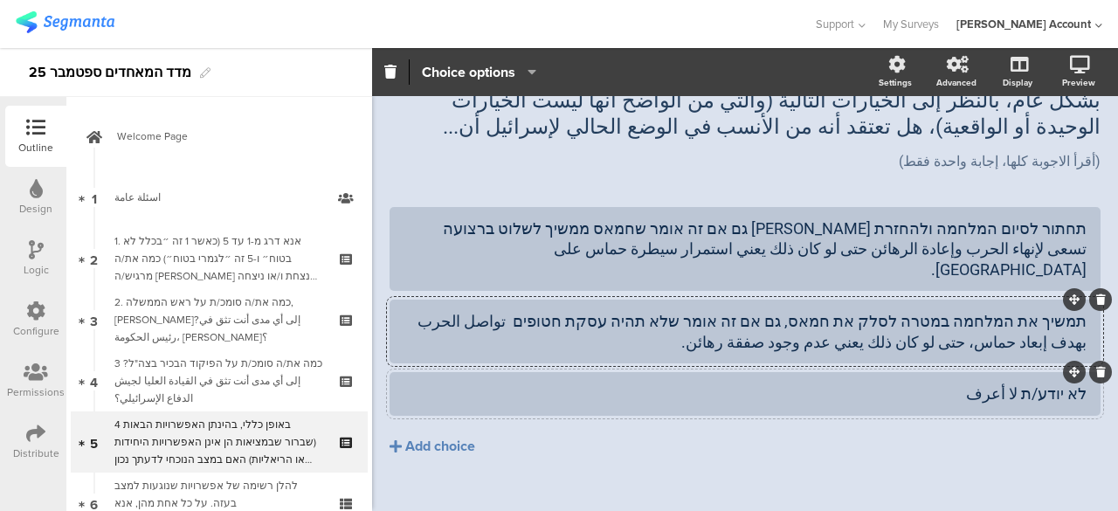
scroll to position [142, 0]
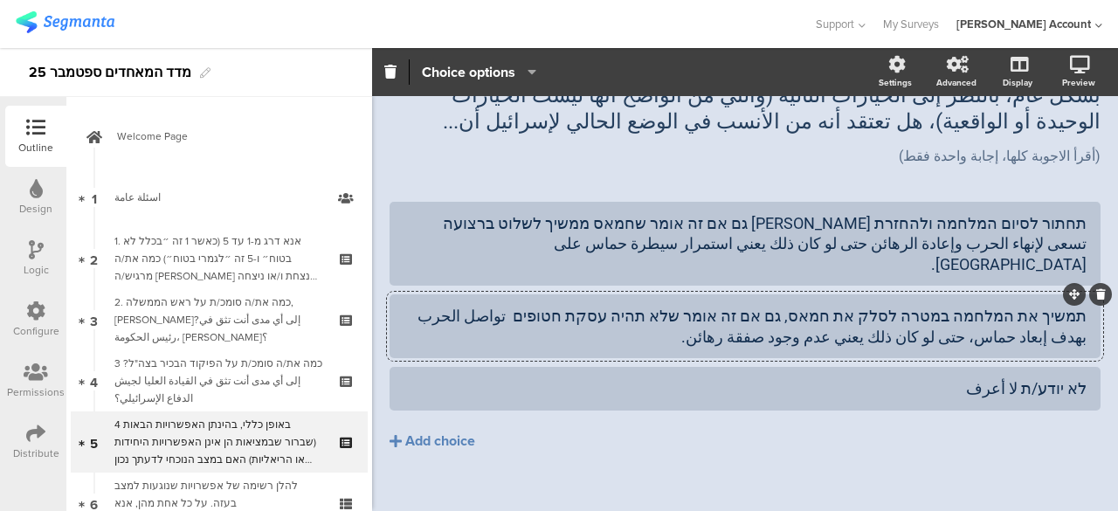
click at [729, 479] on div "תחתור לסיום המלחמה ולהחזרת חטופים גם אם זה אומר שחמאס ממשיך לשלוט ברצועה تسعى ل…" at bounding box center [745, 363] width 711 height 322
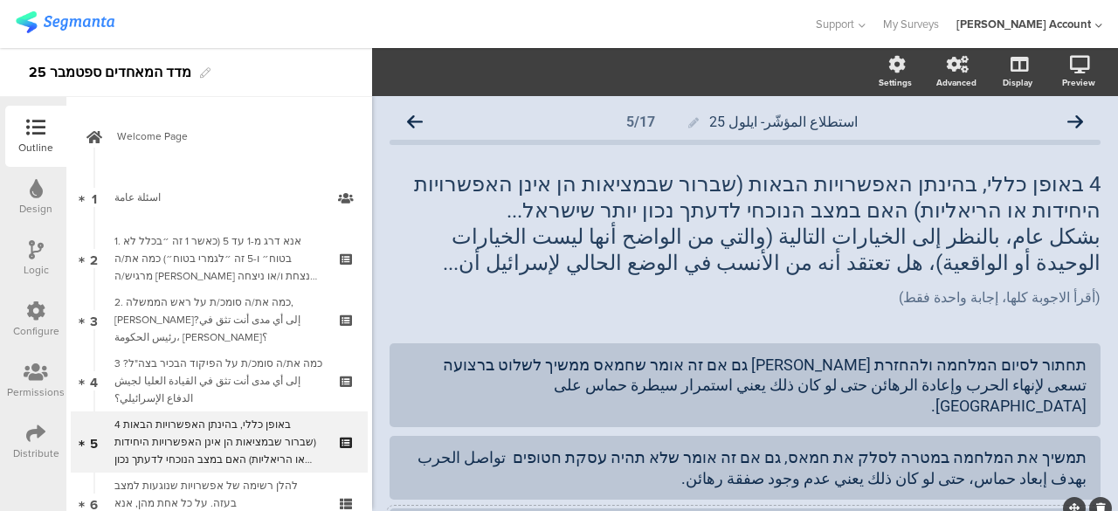
scroll to position [0, 0]
click at [417, 120] on icon at bounding box center [415, 122] width 16 height 16
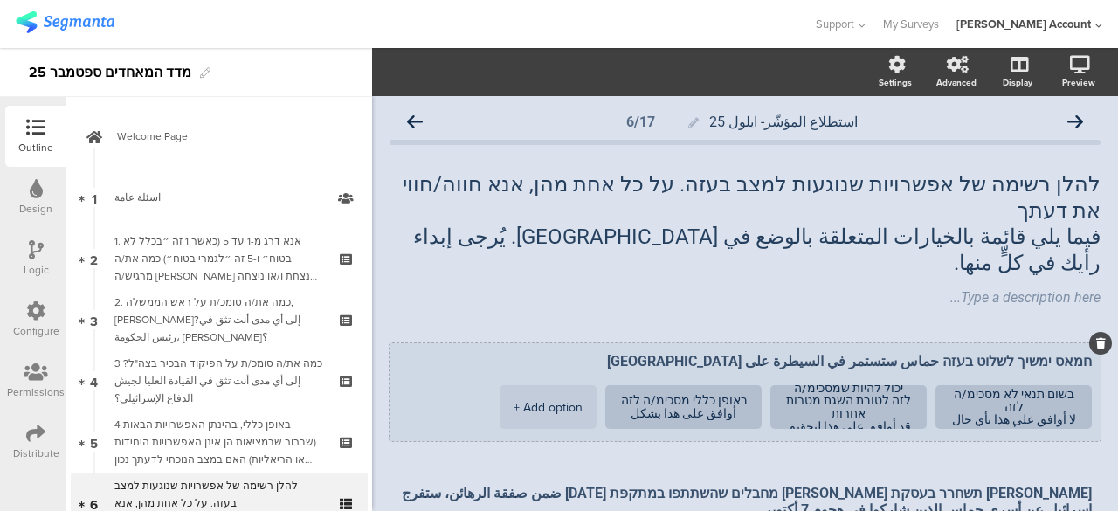
click at [1075, 353] on textarea "חמאס ימשיך לשלוט בעזה حماس ستستمر في السيطرة على غزة" at bounding box center [745, 361] width 694 height 17
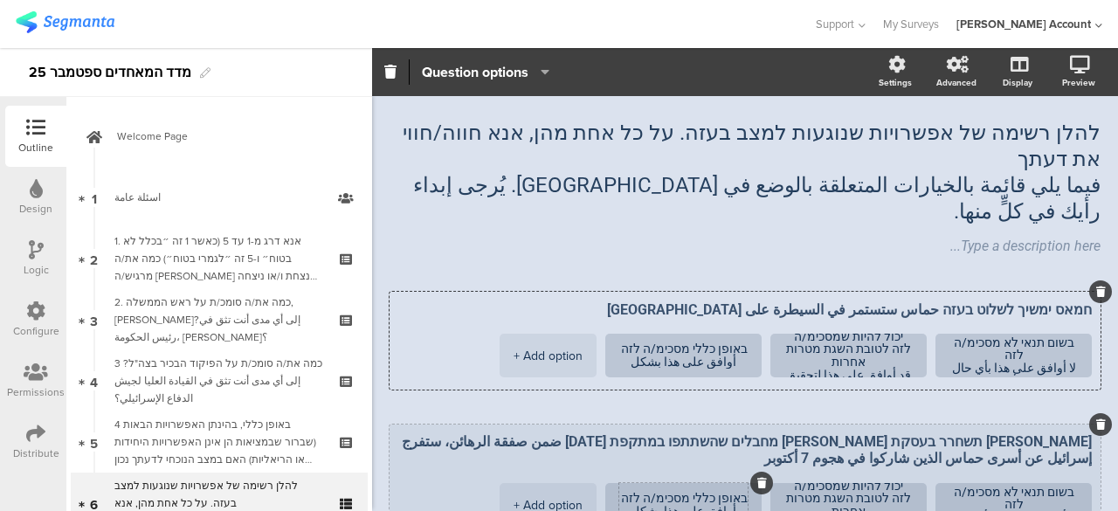
scroll to position [87, 0]
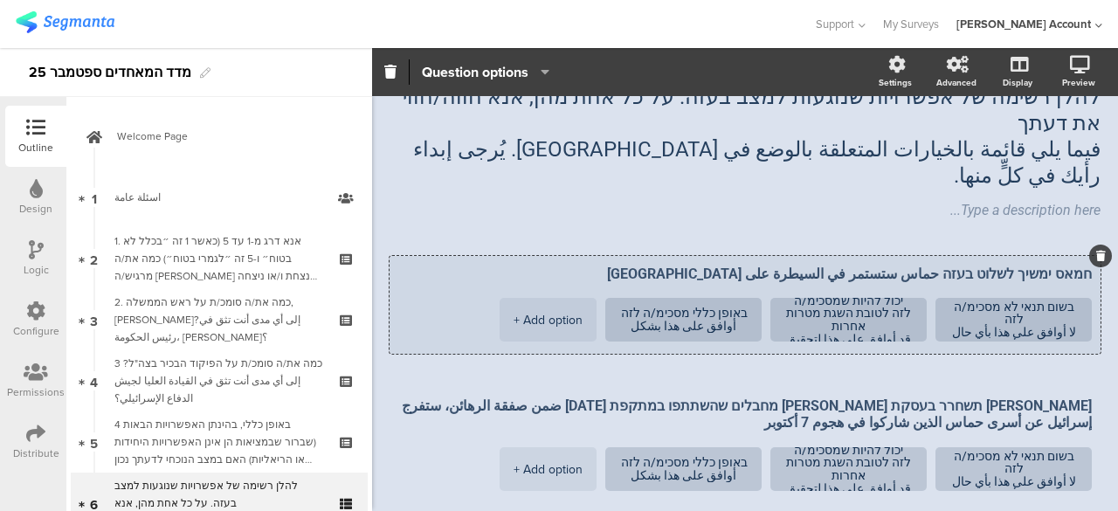
click at [906, 266] on textarea "חמאס ימשיך לשלוט בעזה حماس ستستمر في السيطرة على غزة" at bounding box center [745, 274] width 694 height 17
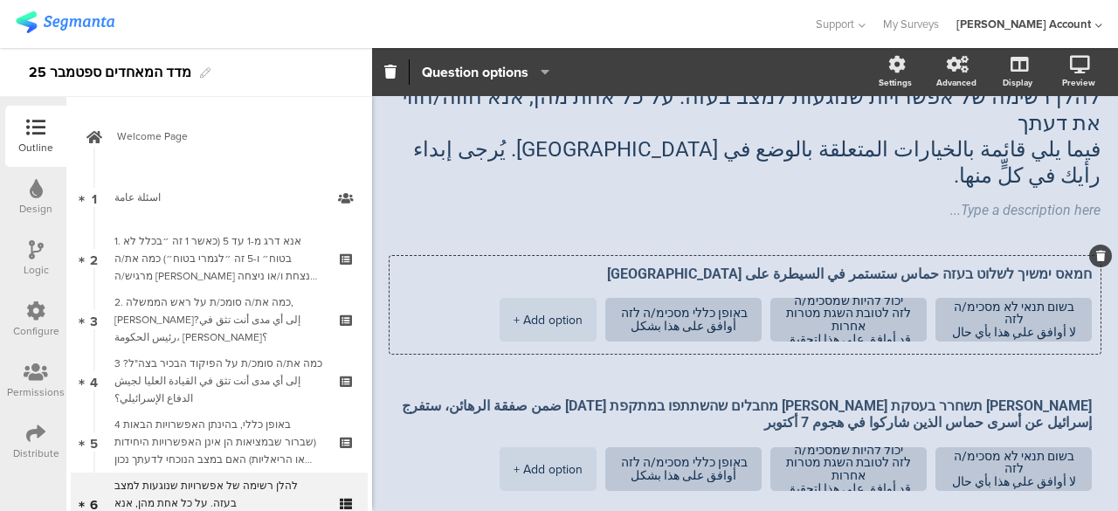
scroll to position [0, 0]
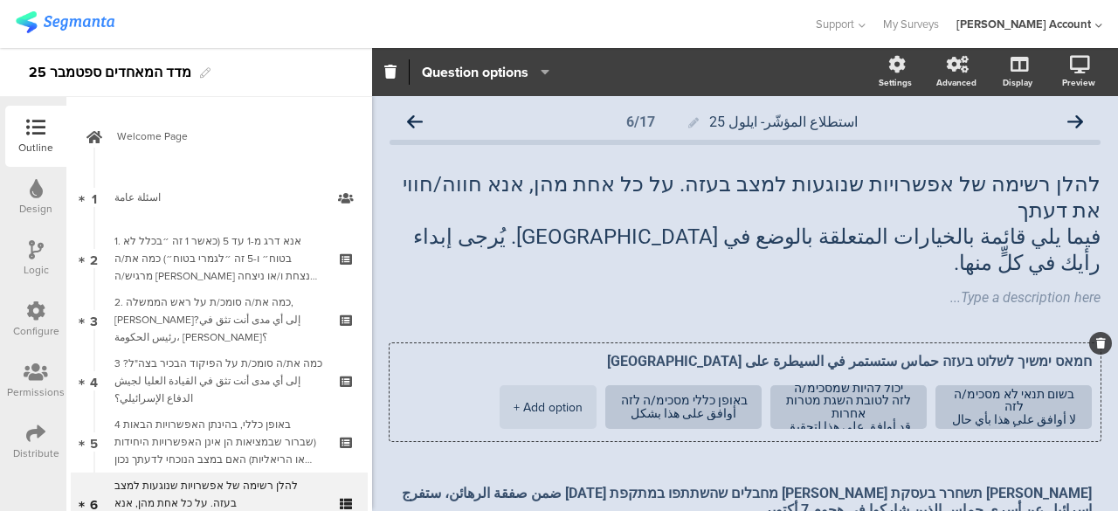
click at [651, 268] on div "להלן רשימה של אפשרויות שנוגעות למצב בעזה. על כל אחת מהן, אנא חווה/חווי את דעתך …" at bounding box center [745, 240] width 711 height 172
click at [418, 121] on icon at bounding box center [415, 122] width 16 height 16
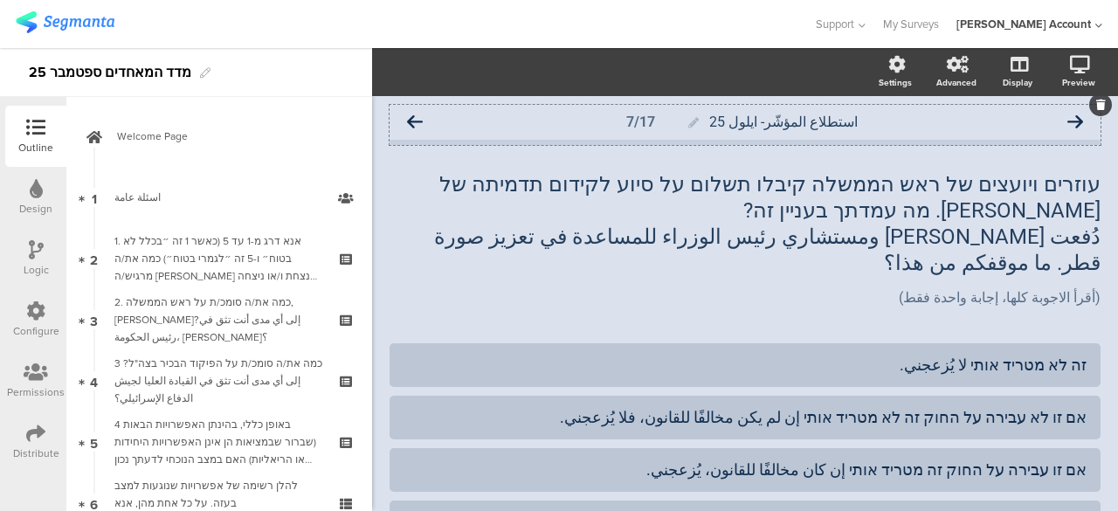
click at [411, 121] on icon at bounding box center [415, 122] width 16 height 16
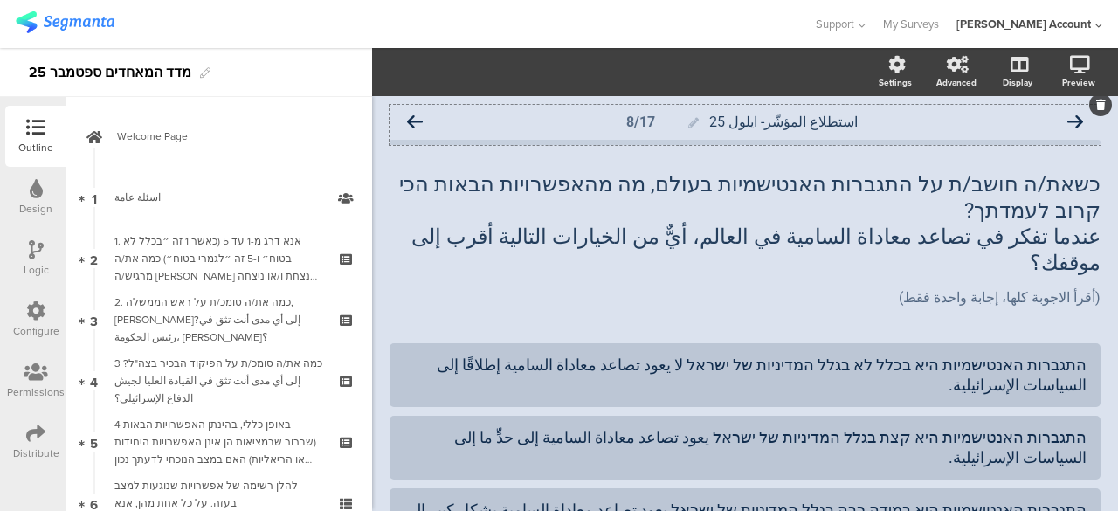
click at [419, 123] on icon at bounding box center [415, 122] width 16 height 16
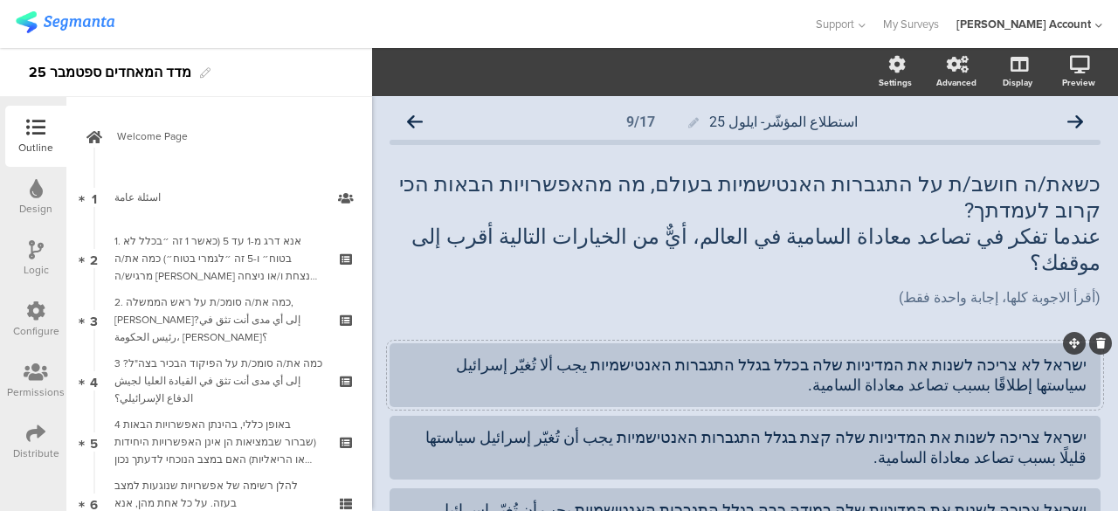
click at [778, 355] on div "ישראל לא צריכה לשנות את המדיניות שלה בכלל בגלל התגברות האנטישמיות يجب ألا تُغيّ…" at bounding box center [745, 375] width 683 height 41
click at [421, 120] on icon at bounding box center [415, 122] width 16 height 16
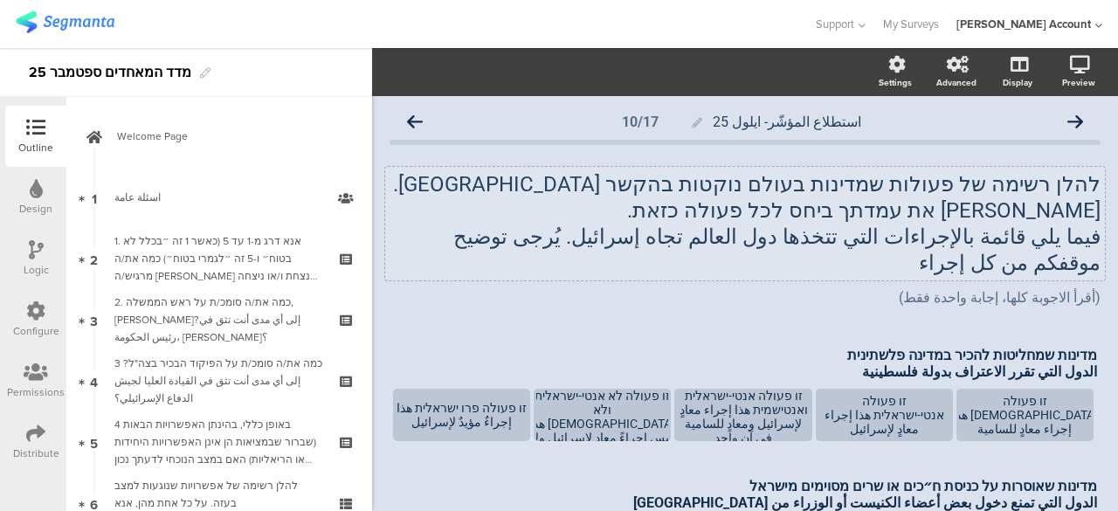
click at [619, 234] on p "فيما يلي قائمة بالإجراءات التي تتخذها دول العالم تجاه إسرائيل. يُرجى توضيح موقف…" at bounding box center [745, 250] width 711 height 52
click at [474, 342] on div "מדינות שמחליטות להכיר במדינה פלשתינית الدول التي تقرر الاعتراف بدولة فلسطينية מ…" at bounding box center [745, 363] width 713 height 42
click at [412, 118] on icon at bounding box center [415, 122] width 16 height 16
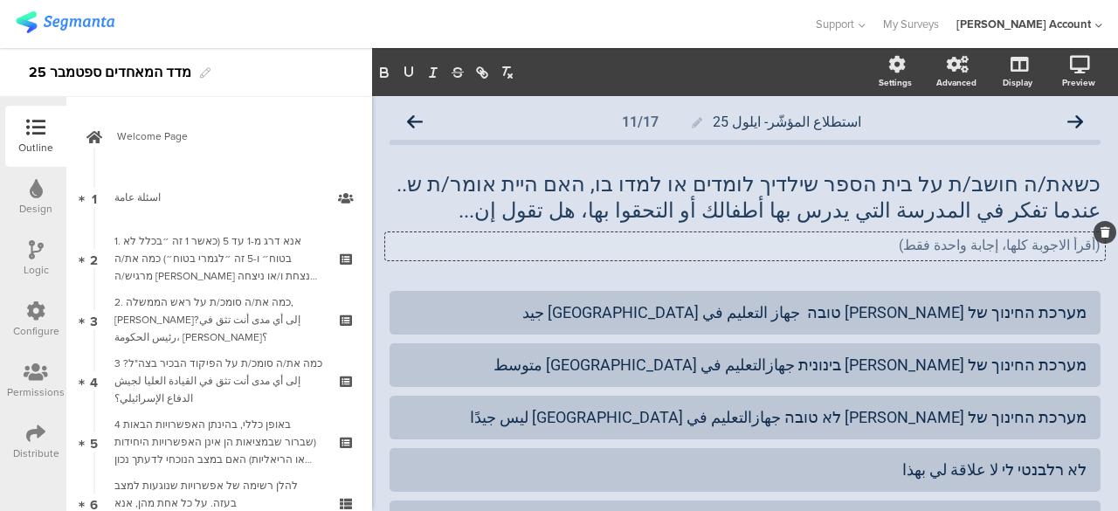
click at [788, 237] on div "(أقرأ الاجوبة كلها، إجابة واحدة فقط) (أقرأ الاجوبة كلها، إجابة واحدة فقط) (أقرأ…" at bounding box center [745, 246] width 720 height 28
click at [416, 121] on icon at bounding box center [415, 122] width 16 height 16
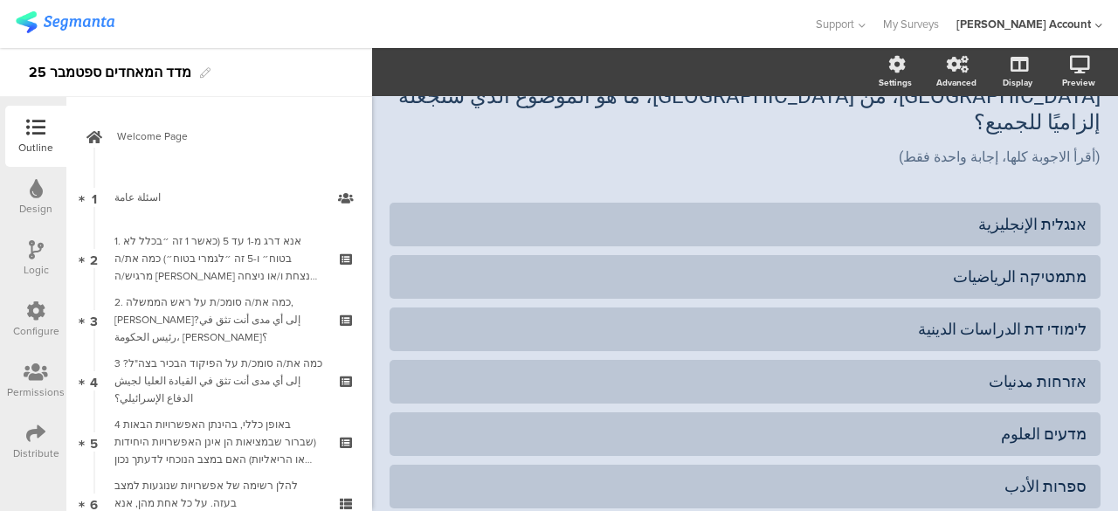
scroll to position [175, 0]
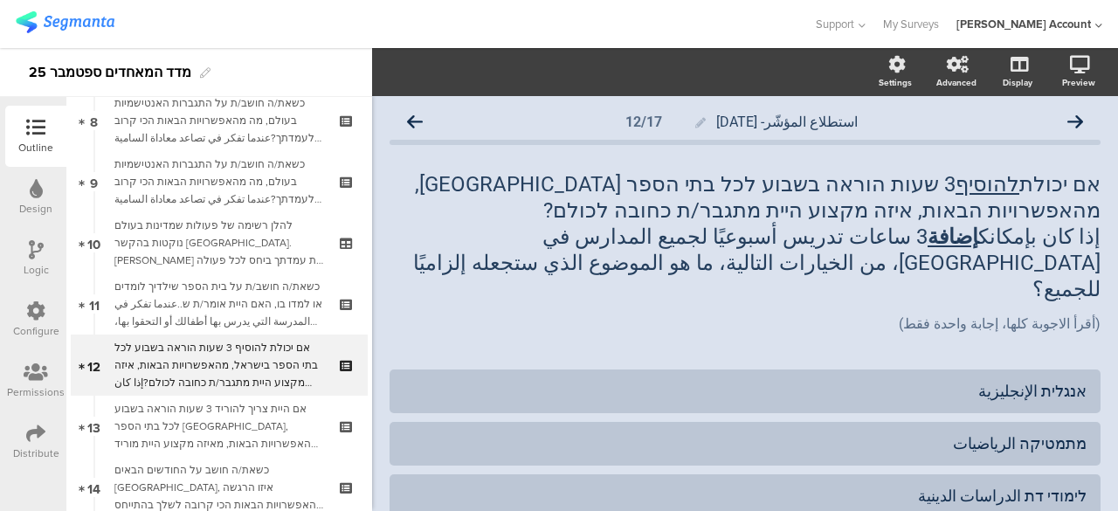
scroll to position [566, 0]
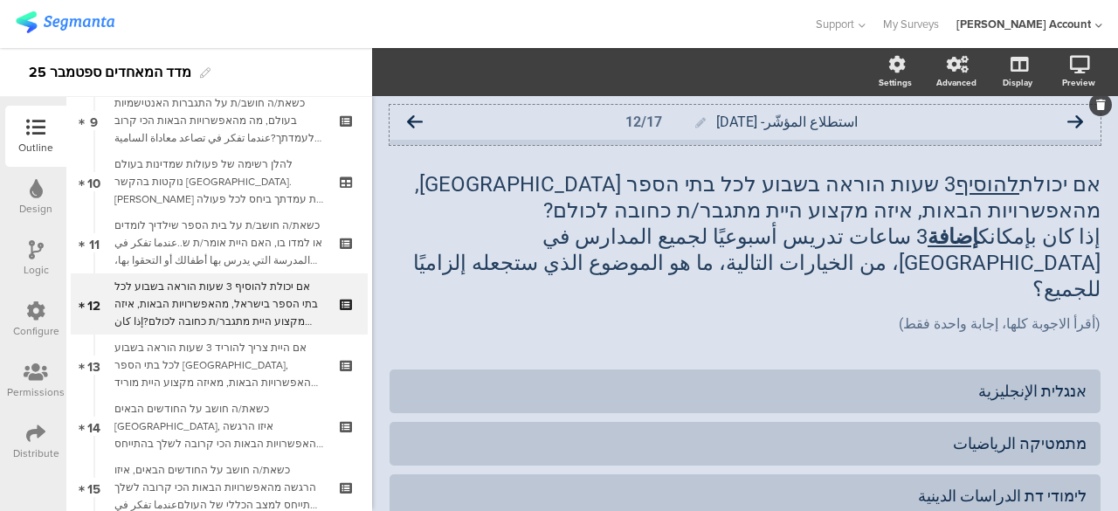
click at [1068, 117] on icon at bounding box center [1076, 122] width 16 height 16
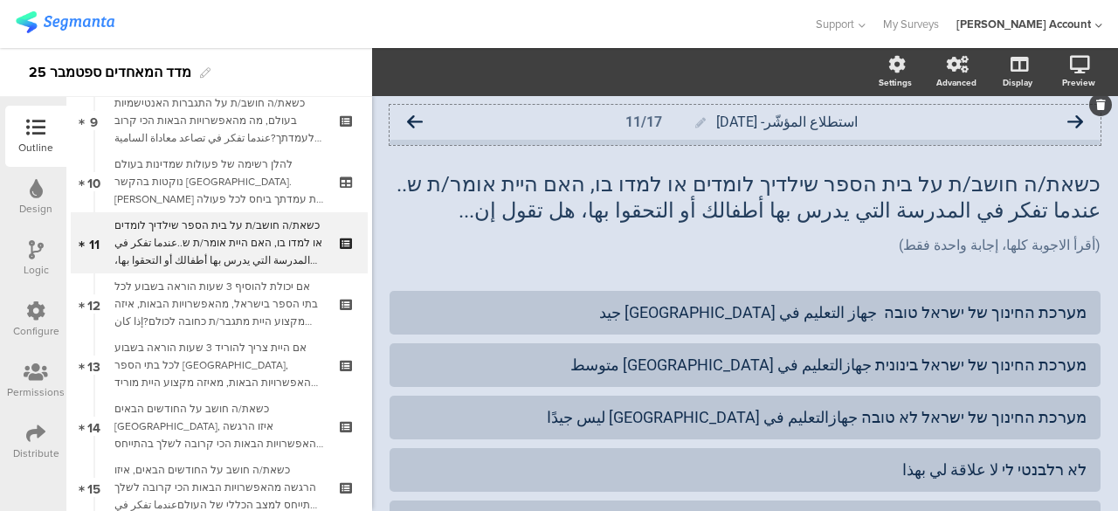
click at [414, 121] on icon at bounding box center [415, 122] width 16 height 16
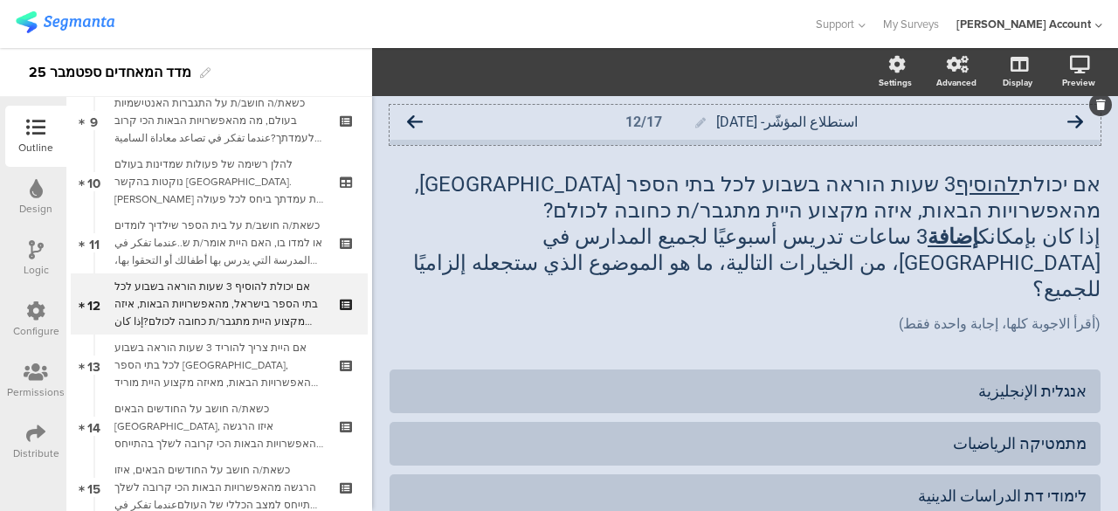
click at [419, 124] on icon at bounding box center [415, 122] width 16 height 16
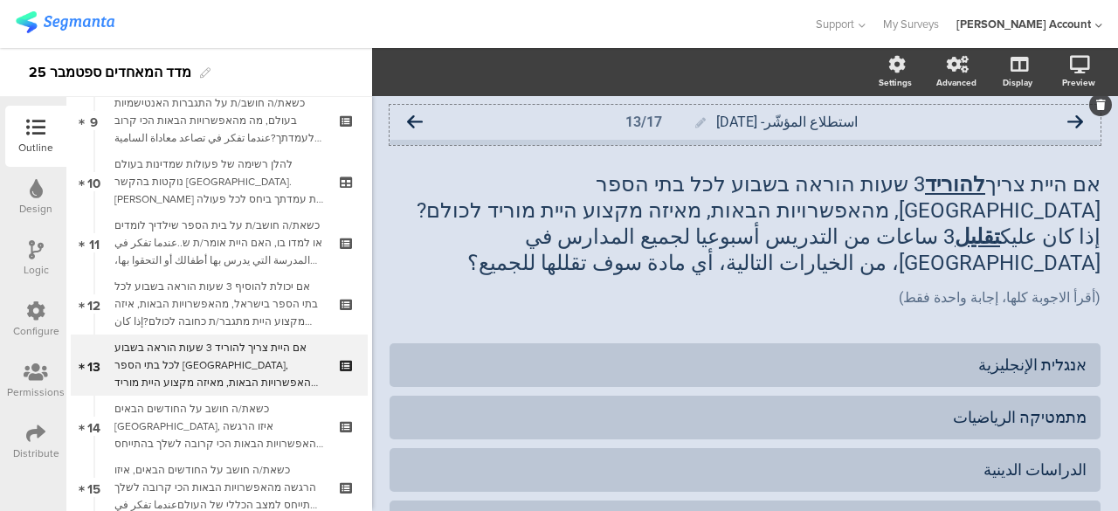
click at [412, 122] on icon at bounding box center [415, 122] width 16 height 16
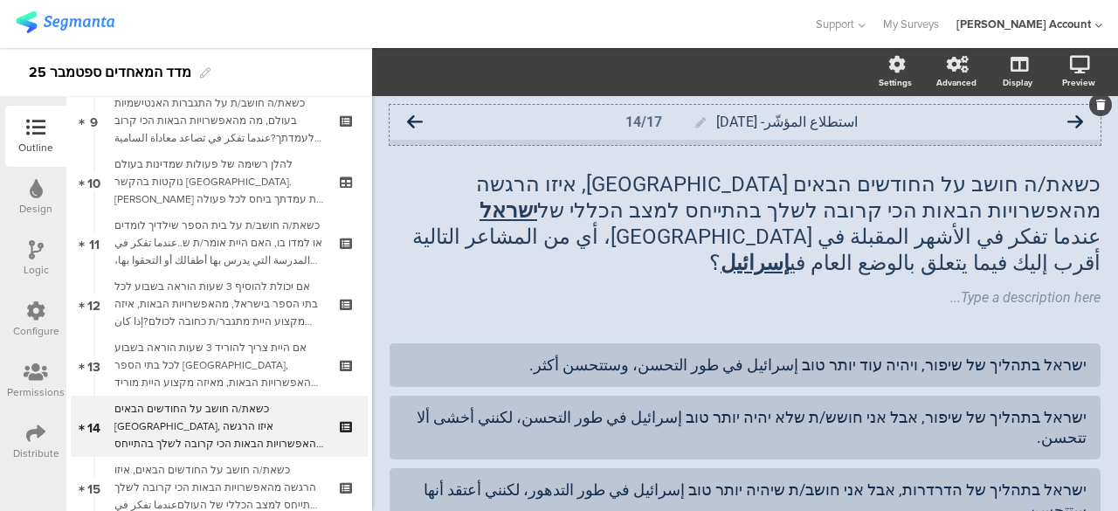
click at [419, 118] on icon at bounding box center [415, 122] width 16 height 16
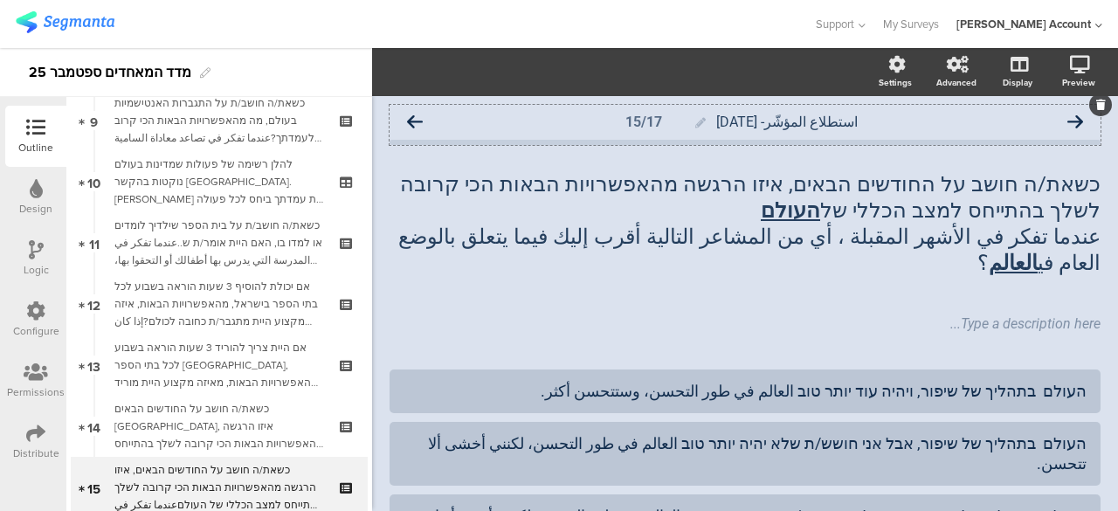
click at [415, 118] on icon at bounding box center [415, 122] width 16 height 16
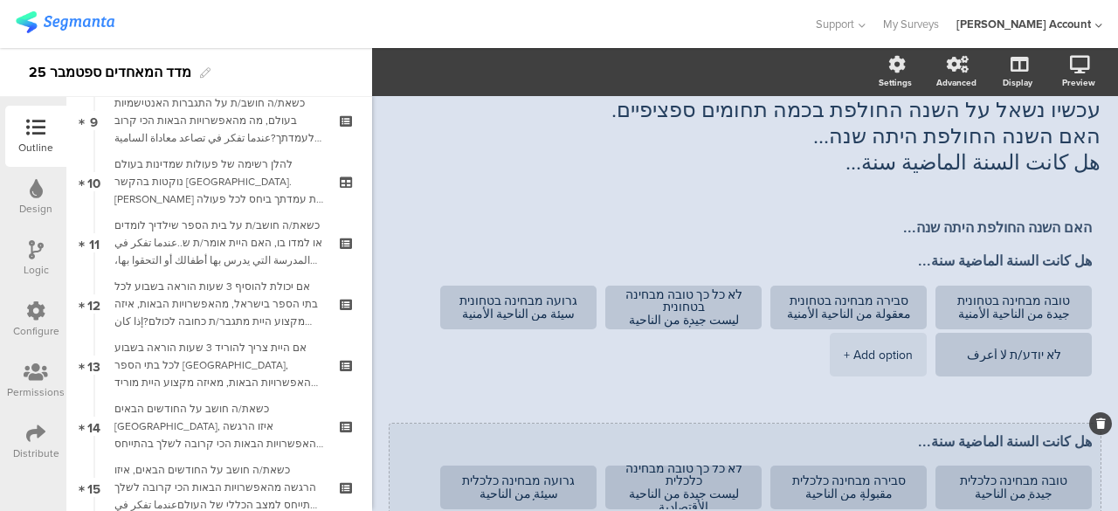
scroll to position [14, 0]
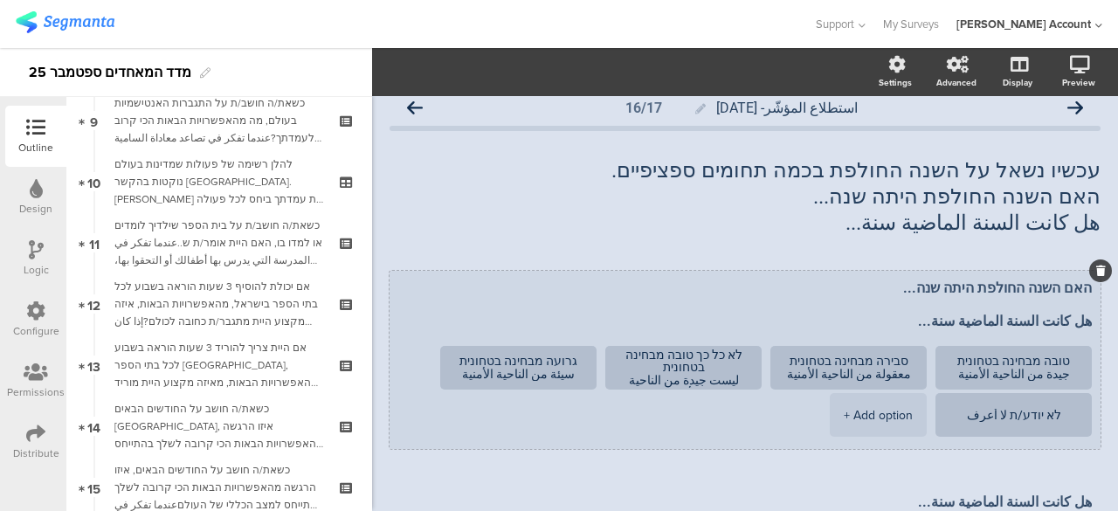
click at [933, 320] on textarea "האם השנה החולפת היתה שנה... هل كانت السنة الماضية سنة..." at bounding box center [745, 305] width 694 height 51
click at [793, 439] on ul "טובה מבחינה בטחונית جيدة من الناحية الأمنية סבירה מבחינה בטחונית معقولة من النا…" at bounding box center [741, 393] width 702 height 94
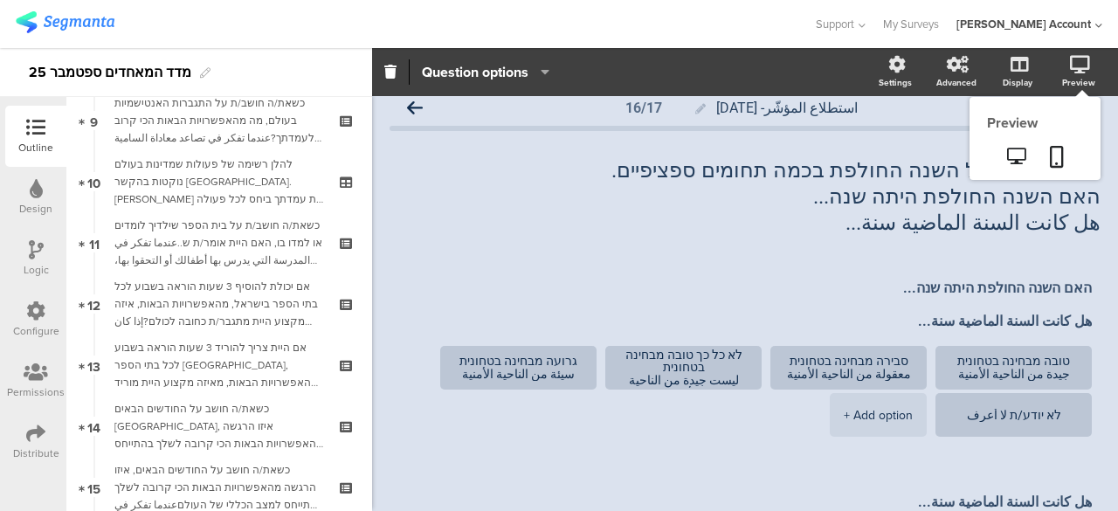
click at [1070, 56] on icon at bounding box center [1080, 64] width 20 height 17
click at [1070, 69] on icon at bounding box center [1080, 64] width 20 height 17
click at [1007, 155] on icon at bounding box center [1016, 156] width 18 height 17
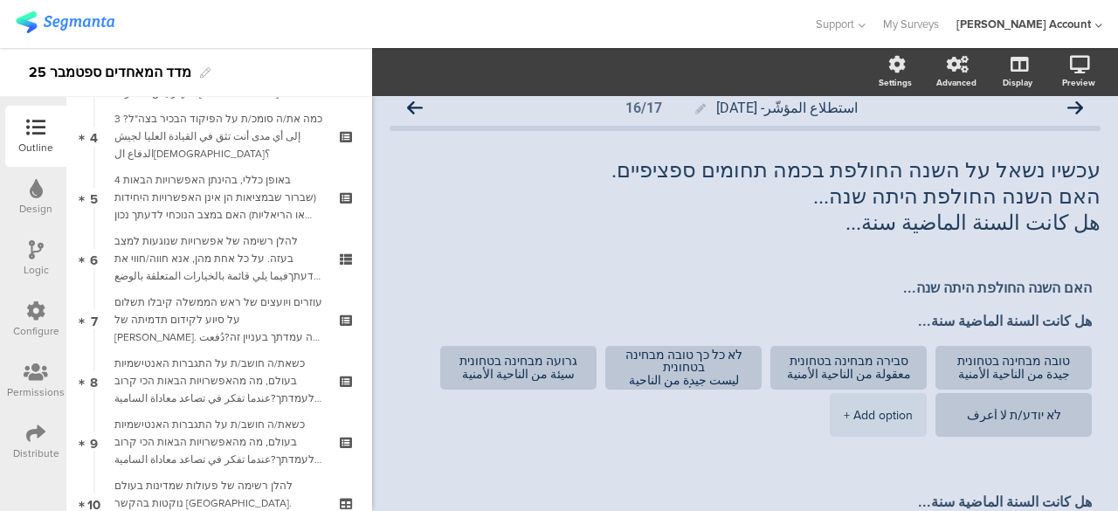
scroll to position [0, 0]
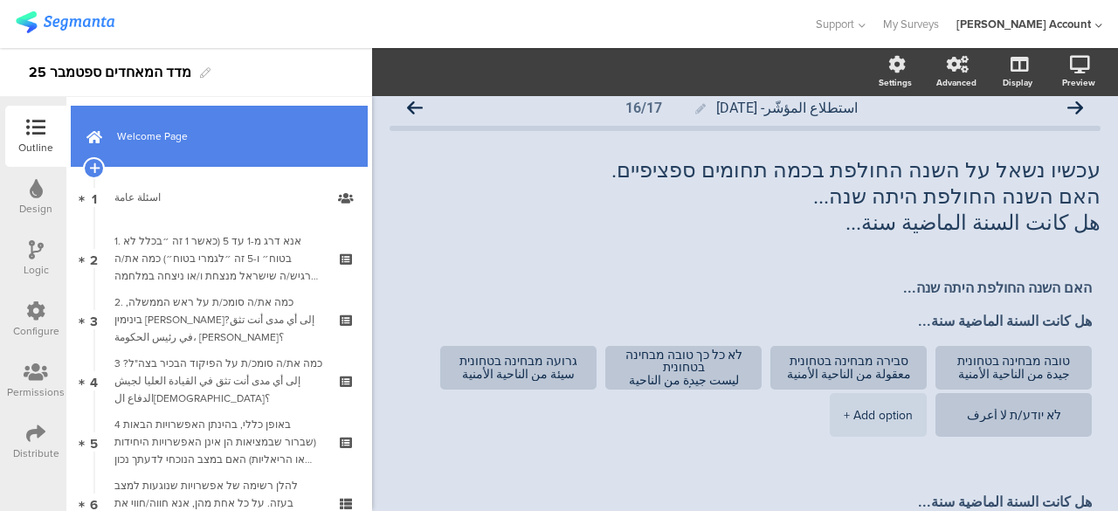
click at [281, 131] on span "Welcome Page" at bounding box center [229, 136] width 224 height 17
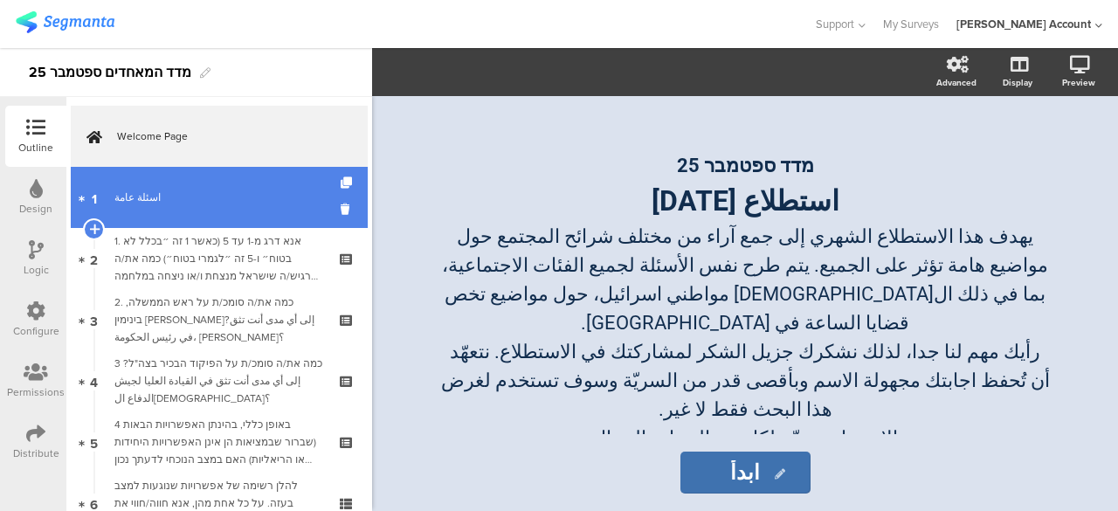
click at [174, 198] on div "اسئلة عامة" at bounding box center [218, 197] width 209 height 17
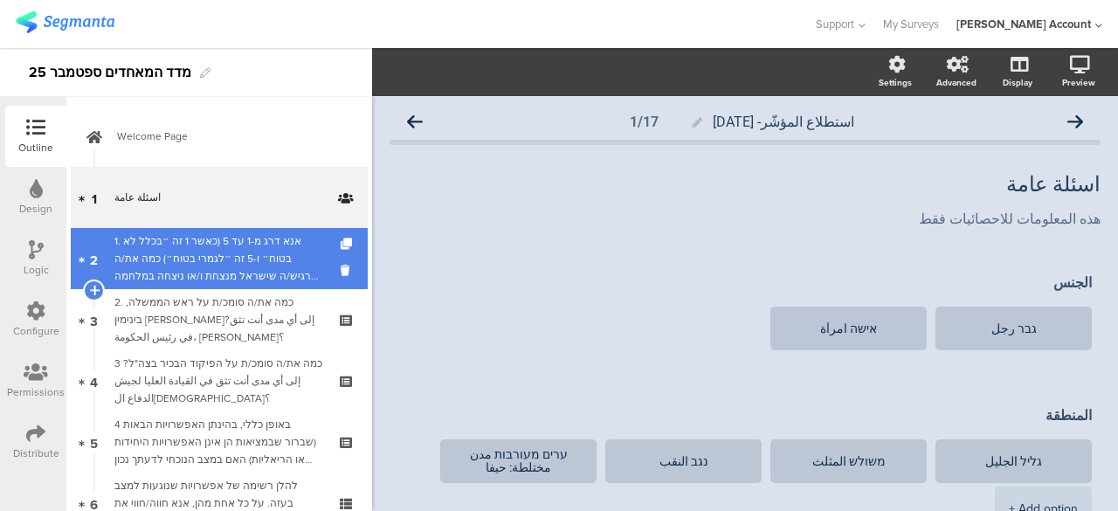
click at [204, 261] on div "1. אנא דרג מ-1 עד 5 (כאשר 1 זה ״בכלל לא בטוח״ ו-5 זה ״לגמרי בטוח״) כמה את/ה מרג…" at bounding box center [218, 258] width 209 height 52
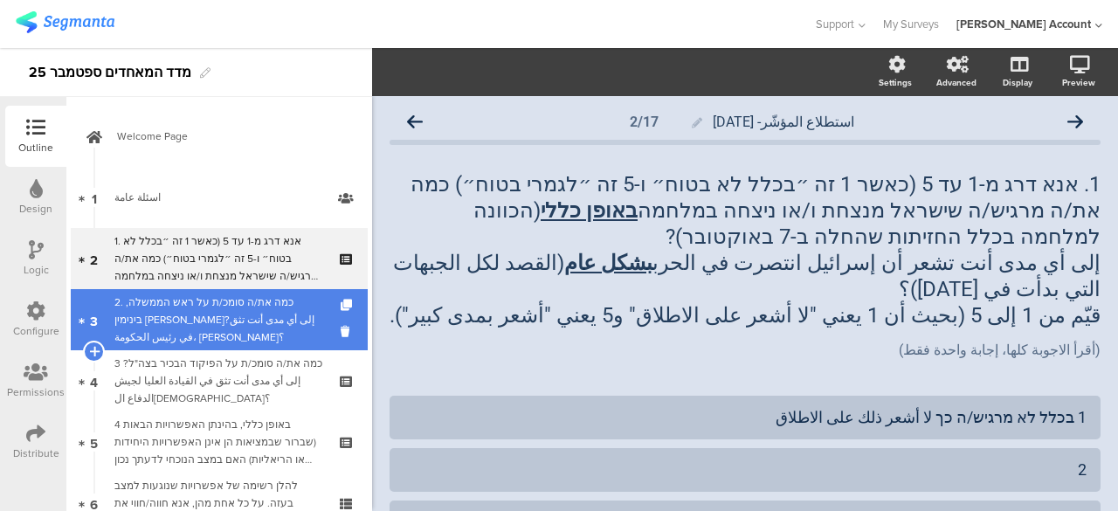
click at [277, 324] on div "2. כמה את/ה סומכ/ת על ראש הממשלה, בינימין נתניהו?إلى أي مدى أنت تثق في رئيس الح…" at bounding box center [218, 320] width 209 height 52
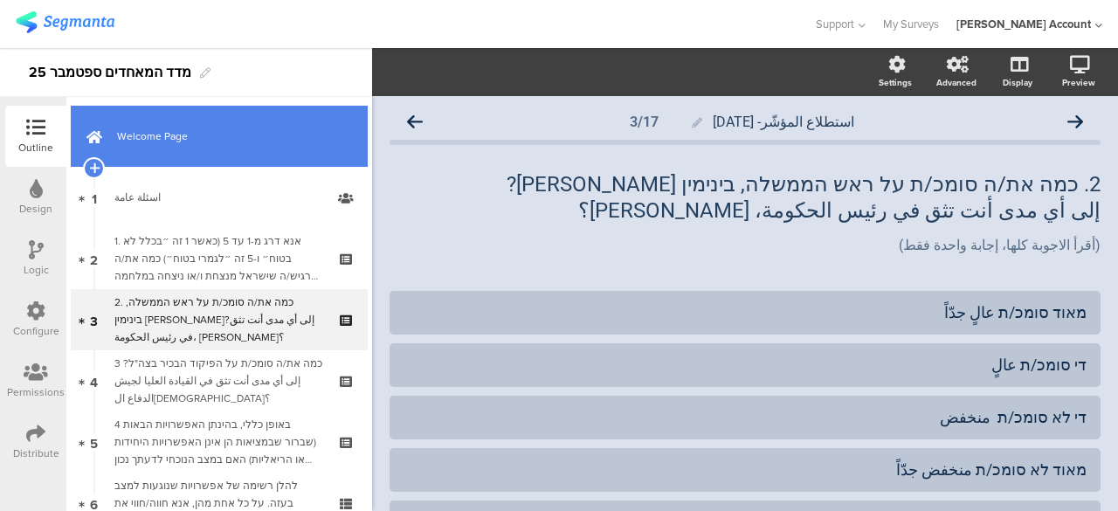
click at [274, 133] on span "Welcome Page" at bounding box center [229, 136] width 224 height 17
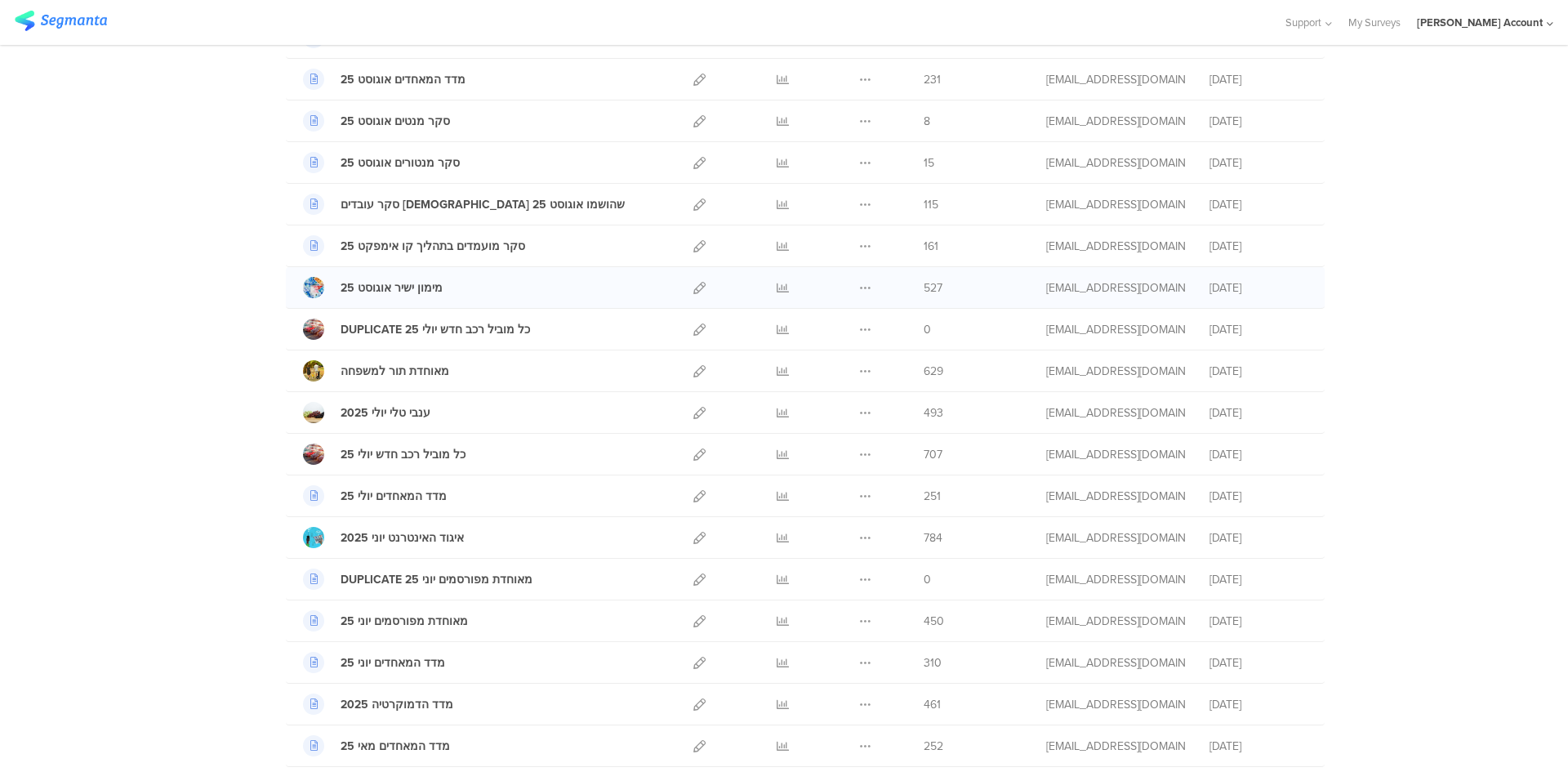
scroll to position [326, 0]
click at [777, 201] on icon at bounding box center [783, 203] width 12 height 12
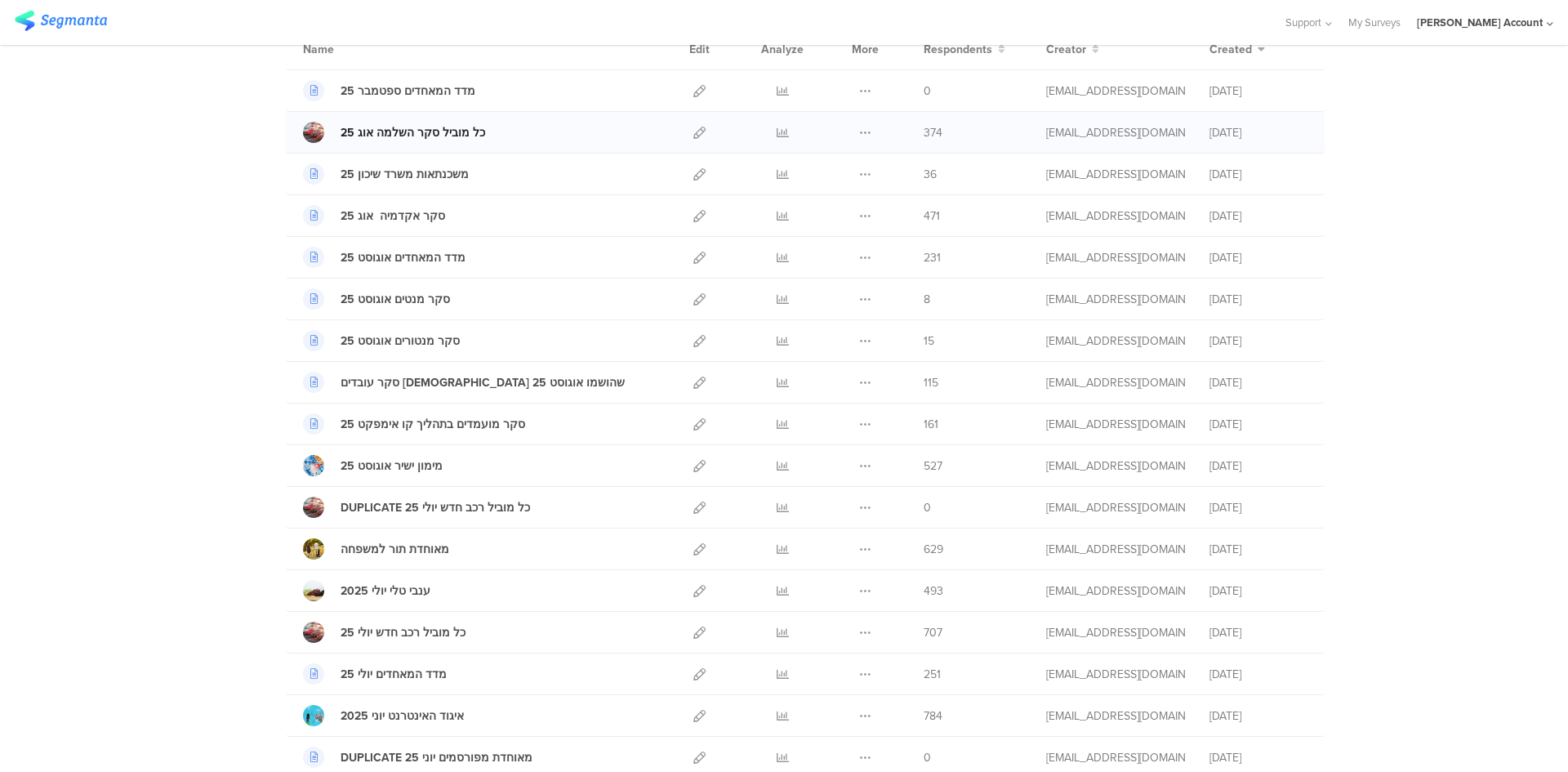
scroll to position [0, 0]
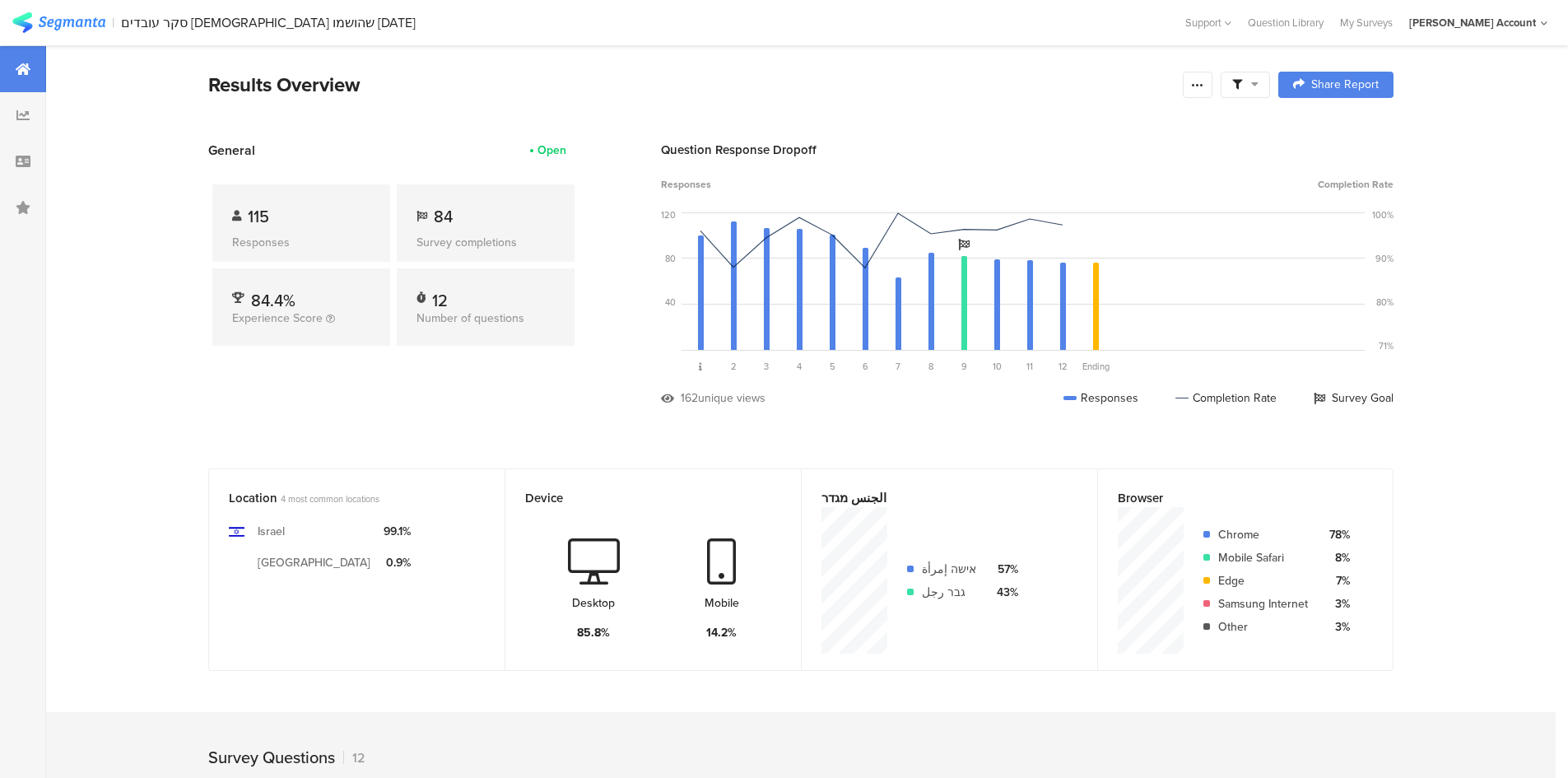
click at [1259, 89] on icon at bounding box center [1255, 84] width 8 height 11
click at [1250, 134] on div "Complete Responses Only" at bounding box center [1240, 130] width 155 height 16
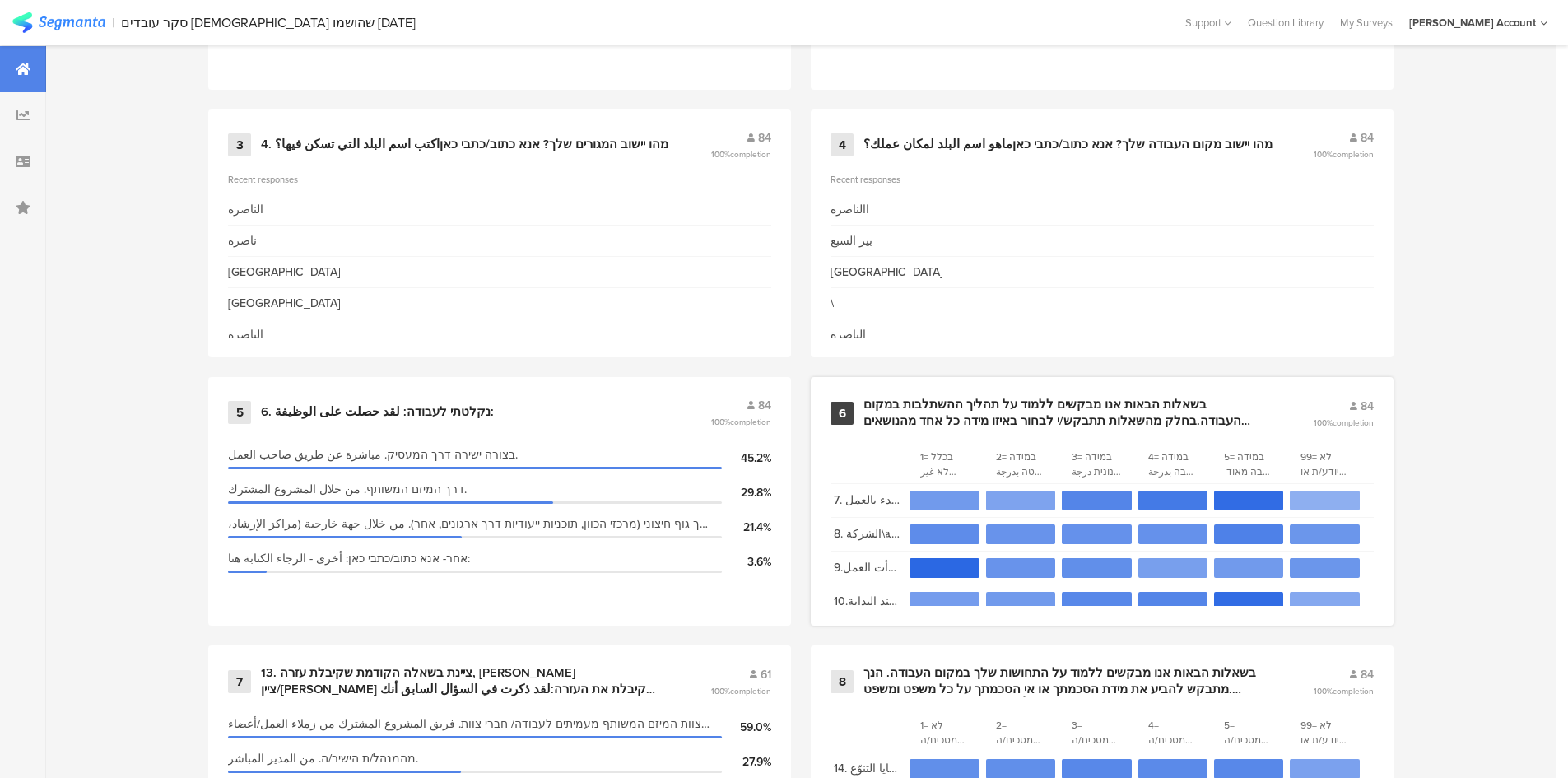
scroll to position [1032, 0]
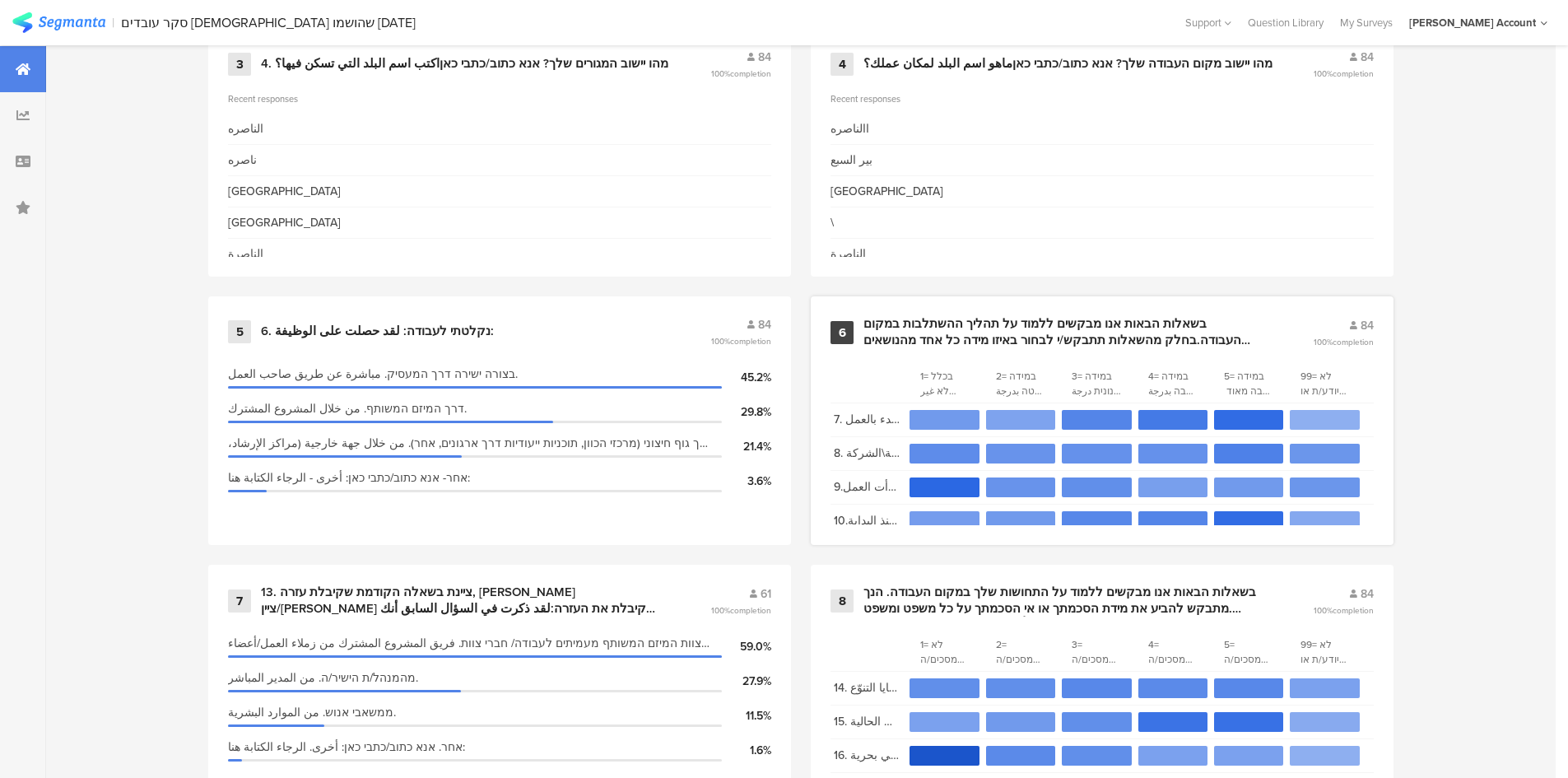
click at [978, 318] on div "בשאלות הבאות אנו מבקשים ללמוד על תהליך ההשתלבות במקום העבודה.בחלק מהשאלות תתבקש…" at bounding box center [1068, 332] width 410 height 32
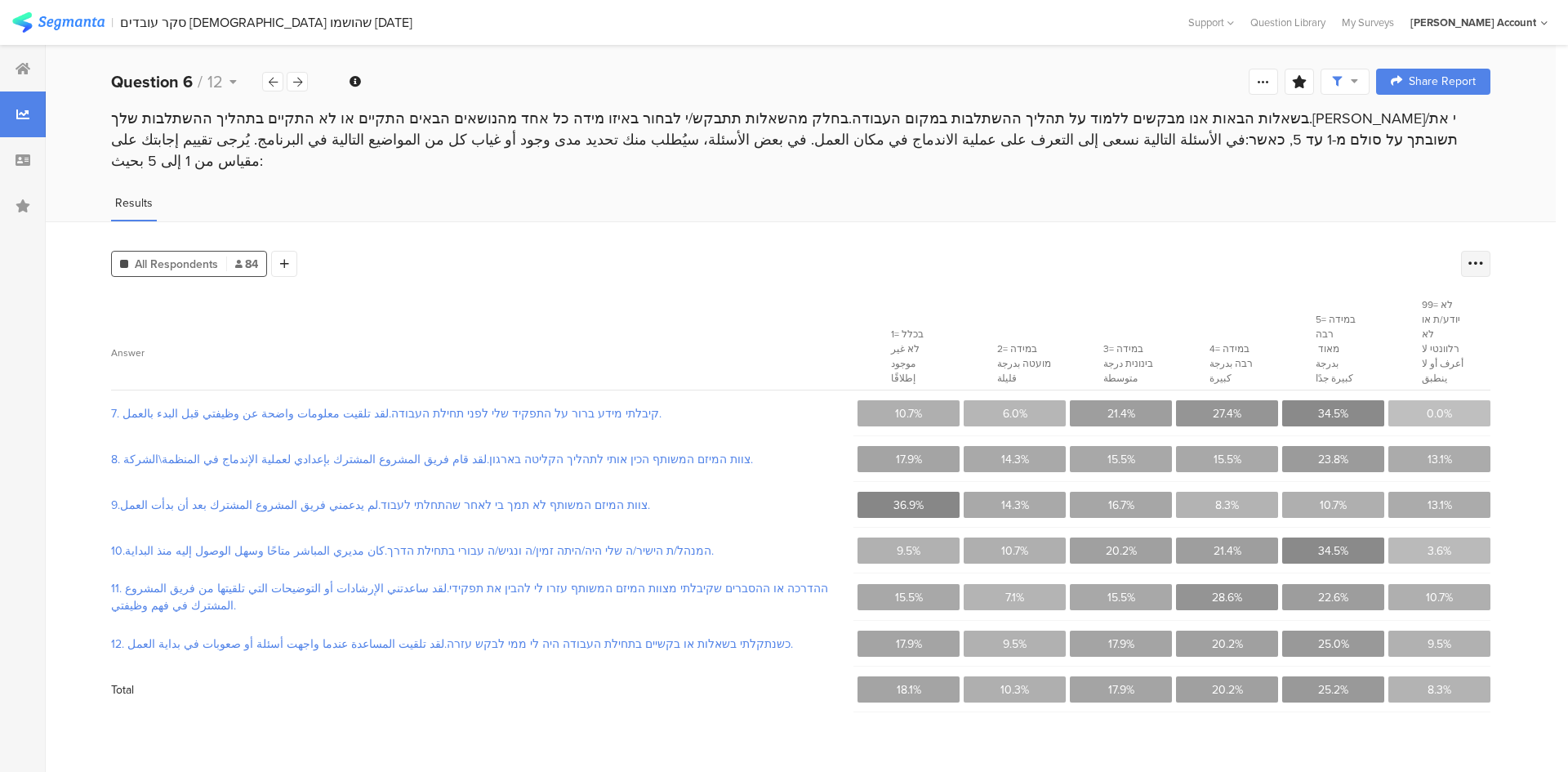
click at [1483, 255] on icon at bounding box center [1475, 263] width 16 height 16
click at [1318, 355] on span "Export as Excel" at bounding box center [1317, 357] width 78 height 16
click at [232, 79] on icon at bounding box center [233, 81] width 7 height 11
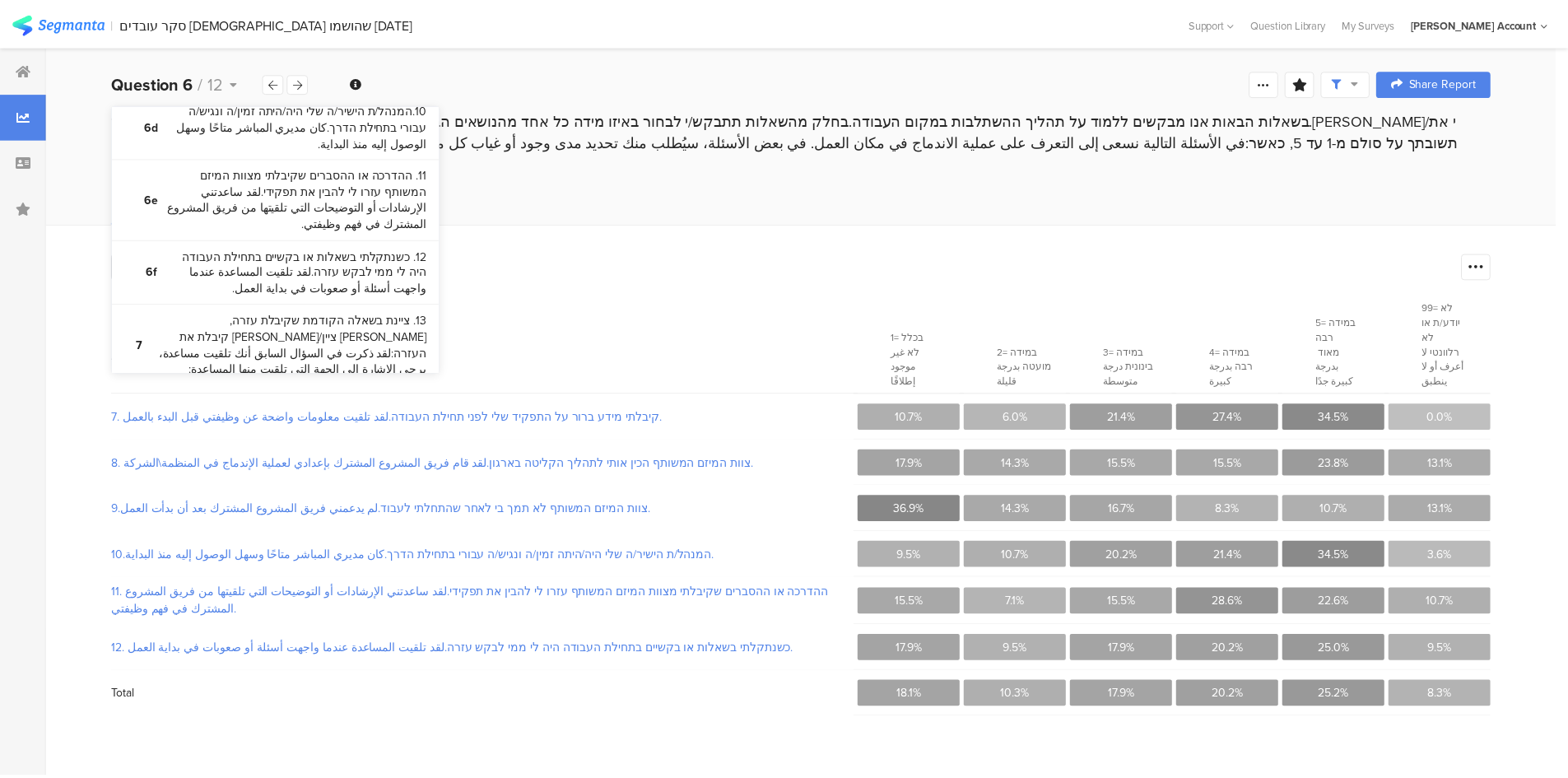
scroll to position [845, 0]
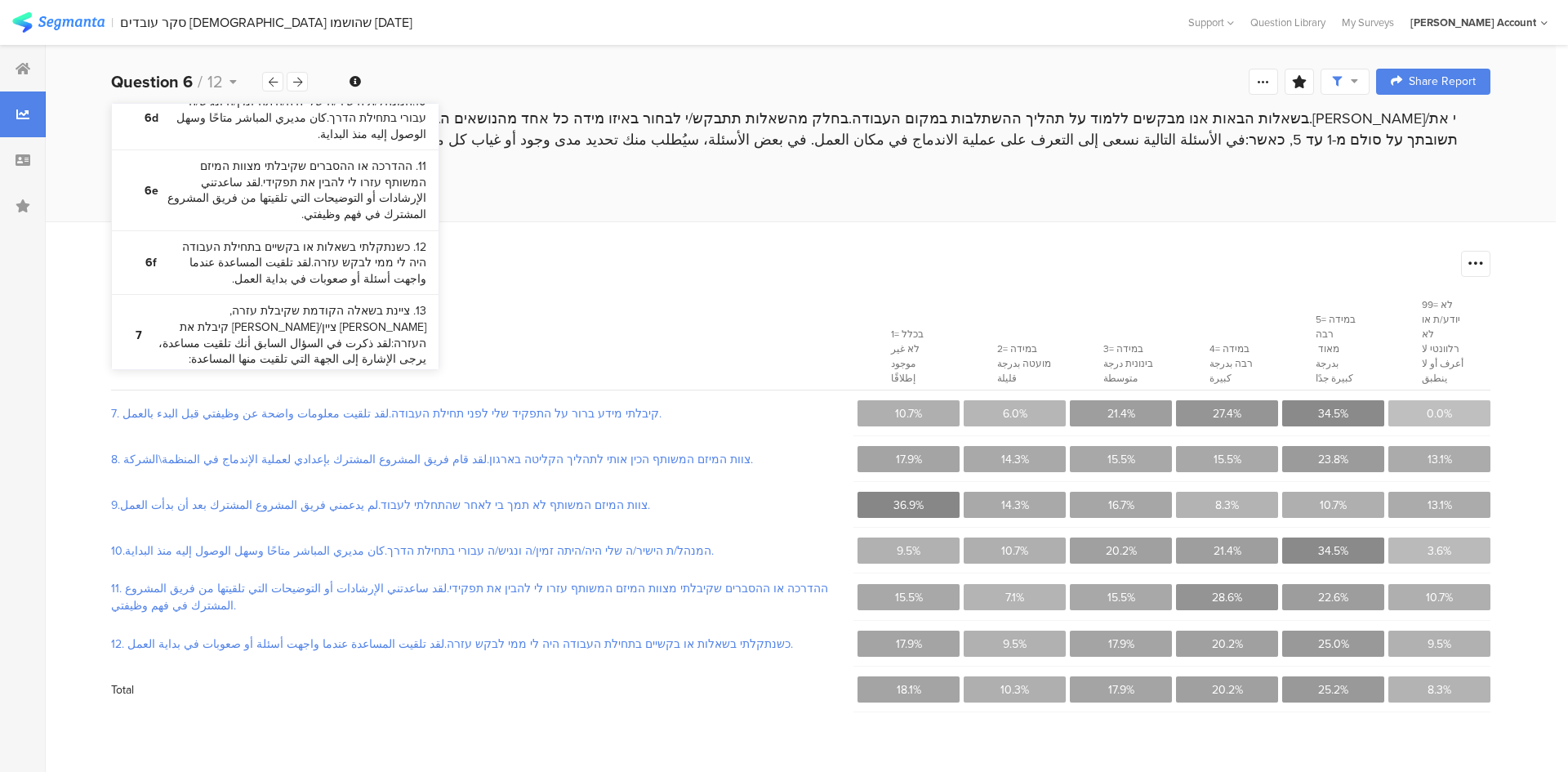
click at [329, 384] on bdi "בשאלות הבאות אנו מבקשים ללמוד על התחושות שלך במקום העבודה. הנך מתבקש להביע את מ…" at bounding box center [290, 440] width 273 height 112
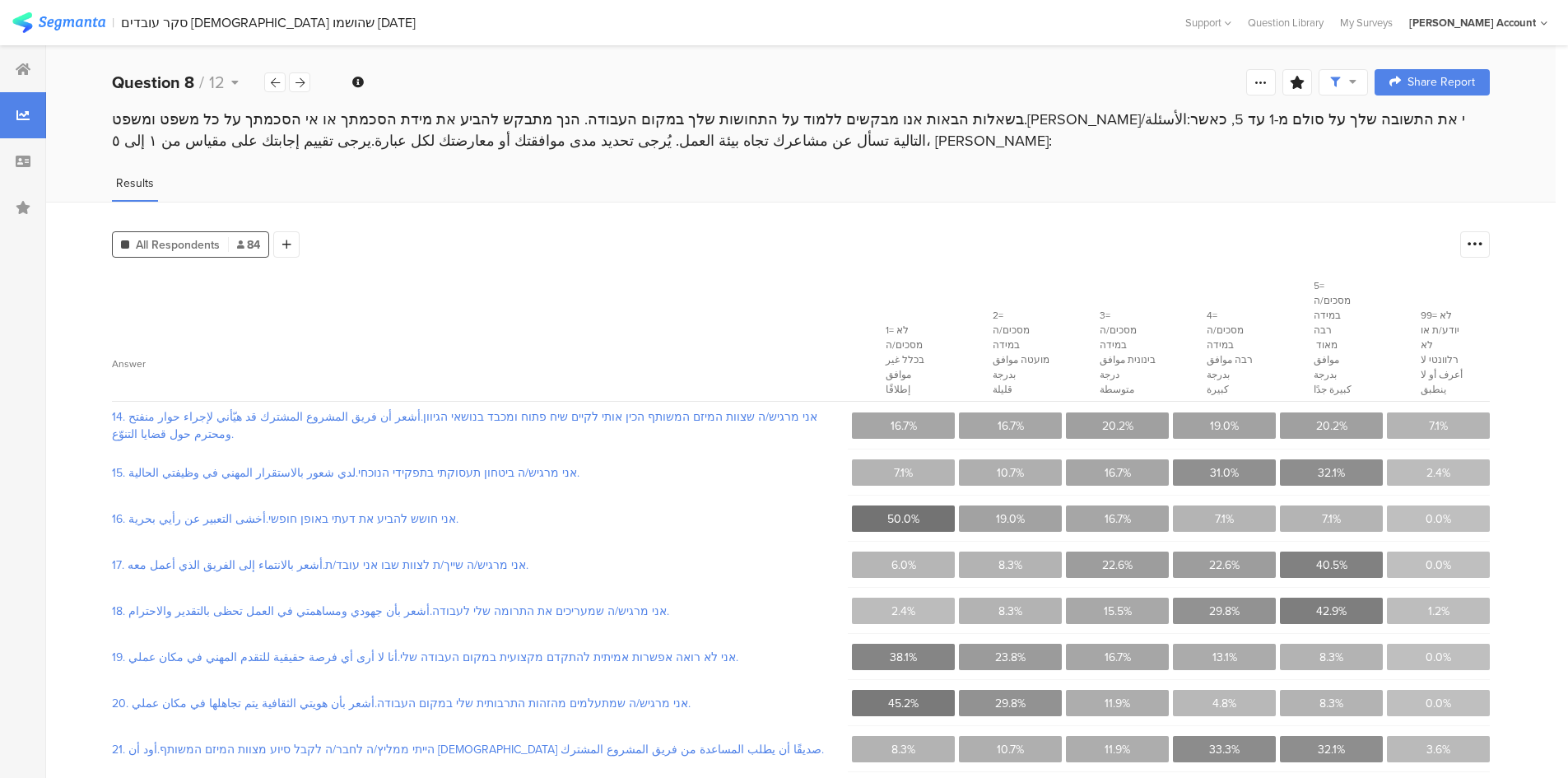
click at [818, 307] on section "Answer" at bounding box center [480, 337] width 736 height 127
